Goal: Task Accomplishment & Management: Complete application form

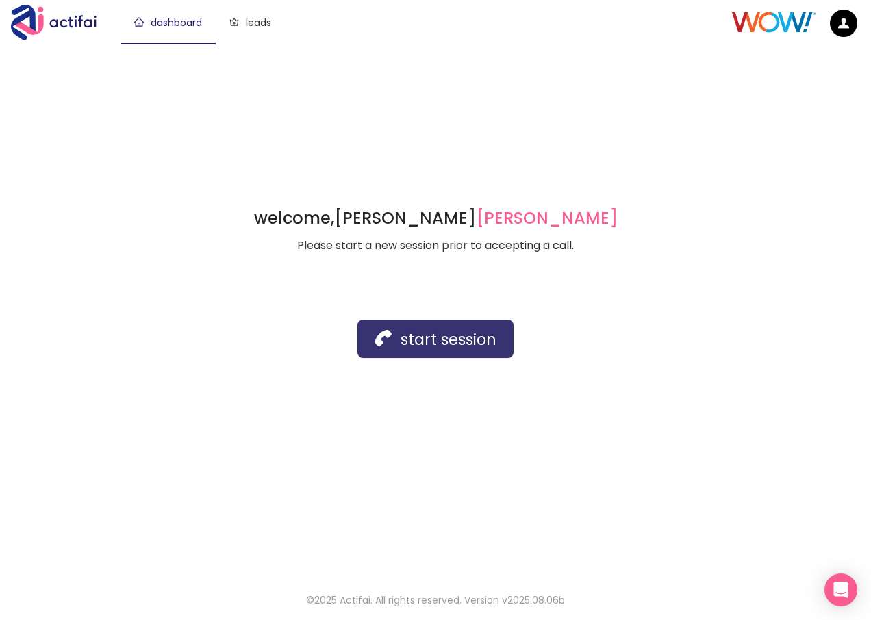
click at [388, 340] on button "start session" at bounding box center [435, 339] width 156 height 38
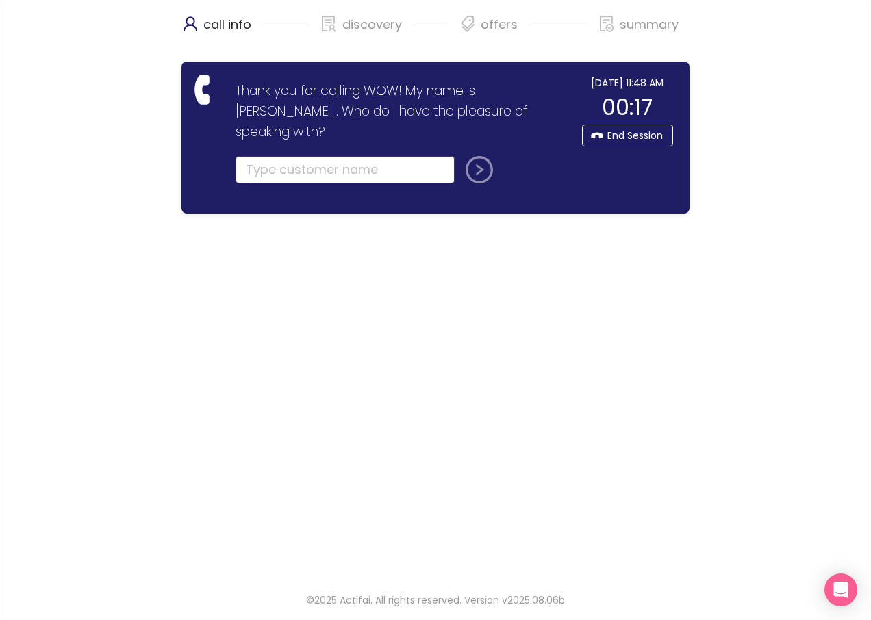
click at [298, 156] on input "text" at bounding box center [344, 169] width 219 height 27
drag, startPoint x: 253, startPoint y: 151, endPoint x: 241, endPoint y: 149, distance: 11.7
click at [241, 156] on input "[PERSON_NAME]" at bounding box center [344, 169] width 219 height 27
click at [284, 156] on input "[PERSON_NAME] reading" at bounding box center [344, 169] width 219 height 27
click at [477, 156] on button "submit" at bounding box center [476, 169] width 33 height 27
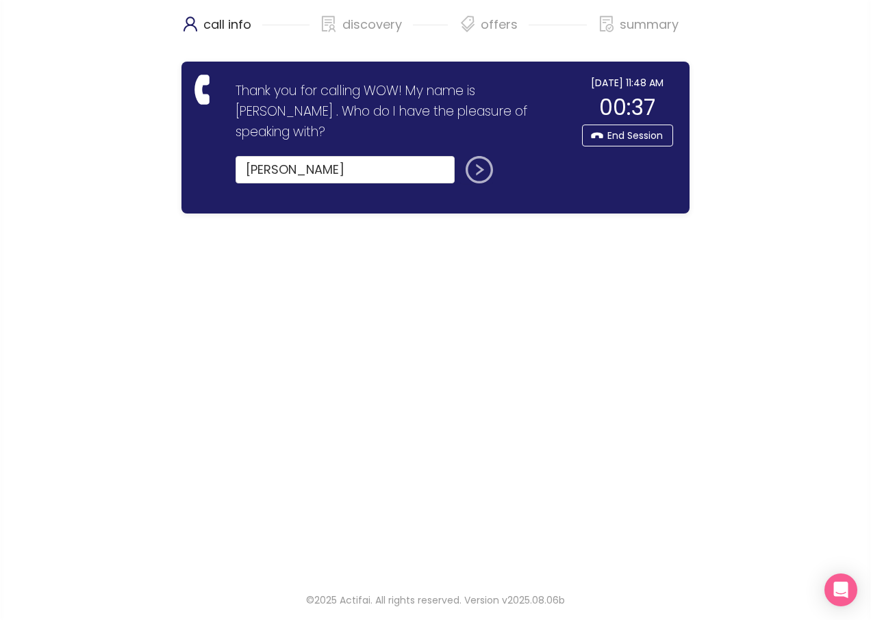
type input "[PERSON_NAME]"
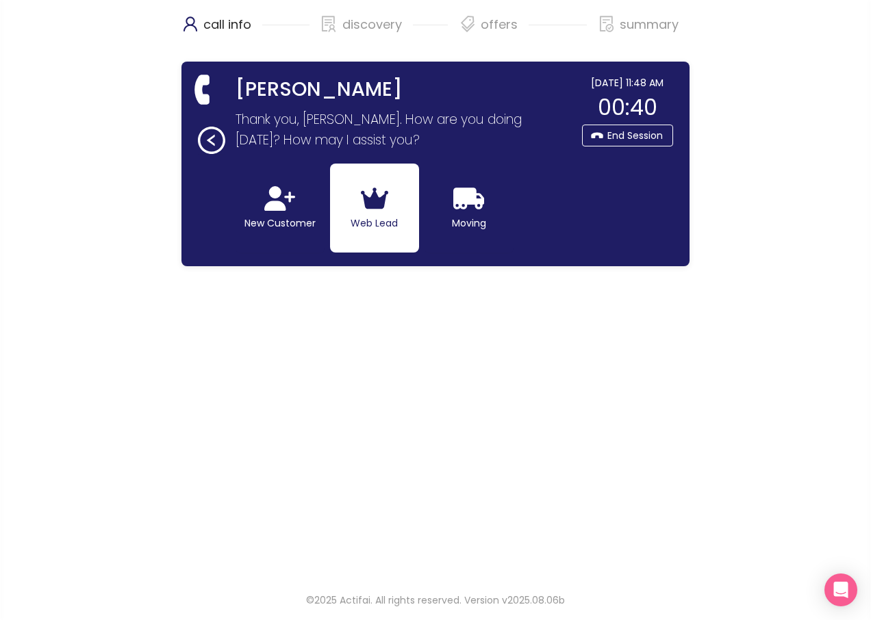
click at [369, 199] on icon "button" at bounding box center [375, 199] width 28 height 22
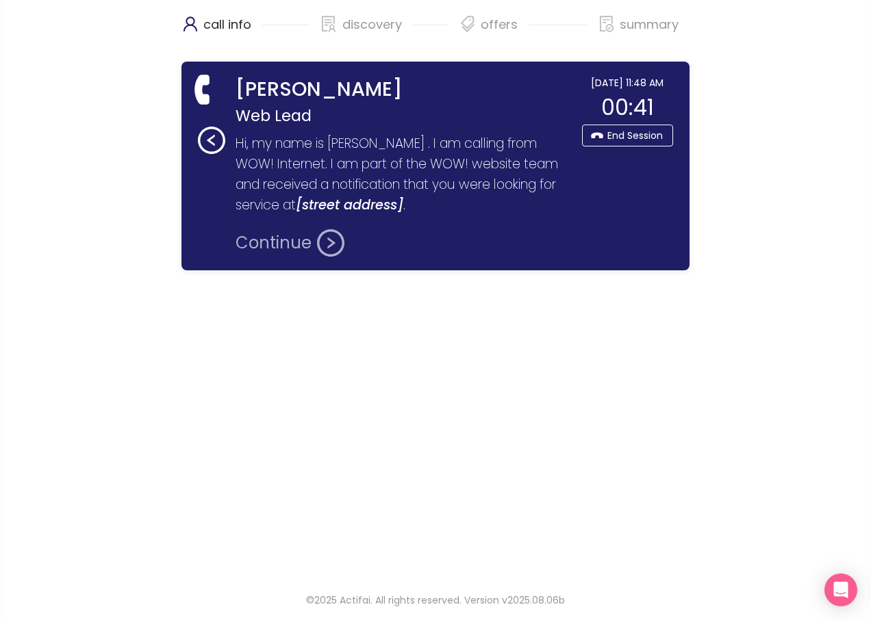
click at [253, 250] on button "Continue" at bounding box center [289, 242] width 109 height 27
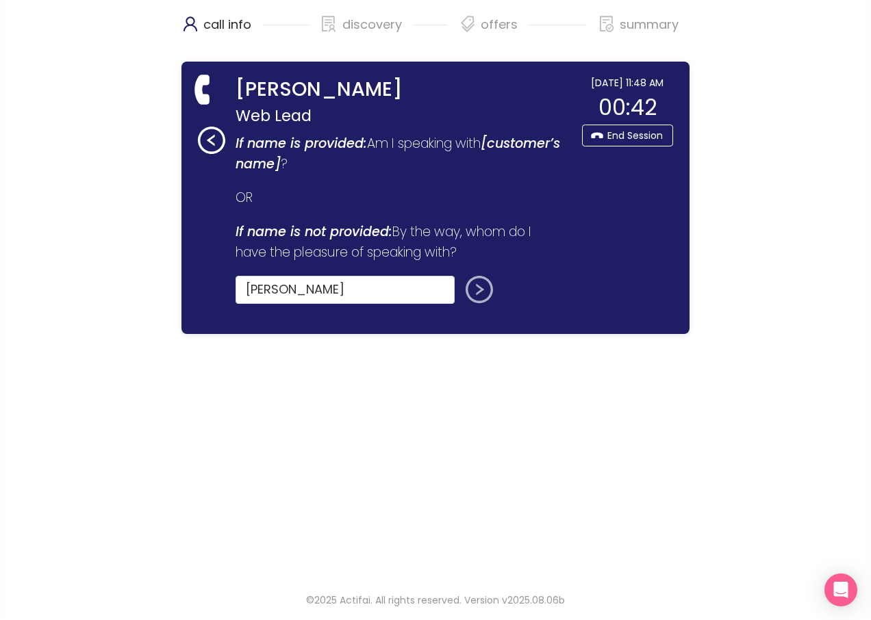
click at [479, 287] on button "submit" at bounding box center [476, 289] width 33 height 27
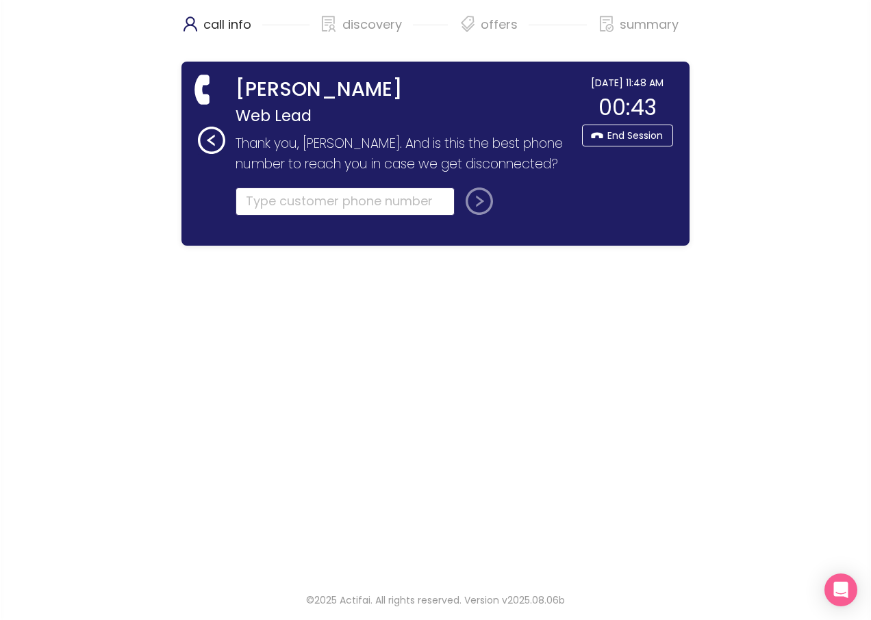
click at [279, 215] on input "tel" at bounding box center [344, 201] width 219 height 27
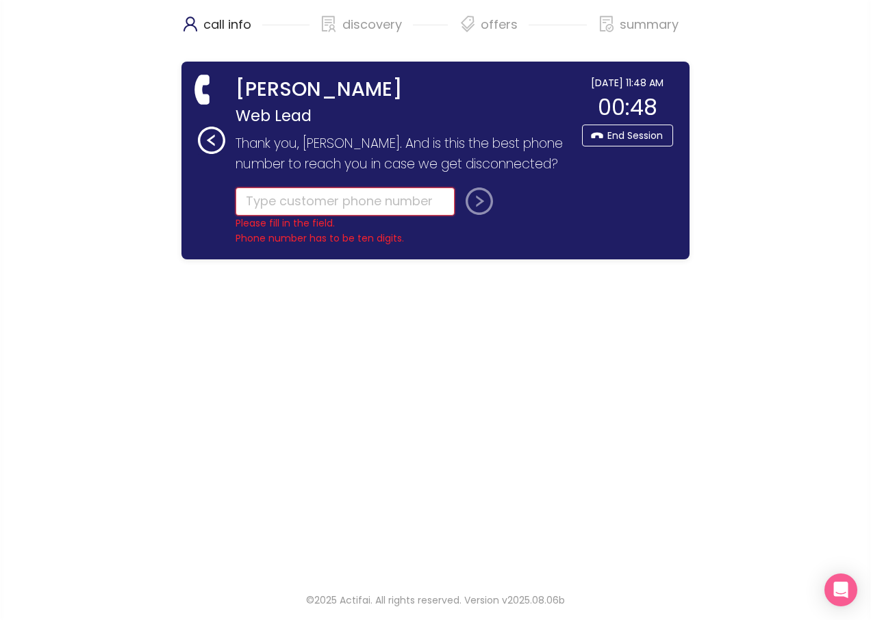
click at [250, 215] on input "tel" at bounding box center [344, 201] width 219 height 27
type input "[PHONE_NUMBER]"
click at [474, 215] on button "submit" at bounding box center [476, 201] width 33 height 27
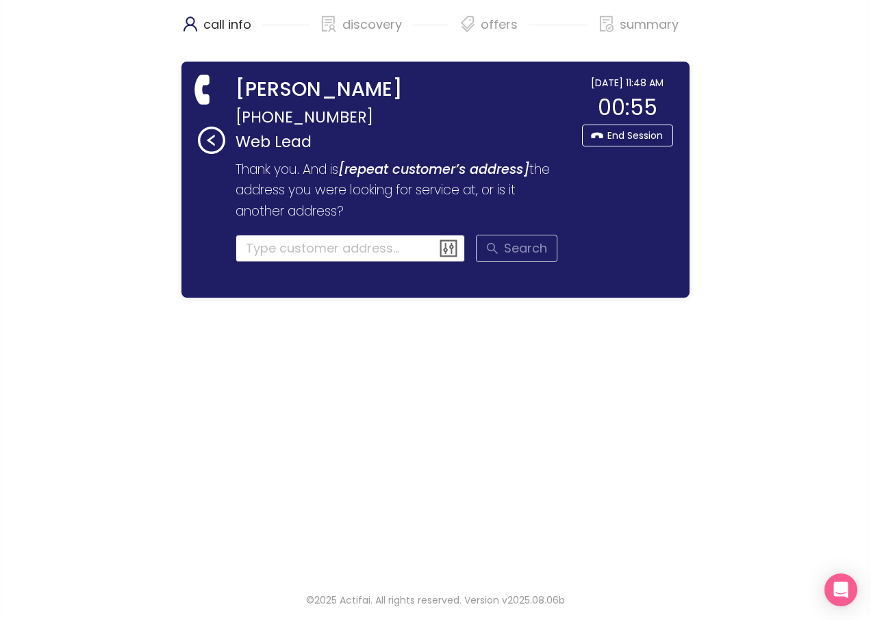
click at [323, 257] on input at bounding box center [350, 248] width 230 height 27
click at [258, 253] on input at bounding box center [350, 248] width 230 height 27
click at [387, 255] on input "[STREET_ADDRESS]" at bounding box center [350, 248] width 230 height 27
click at [387, 249] on input "[STREET_ADDRESS]" at bounding box center [350, 248] width 230 height 27
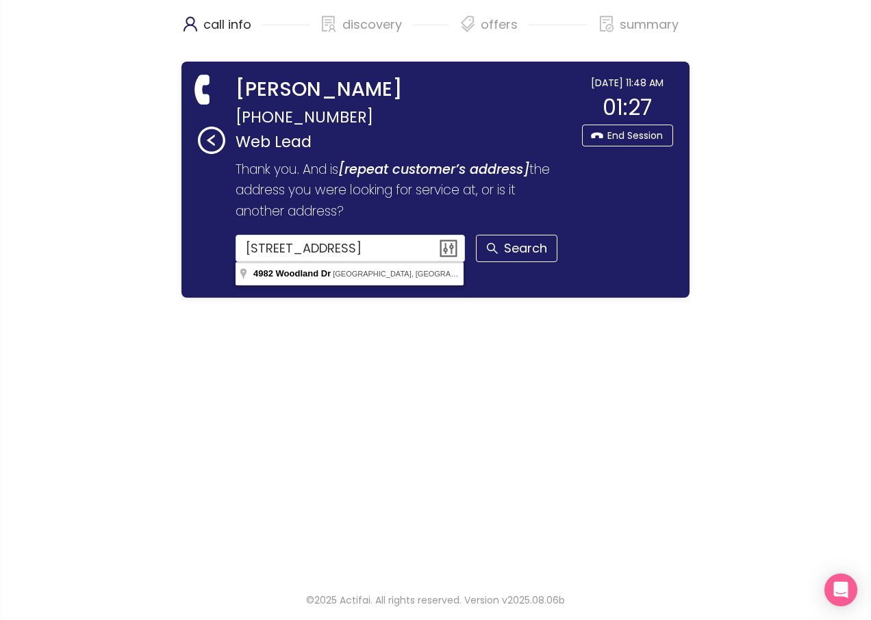
type input "[STREET_ADDRESS]"
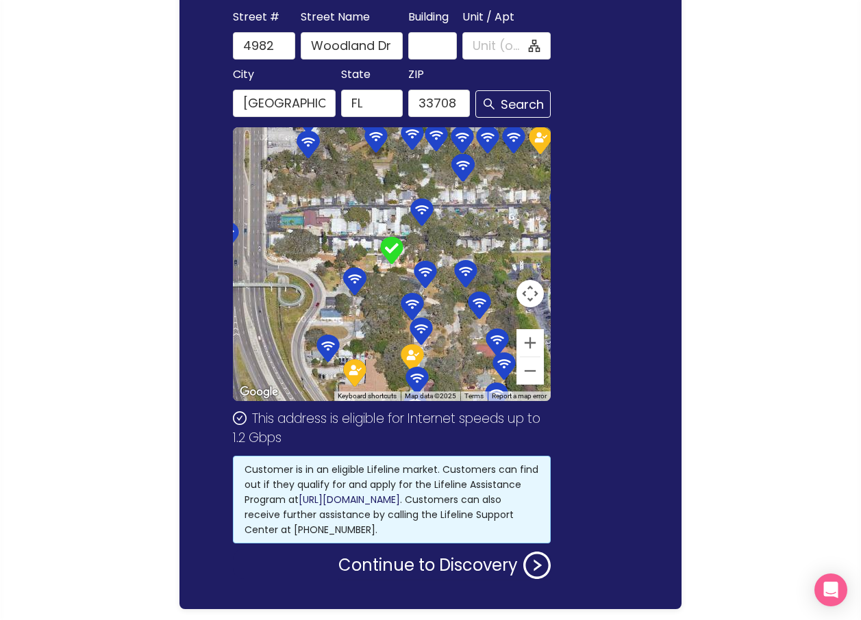
scroll to position [271, 0]
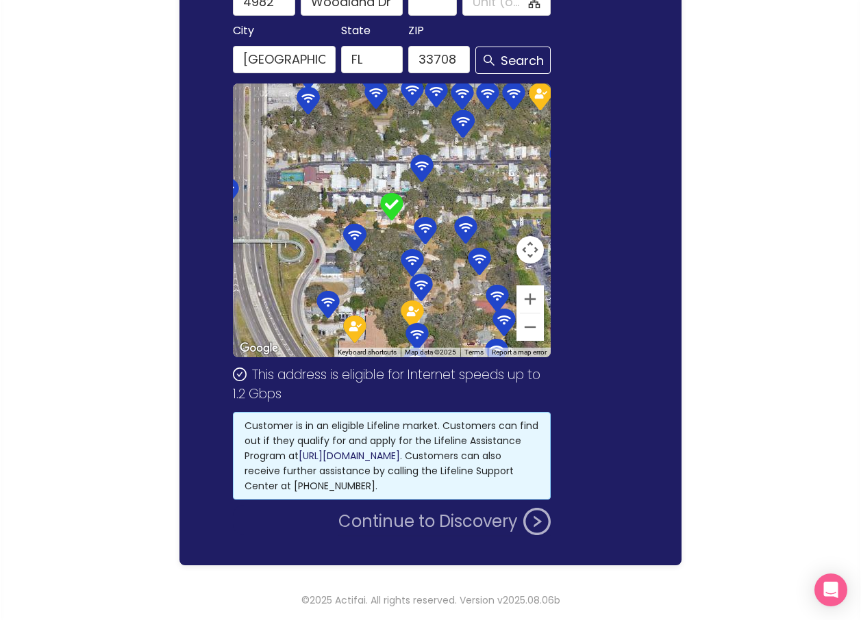
click at [434, 525] on button "Continue to Discovery" at bounding box center [444, 521] width 212 height 27
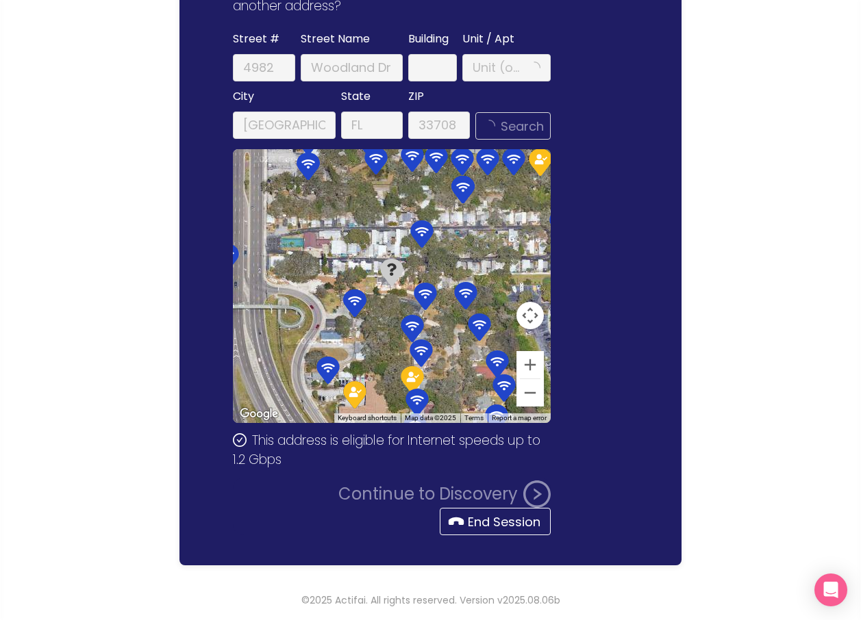
scroll to position [0, 0]
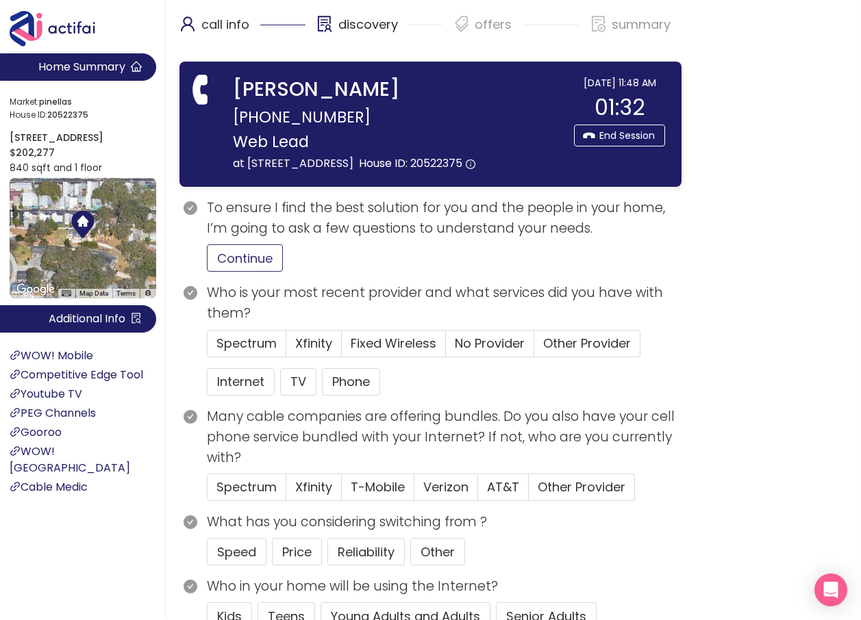
click at [263, 272] on button "Continue" at bounding box center [245, 257] width 76 height 27
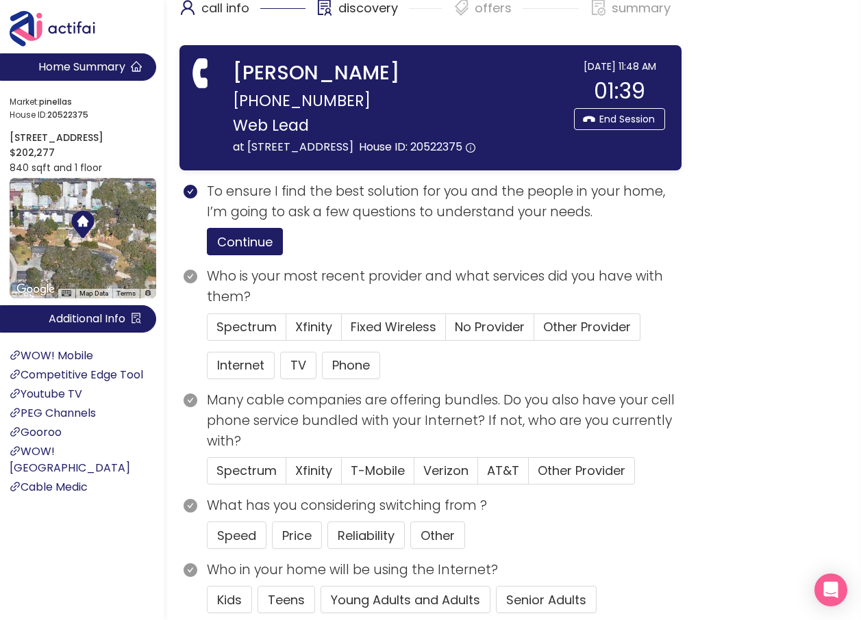
scroll to position [137, 0]
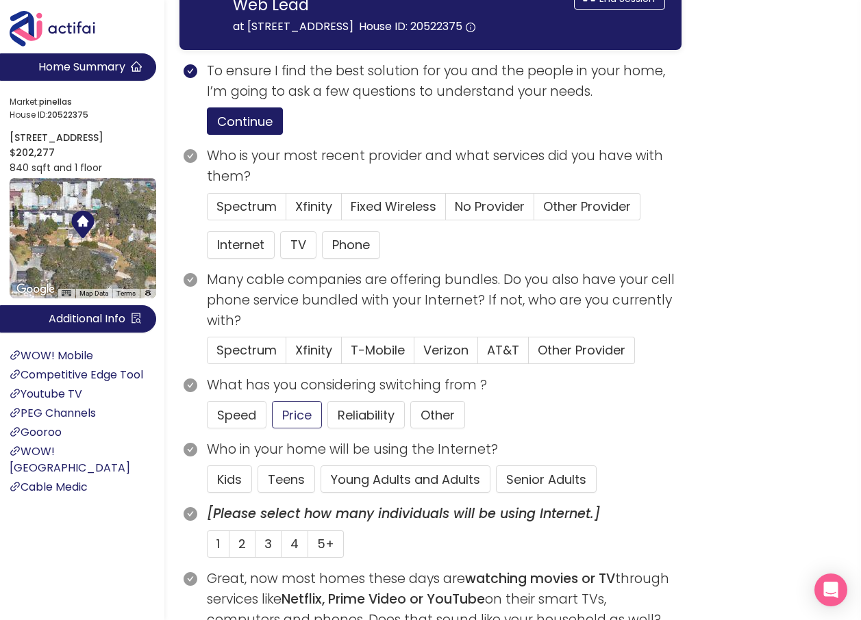
click at [430, 493] on button "Young Adults and Adults" at bounding box center [405, 479] width 170 height 27
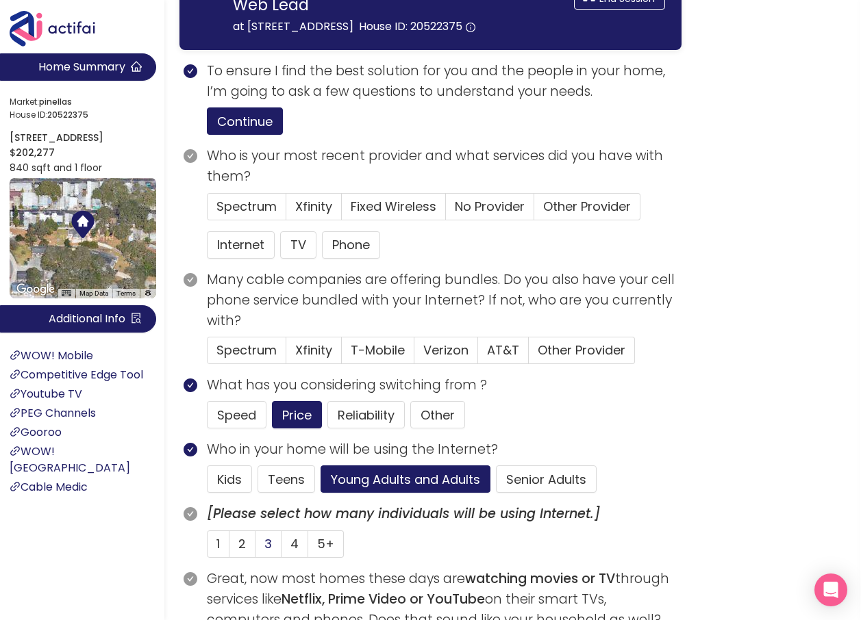
click at [263, 558] on label "3" at bounding box center [268, 544] width 26 height 27
click at [255, 548] on input "3" at bounding box center [255, 548] width 0 height 0
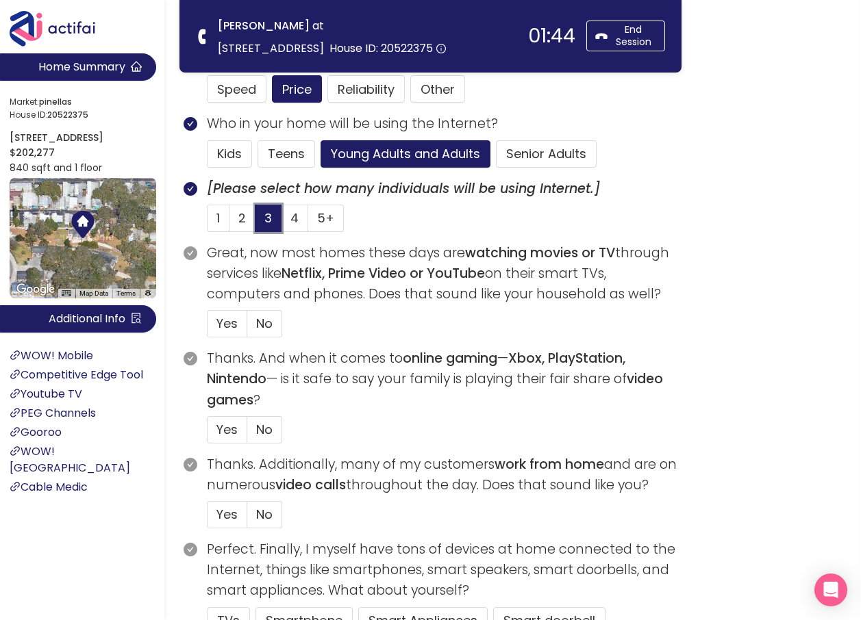
scroll to position [342, 0]
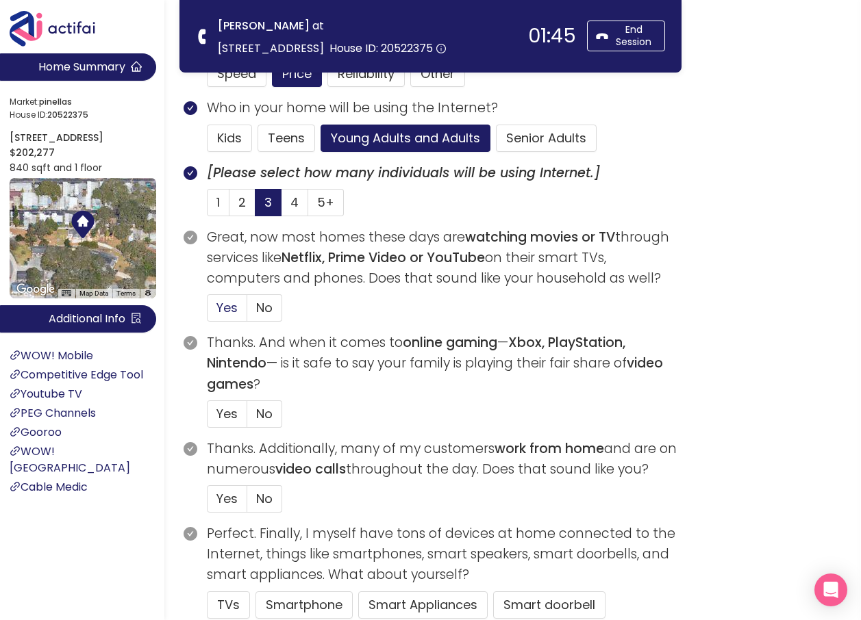
click at [228, 310] on span "Yes" at bounding box center [226, 307] width 21 height 17
click at [207, 312] on input "Yes" at bounding box center [207, 312] width 0 height 0
click at [256, 416] on span "No" at bounding box center [264, 413] width 16 height 17
click at [247, 418] on input "No" at bounding box center [247, 418] width 0 height 0
drag, startPoint x: 255, startPoint y: 494, endPoint x: 286, endPoint y: 494, distance: 30.8
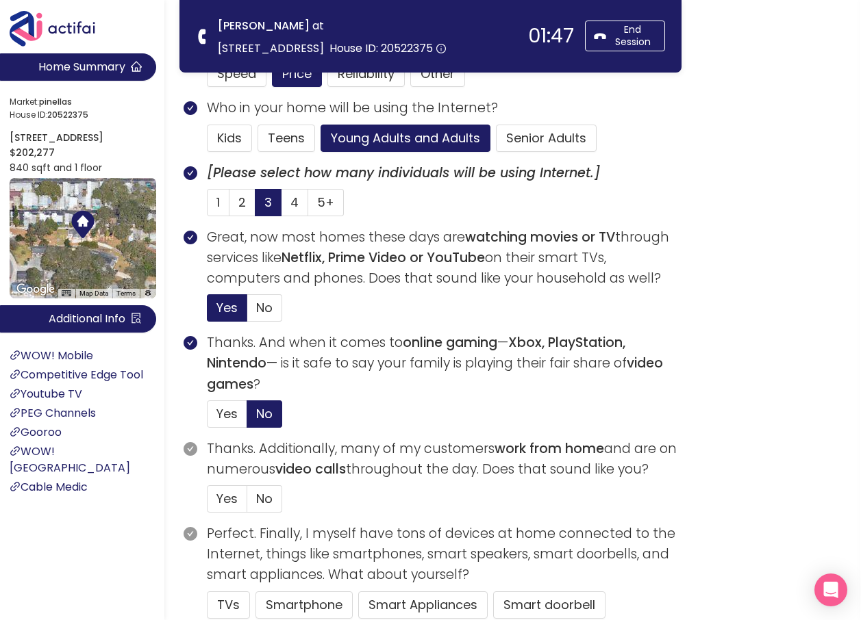
click at [257, 494] on span "No" at bounding box center [264, 498] width 16 height 17
click at [247, 503] on input "No" at bounding box center [247, 503] width 0 height 0
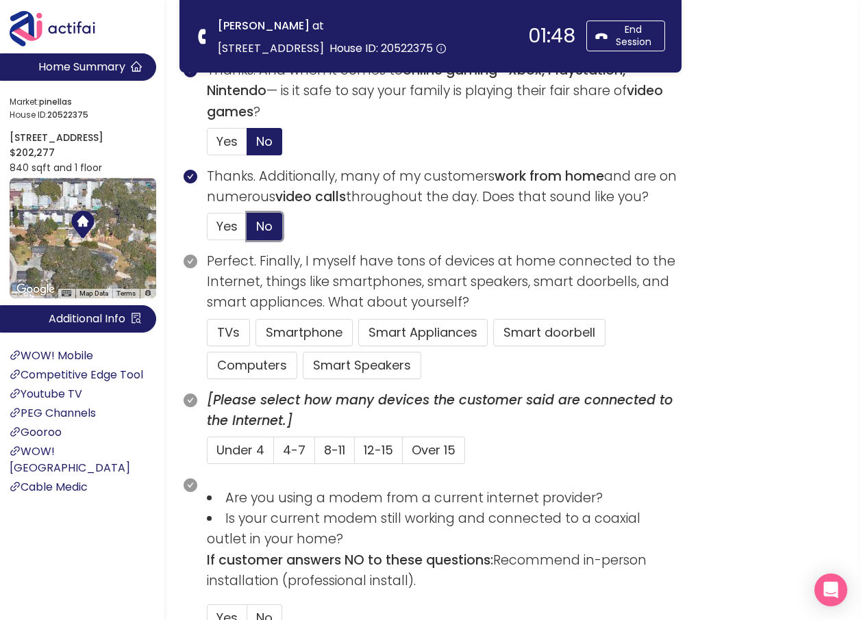
scroll to position [685, 0]
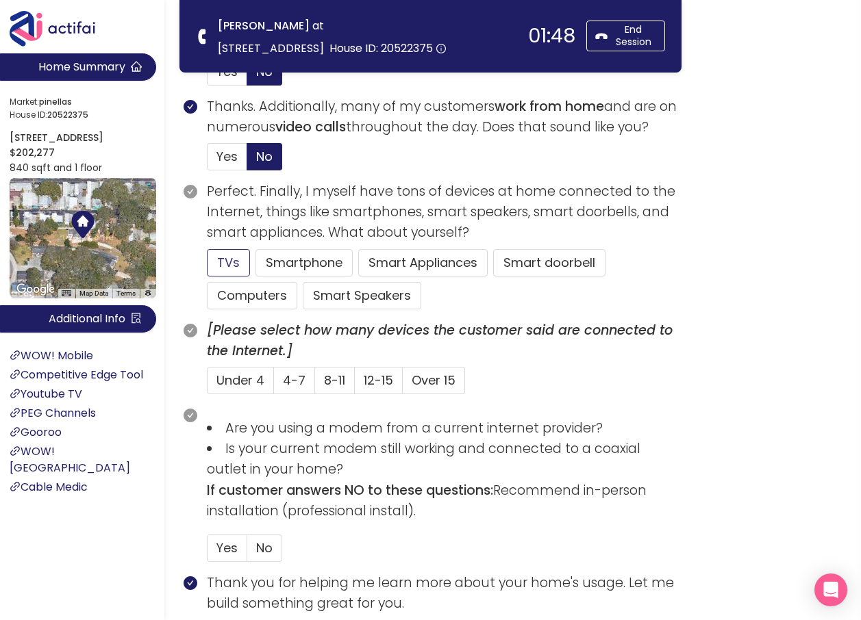
click at [233, 253] on button "TVs" at bounding box center [228, 262] width 43 height 27
click at [245, 292] on button "Computers" at bounding box center [252, 295] width 90 height 27
click at [285, 375] on span "4-7" at bounding box center [294, 380] width 23 height 17
click at [274, 385] on input "4-7" at bounding box center [274, 385] width 0 height 0
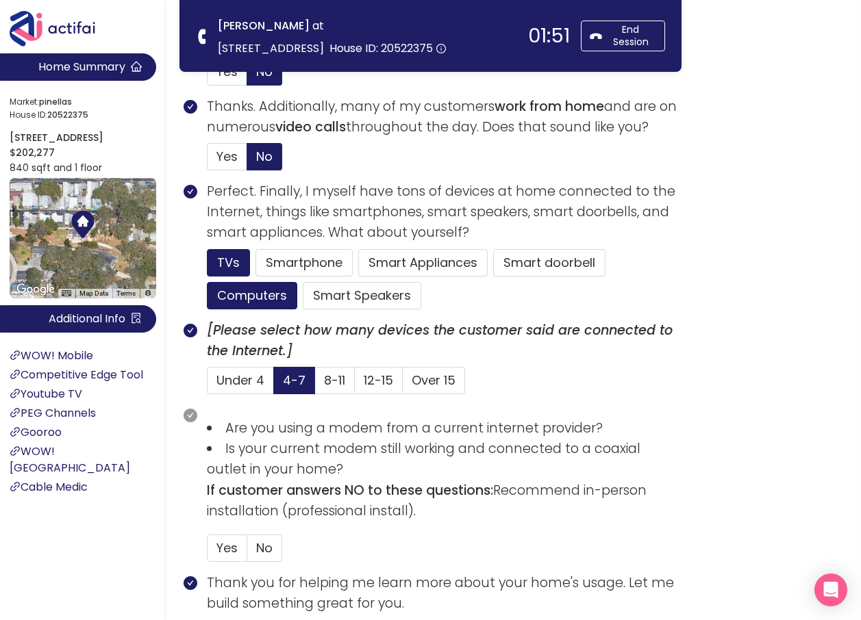
drag, startPoint x: 269, startPoint y: 544, endPoint x: 340, endPoint y: 494, distance: 87.0
click at [270, 544] on span "No" at bounding box center [264, 547] width 16 height 17
click at [247, 552] on input "No" at bounding box center [247, 552] width 0 height 0
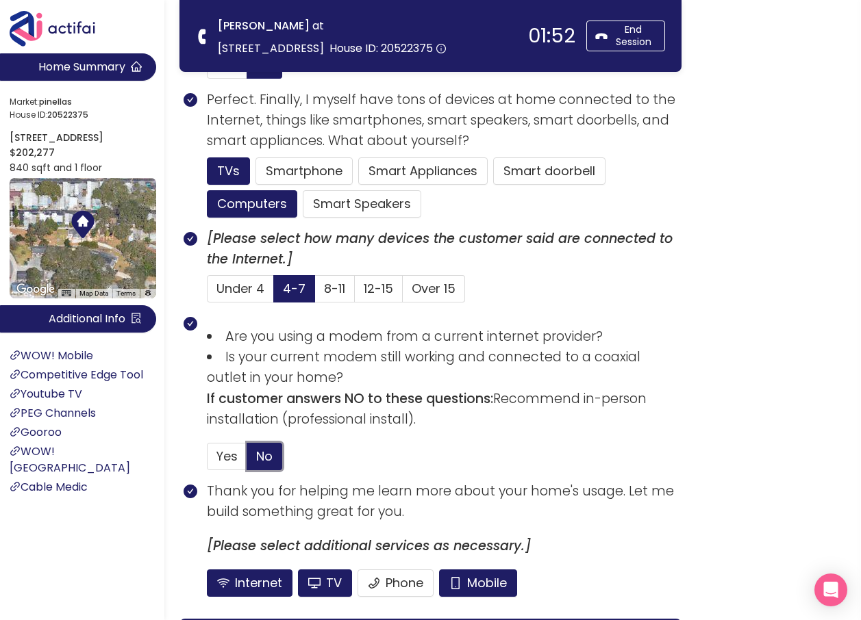
scroll to position [879, 0]
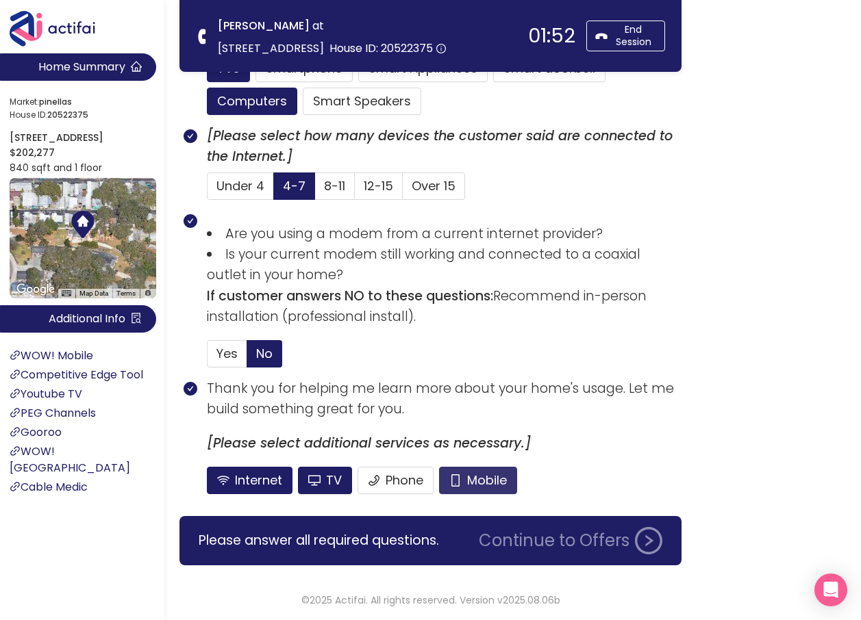
click at [498, 480] on button "Mobile" at bounding box center [478, 480] width 78 height 27
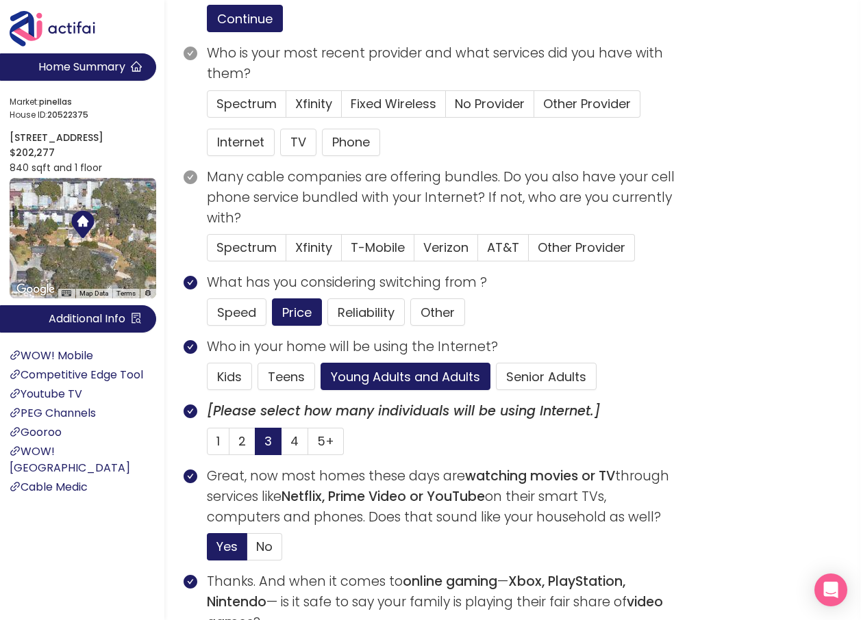
scroll to position [0, 0]
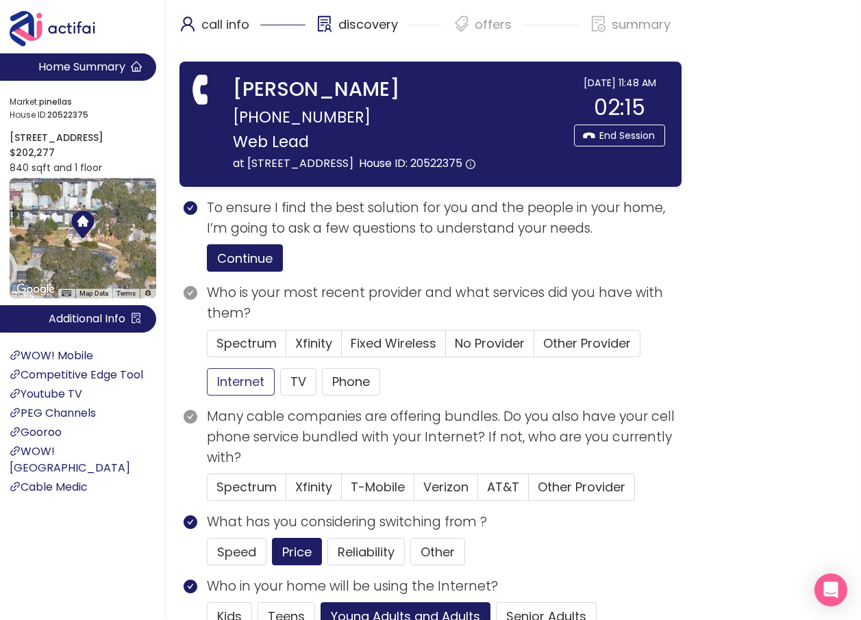
click at [246, 396] on button "Internet" at bounding box center [241, 381] width 68 height 27
drag, startPoint x: 476, startPoint y: 366, endPoint x: 507, endPoint y: 353, distance: 34.3
click at [476, 352] on span "No Provider" at bounding box center [490, 343] width 70 height 17
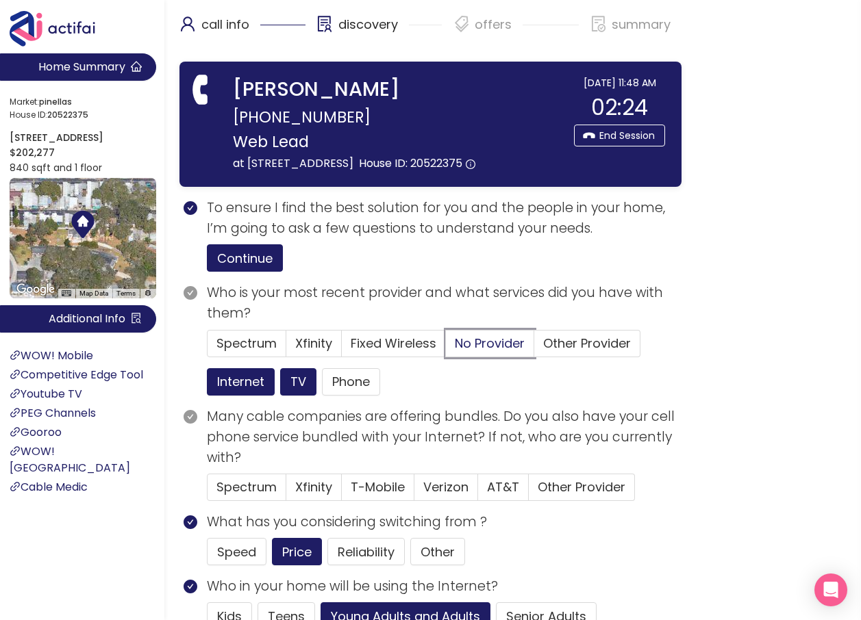
click at [446, 348] on input "No Provider" at bounding box center [446, 348] width 0 height 0
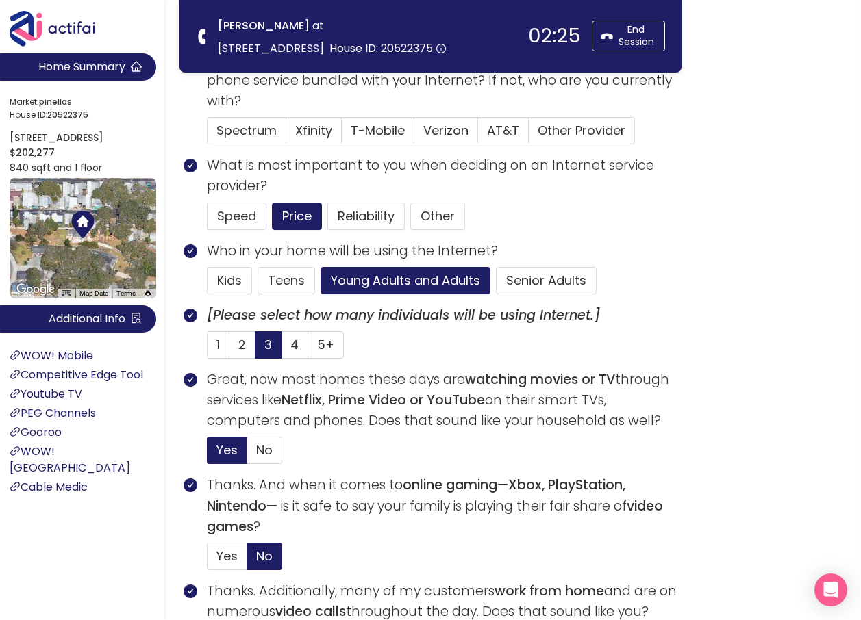
scroll to position [205, 0]
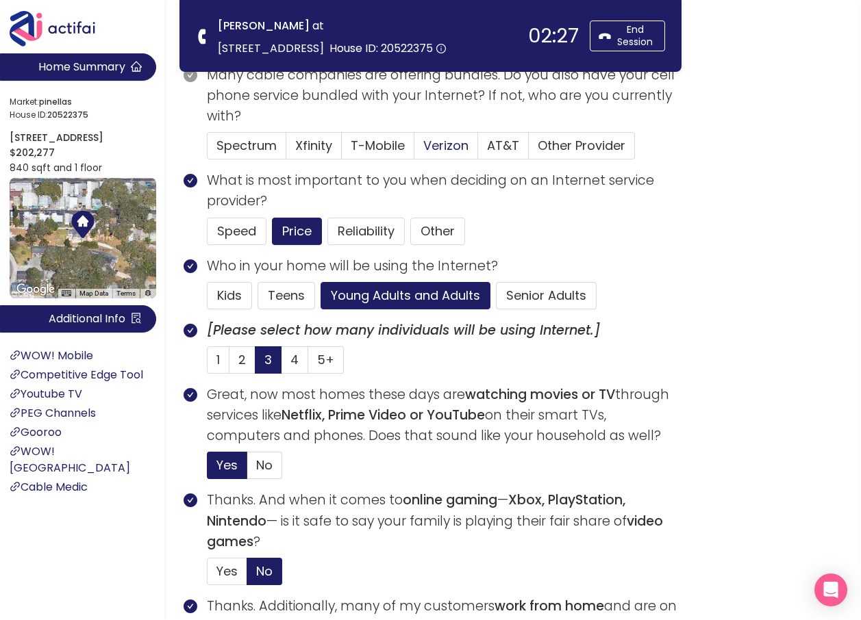
click at [435, 145] on span "Verizon" at bounding box center [445, 145] width 45 height 17
click at [414, 150] on input "Verizon" at bounding box center [414, 150] width 0 height 0
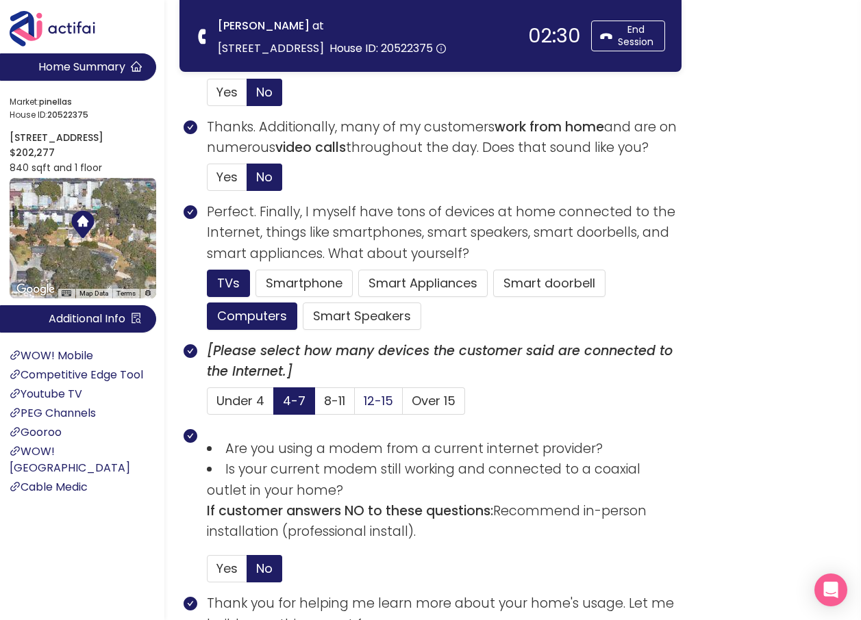
scroll to position [900, 0]
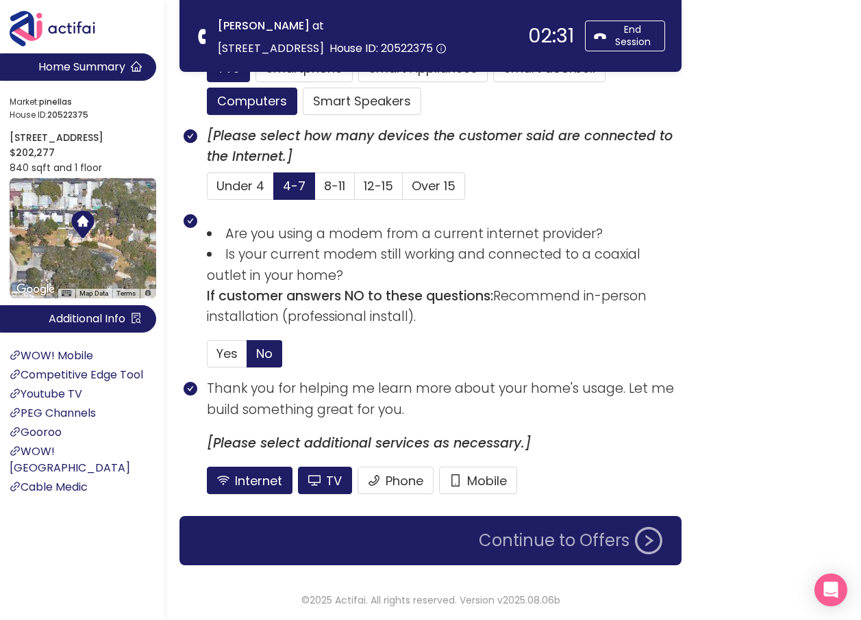
click at [529, 540] on button "Continue to Offers" at bounding box center [570, 540] width 200 height 27
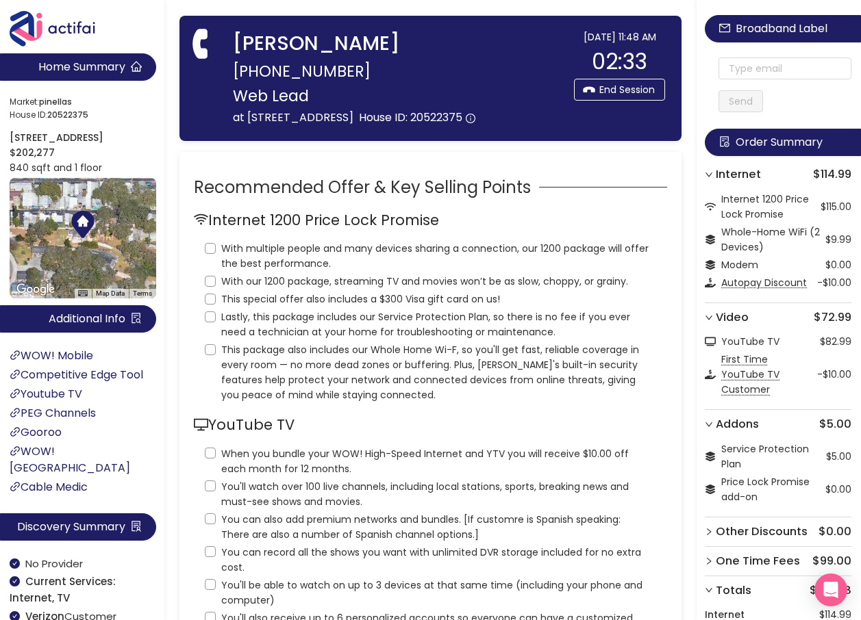
scroll to position [0, 0]
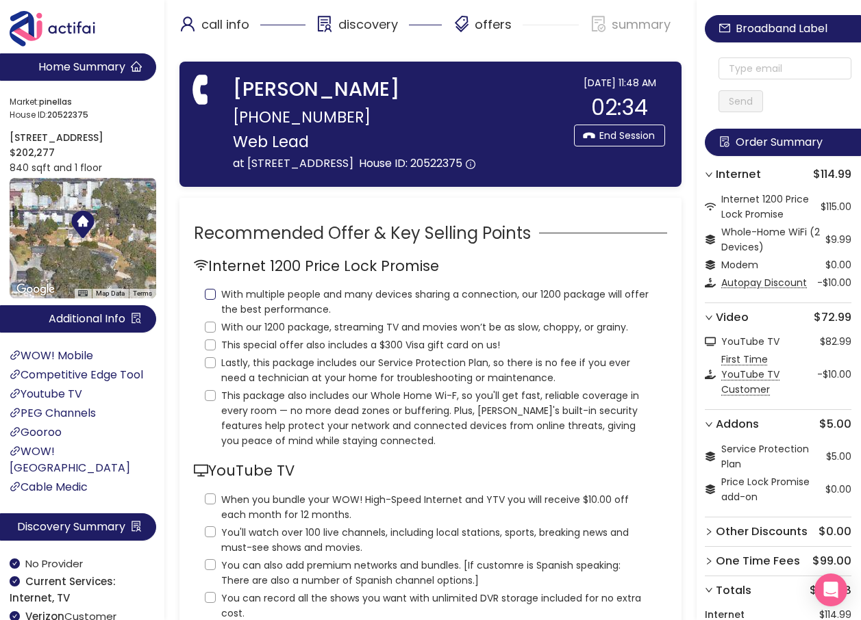
click at [214, 300] on input "With multiple people and many devices sharing a connection, our 1200 package wi…" at bounding box center [210, 294] width 11 height 11
checkbox input "true"
click at [209, 333] on input "With our 1200 package, streaming TV and movies won’t be as slow, choppy, or gra…" at bounding box center [210, 327] width 11 height 11
checkbox input "true"
click at [213, 351] on input "This special offer also includes a $300 Visa gift card on us!" at bounding box center [210, 345] width 11 height 11
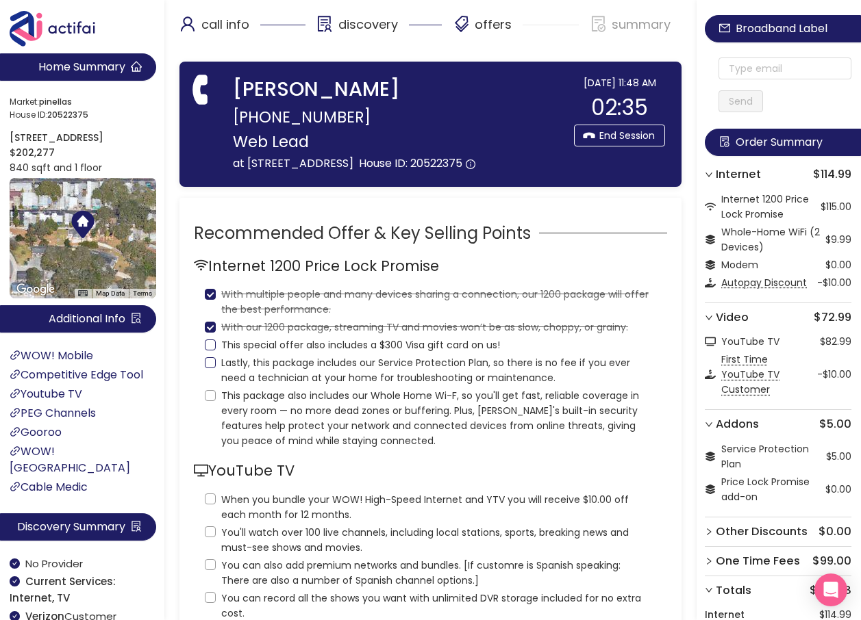
checkbox input "true"
click at [209, 368] on input "Lastly, this package includes our Service Protection Plan, so there is no fee i…" at bounding box center [210, 362] width 11 height 11
checkbox input "true"
click at [199, 459] on div "Internet 1200 Price Lock Promise With multiple people and many devices sharing …" at bounding box center [430, 589] width 473 height 260
click at [215, 401] on input "This package also includes our Whole Home Wi-F, so you'll get fast, reliable co…" at bounding box center [210, 395] width 11 height 11
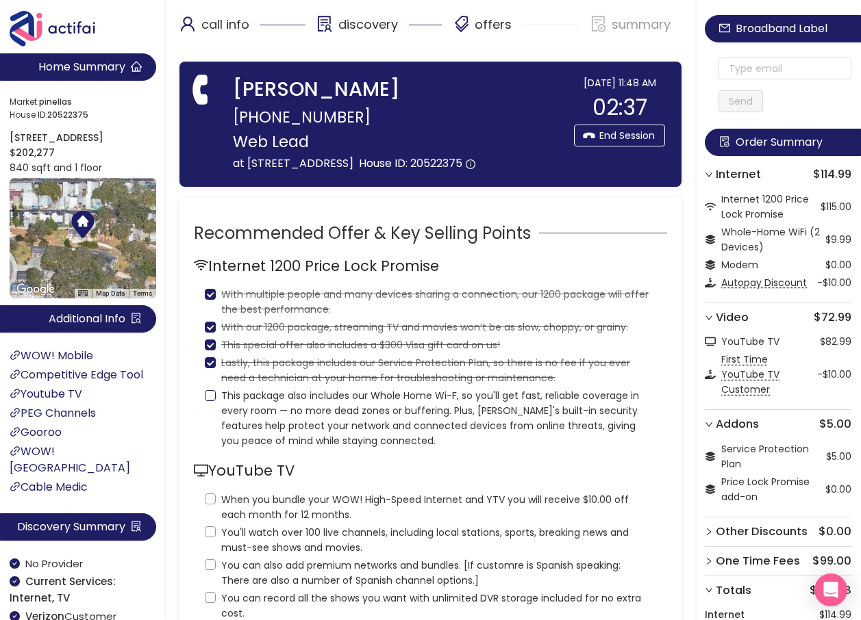
checkbox input "true"
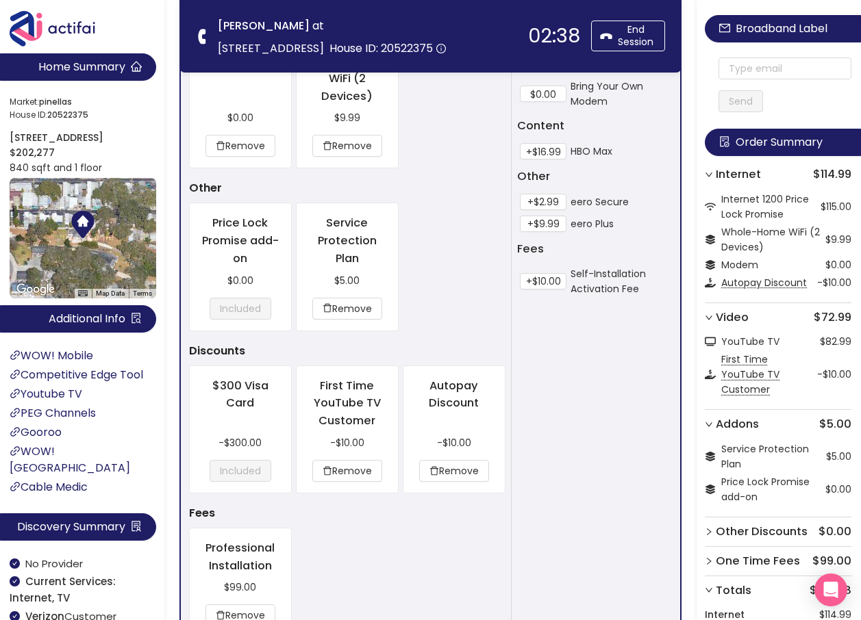
scroll to position [827, 0]
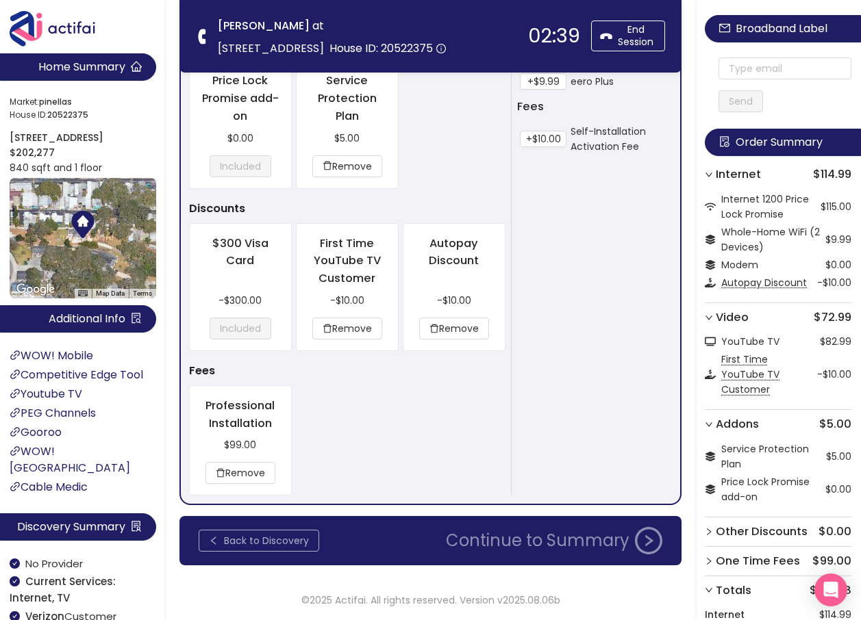
click at [251, 547] on button "Back to Discovery" at bounding box center [259, 541] width 120 height 22
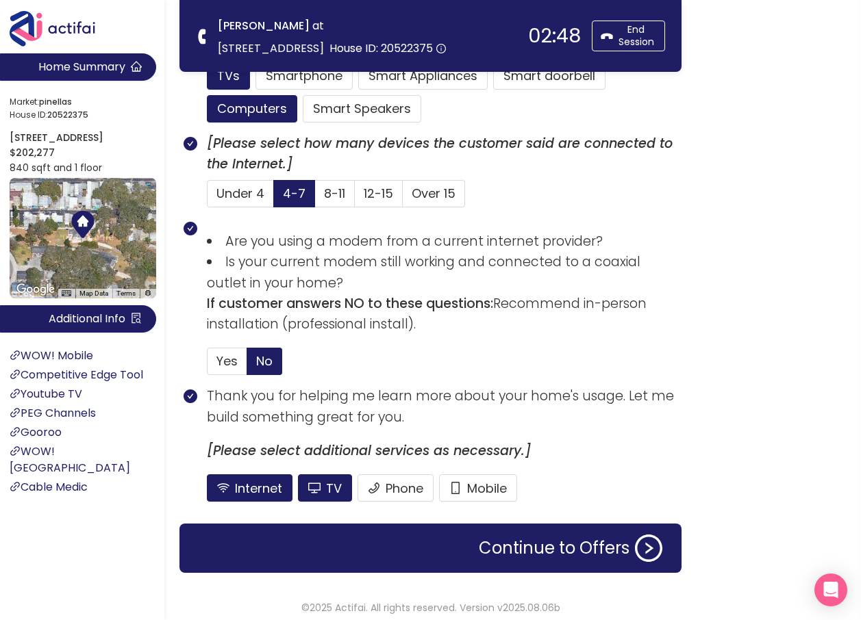
scroll to position [900, 0]
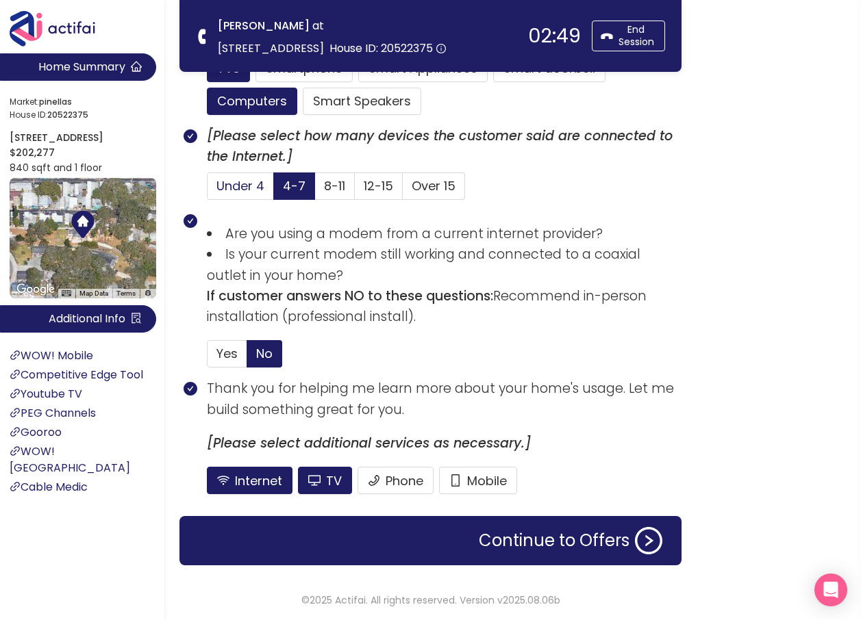
click at [250, 188] on span "Under 4" at bounding box center [240, 185] width 48 height 17
click at [207, 190] on input "Under 4" at bounding box center [207, 190] width 0 height 0
click at [542, 546] on button "Continue to Offers" at bounding box center [570, 540] width 200 height 27
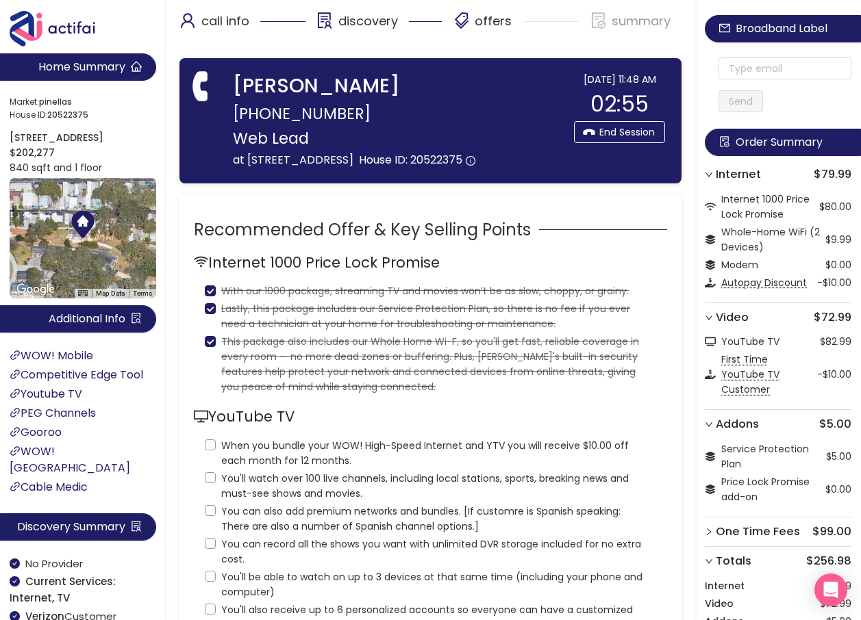
scroll to position [0, 0]
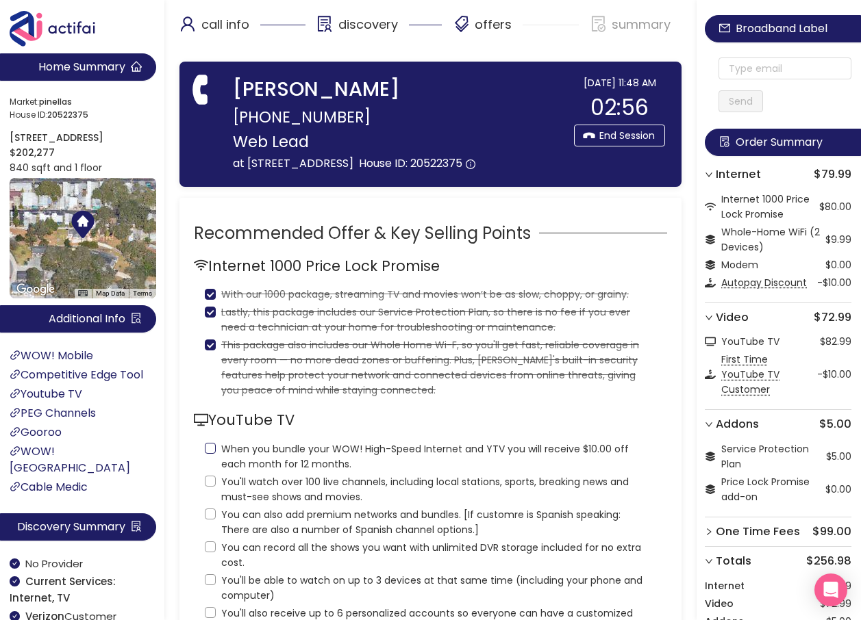
click at [210, 472] on label "When you bundle your WOW! High-Speed Internet and YTV you will receive $10.00 o…" at bounding box center [430, 455] width 451 height 33
click at [210, 454] on input "When you bundle your WOW! High-Speed Internet and YTV you will receive $10.00 o…" at bounding box center [210, 448] width 11 height 11
checkbox input "true"
click at [210, 487] on input "You'll watch over 100 live channels, including local stations, sports, breaking…" at bounding box center [210, 481] width 11 height 11
checkbox input "true"
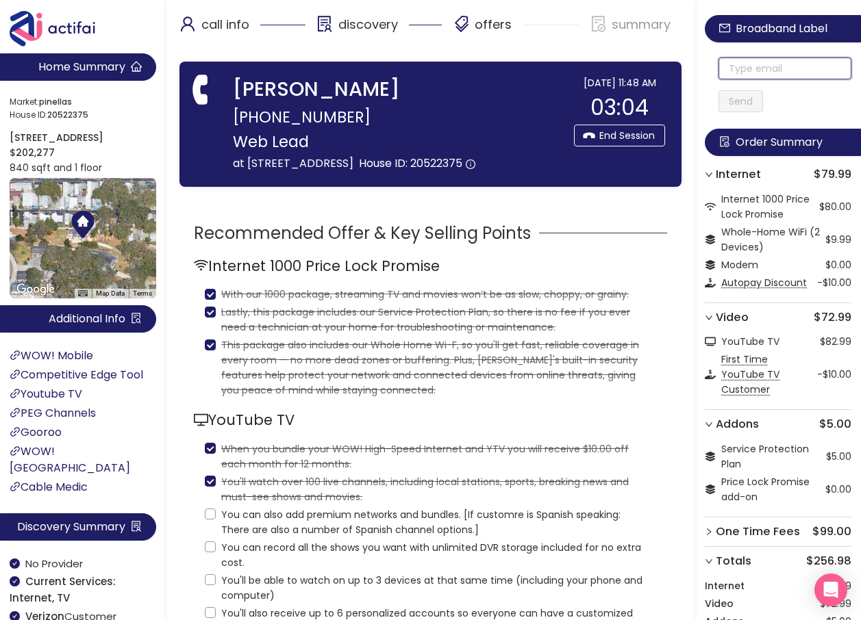
click at [759, 64] on input "text" at bounding box center [784, 69] width 133 height 22
paste input "[EMAIL_ADDRESS][DOMAIN_NAME]"
type input "[EMAIL_ADDRESS][DOMAIN_NAME]"
click at [743, 100] on button "Send" at bounding box center [740, 101] width 44 height 22
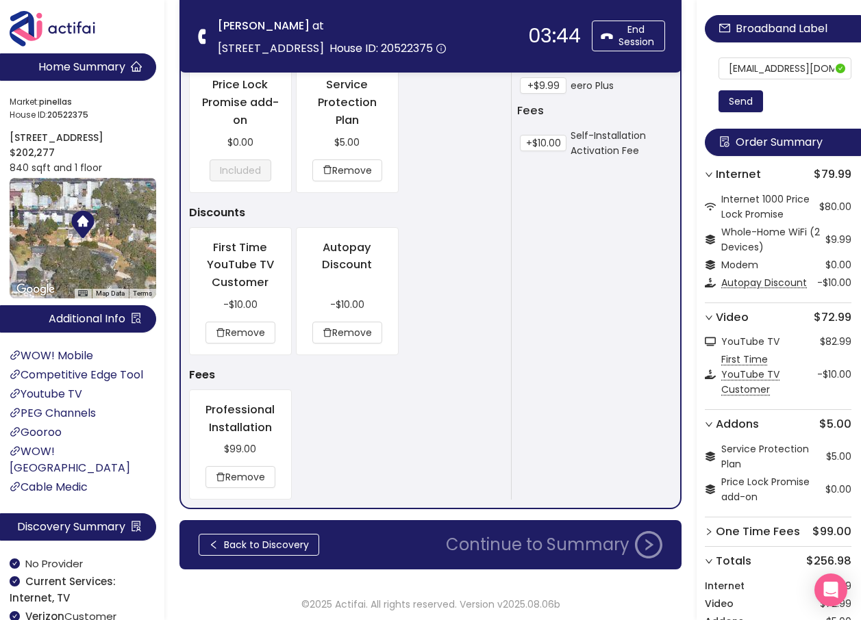
scroll to position [776, 0]
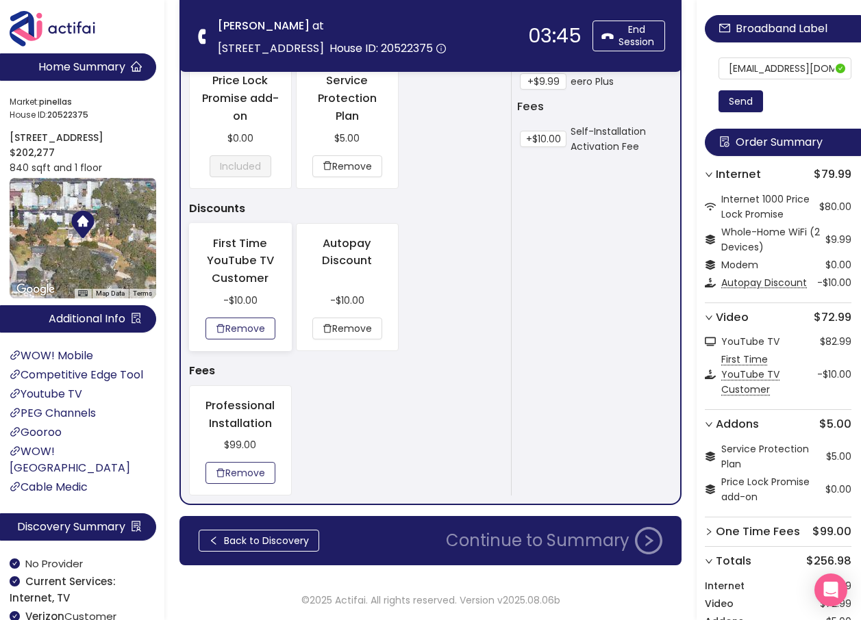
drag, startPoint x: 241, startPoint y: 473, endPoint x: 257, endPoint y: 471, distance: 16.6
click at [241, 473] on button "Remove" at bounding box center [240, 473] width 70 height 22
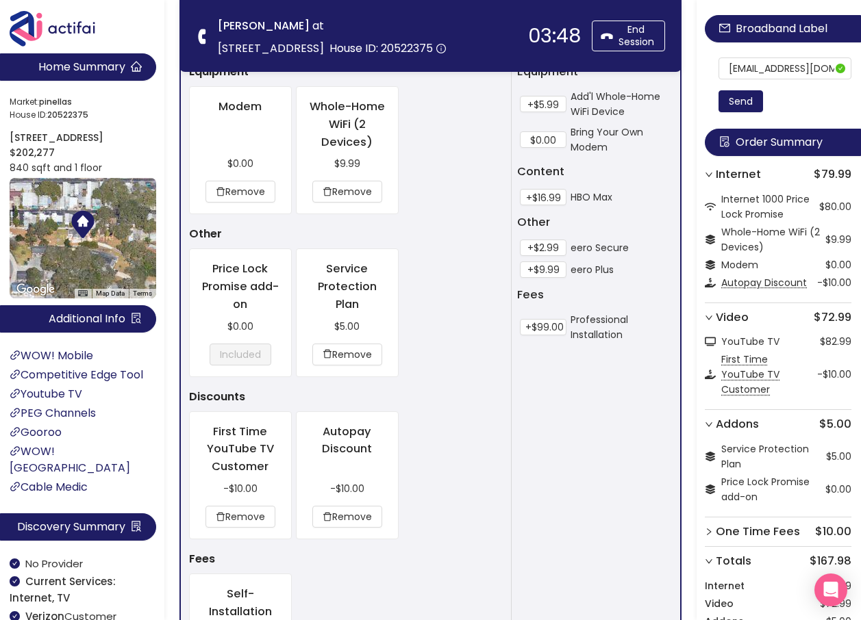
scroll to position [366, 0]
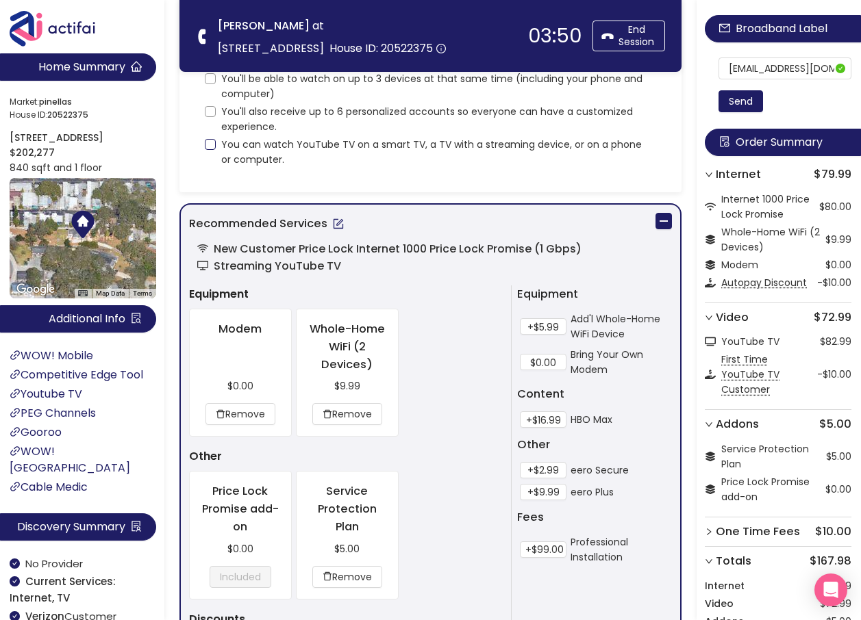
click at [209, 143] on input "You can watch YouTube TV on a smart TV, a TV with a streaming device, or on a p…" at bounding box center [210, 144] width 11 height 11
checkbox input "true"
click at [208, 113] on input "You'll also receive up to 6 personalized accounts so everyone can have a custom…" at bounding box center [210, 111] width 11 height 11
checkbox input "true"
click at [203, 82] on div "YouTube TV When you bundle your WOW! High-Speed Internet and YTV you will recei…" at bounding box center [430, 37] width 473 height 260
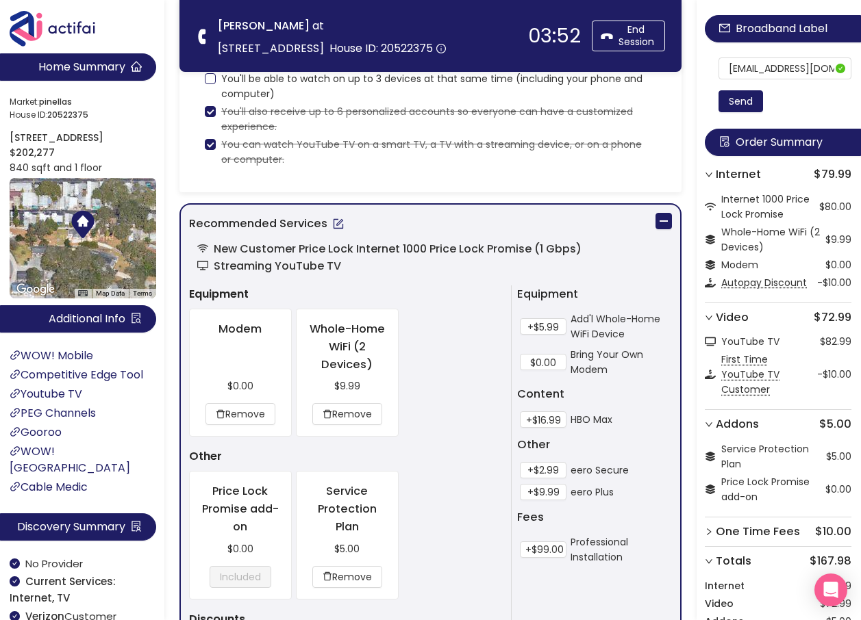
click at [214, 80] on input "You'll be able to watch on up to 3 devices at that same time (including your ph…" at bounding box center [210, 78] width 11 height 11
checkbox input "true"
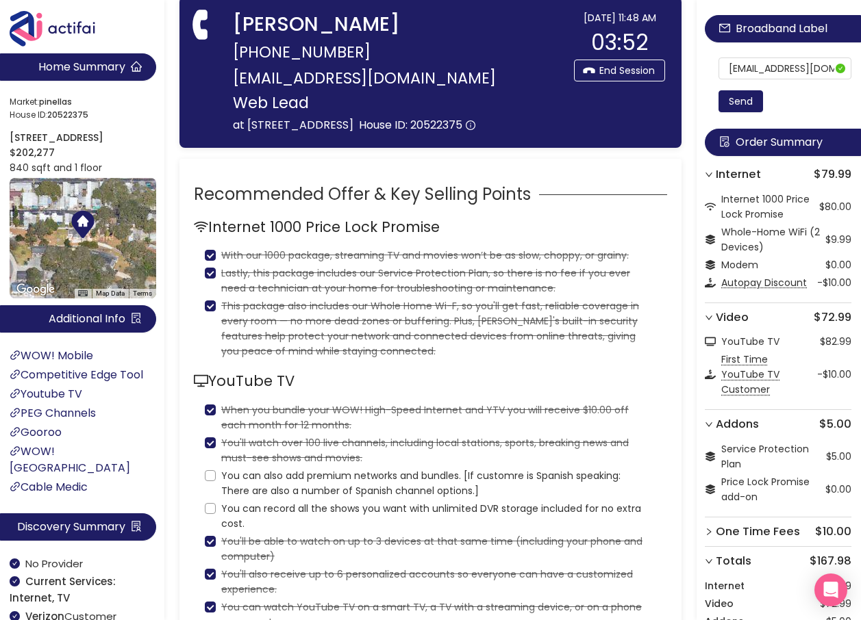
scroll to position [23, 0]
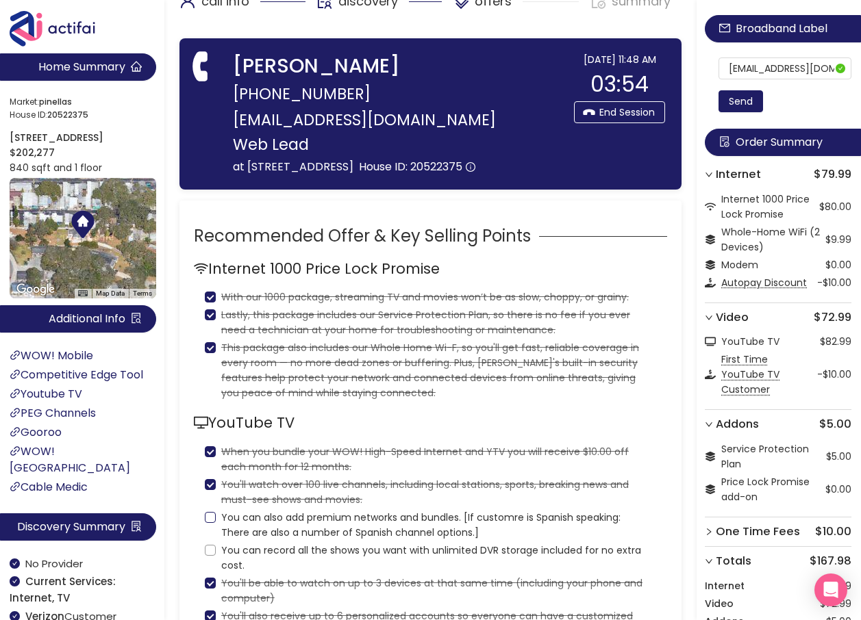
click at [212, 523] on input "You can also add premium networks and bundles. [If customre is Spanish speaking…" at bounding box center [210, 517] width 11 height 11
checkbox input "true"
click at [213, 556] on input "You can record all the shows you want with unlimited DVR storage included for n…" at bounding box center [210, 550] width 11 height 11
checkbox input "true"
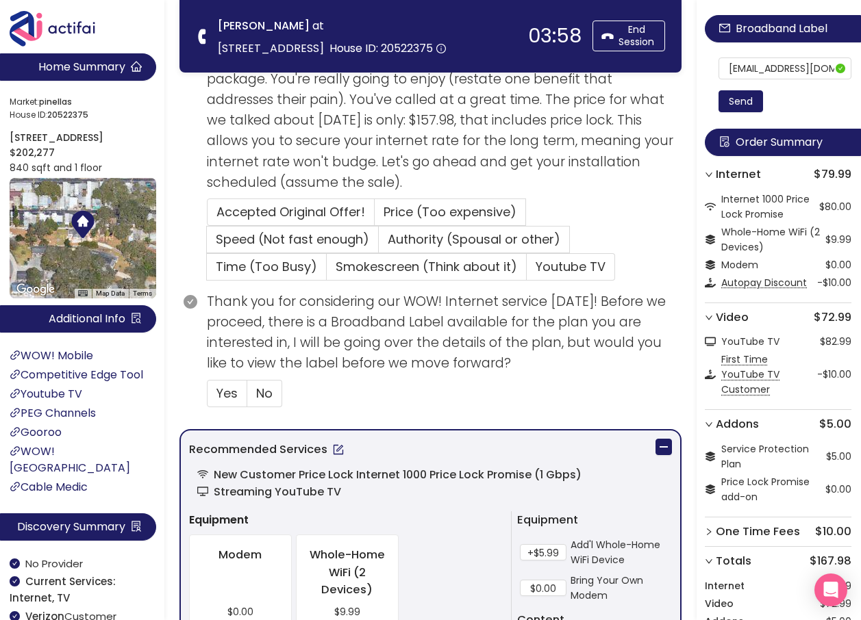
scroll to position [508, 0]
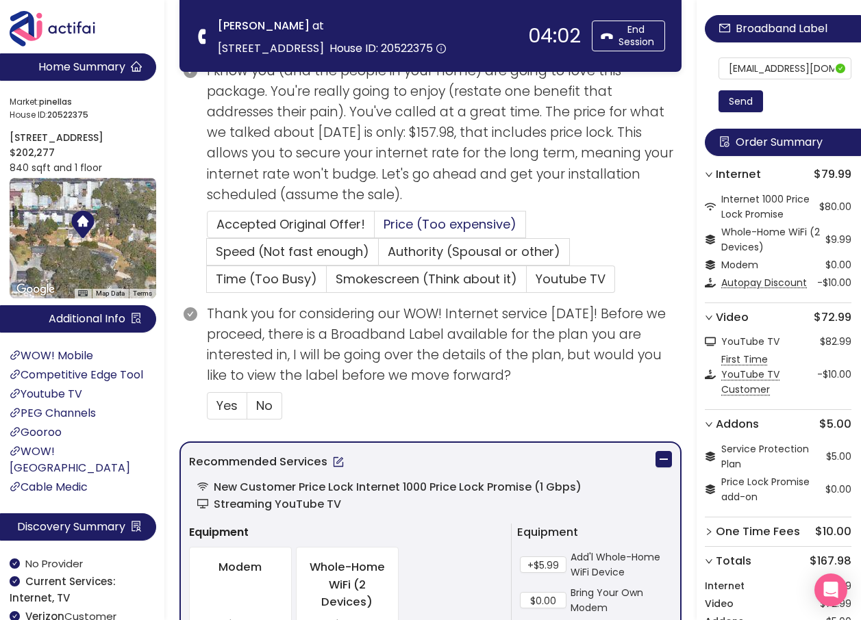
click at [421, 221] on span "Price (Too expensive)" at bounding box center [449, 224] width 133 height 17
click at [374, 229] on input "Price (Too expensive)" at bounding box center [374, 229] width 0 height 0
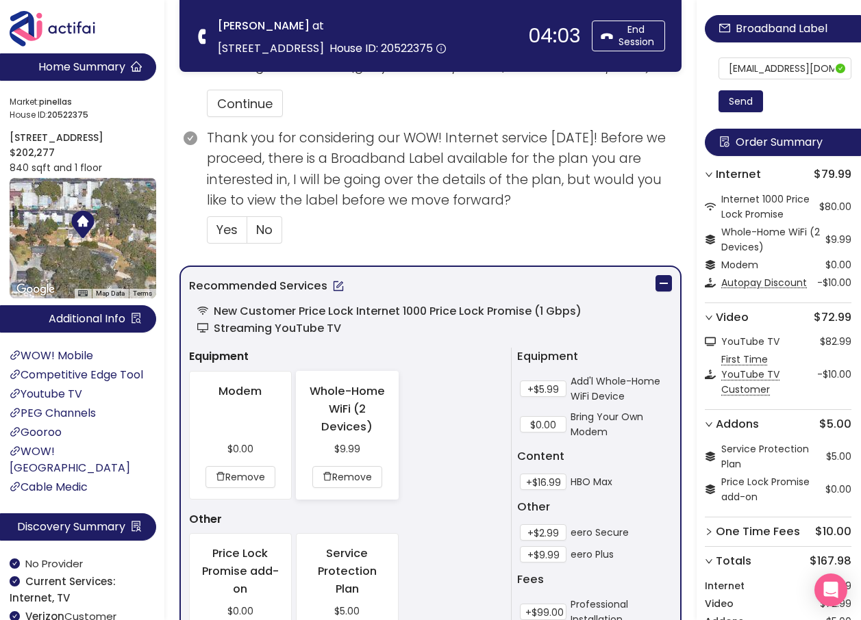
scroll to position [850, 0]
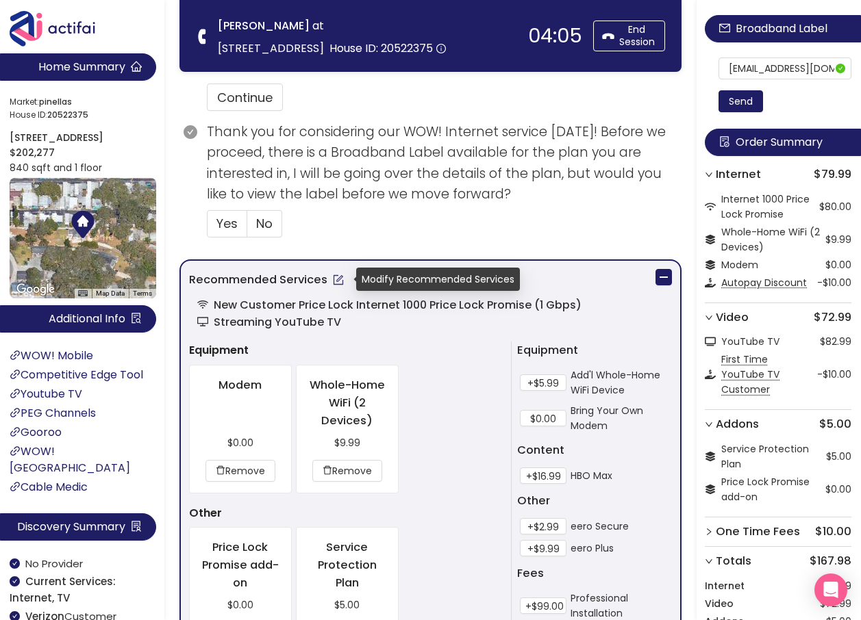
click at [337, 279] on button "button" at bounding box center [338, 280] width 22 height 22
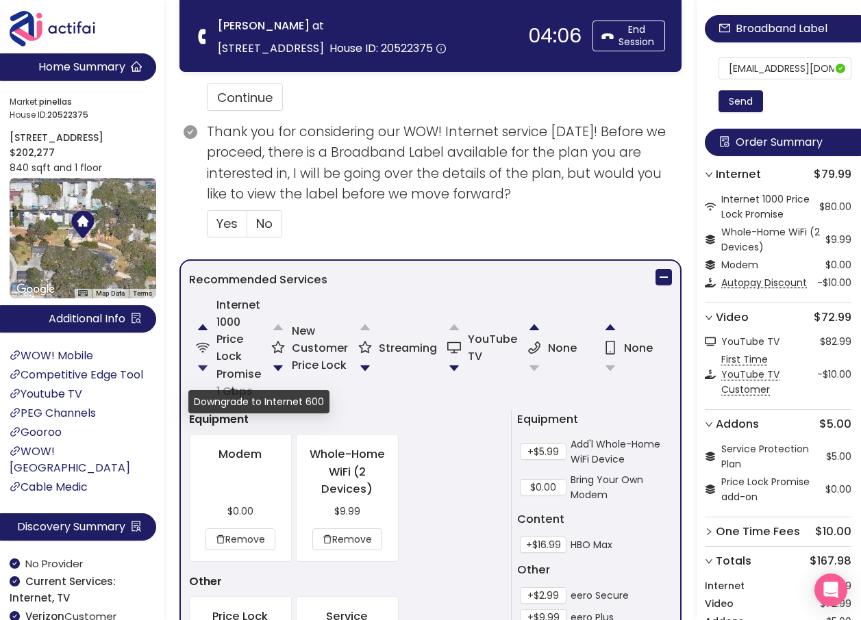
click at [203, 372] on button "button" at bounding box center [202, 368] width 27 height 27
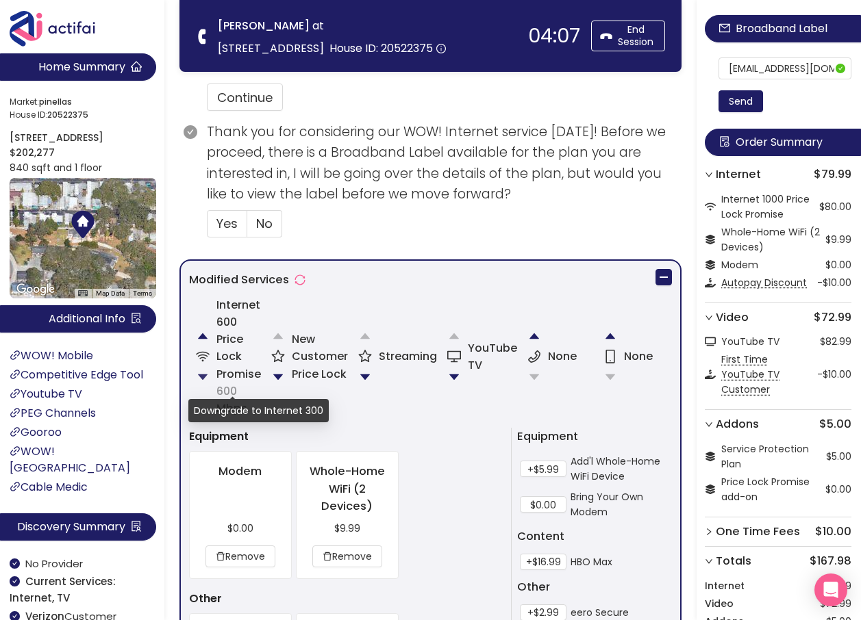
click at [204, 374] on button "button" at bounding box center [202, 377] width 27 height 27
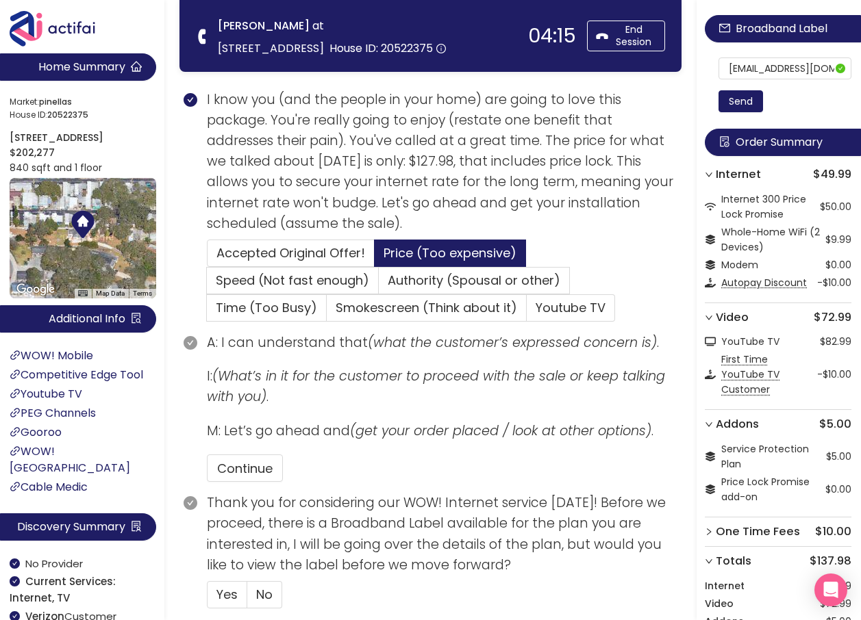
scroll to position [481, 0]
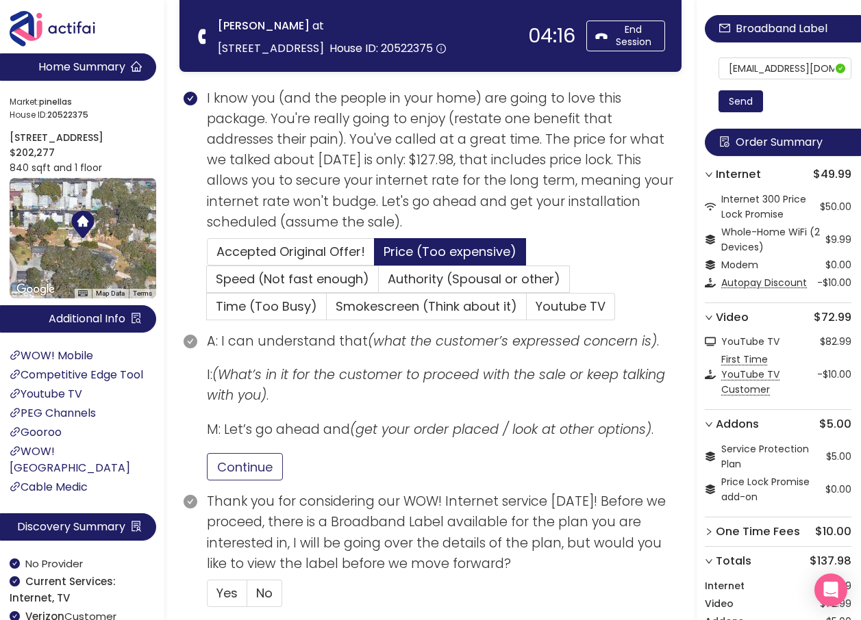
click at [277, 472] on button "Continue" at bounding box center [245, 466] width 76 height 27
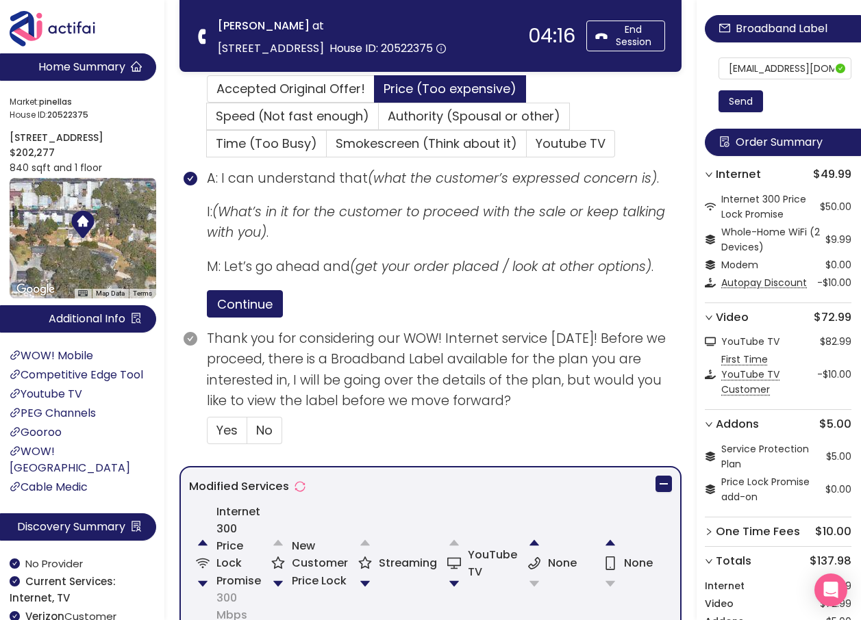
scroll to position [823, 0]
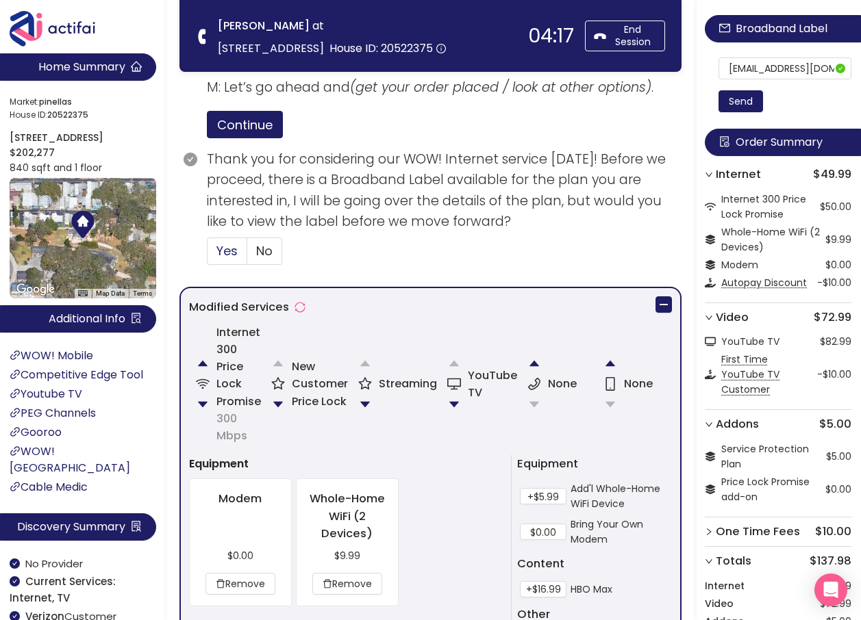
click at [233, 256] on span "Yes" at bounding box center [226, 250] width 21 height 17
click at [207, 255] on input "Yes" at bounding box center [207, 255] width 0 height 0
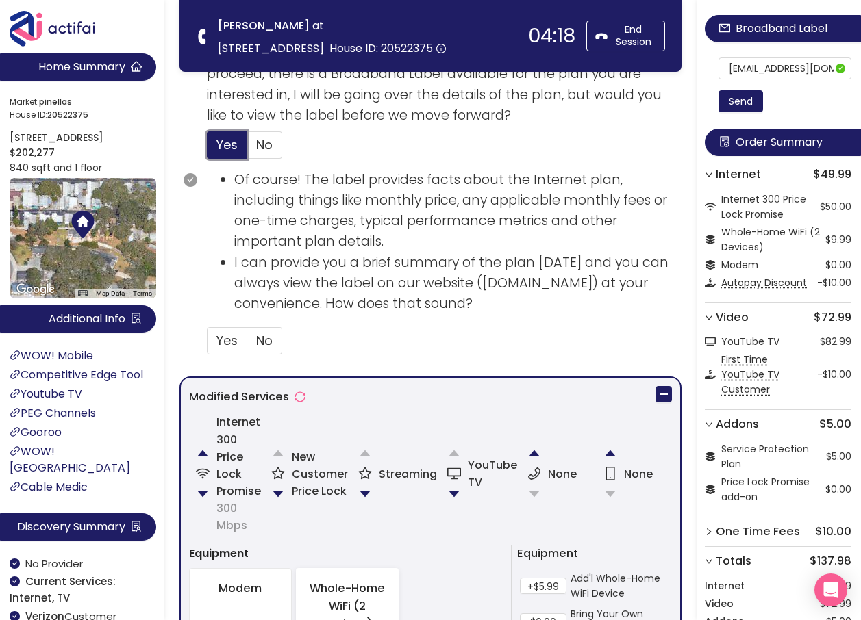
scroll to position [1165, 0]
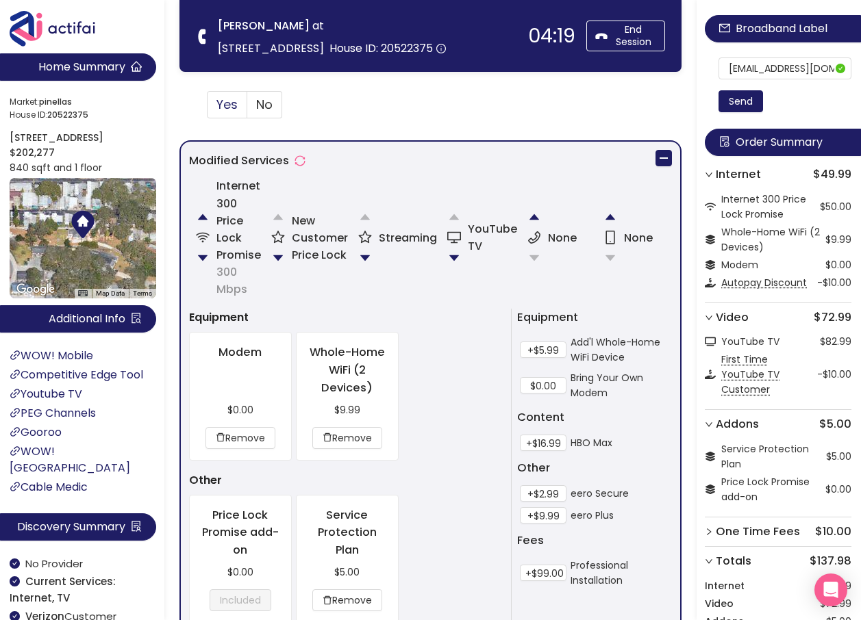
click at [235, 102] on span "Yes" at bounding box center [226, 104] width 21 height 17
click at [207, 109] on input "Yes" at bounding box center [207, 109] width 0 height 0
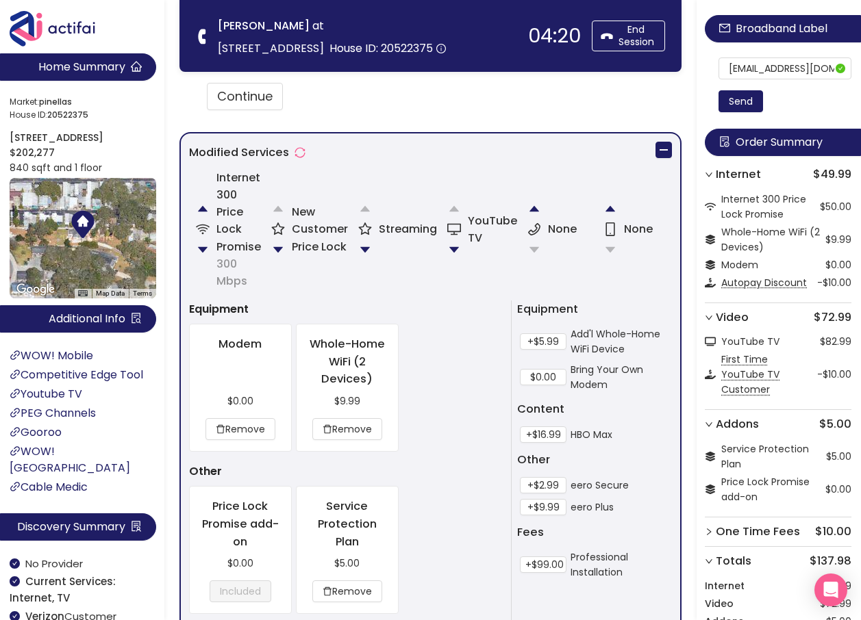
scroll to position [1249, 0]
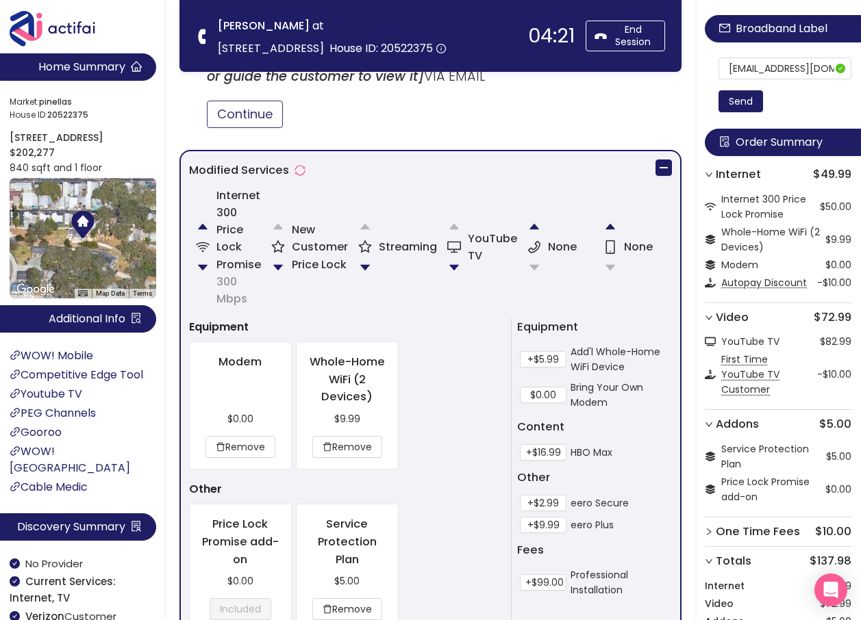
click at [245, 118] on button "Continue" at bounding box center [245, 114] width 76 height 27
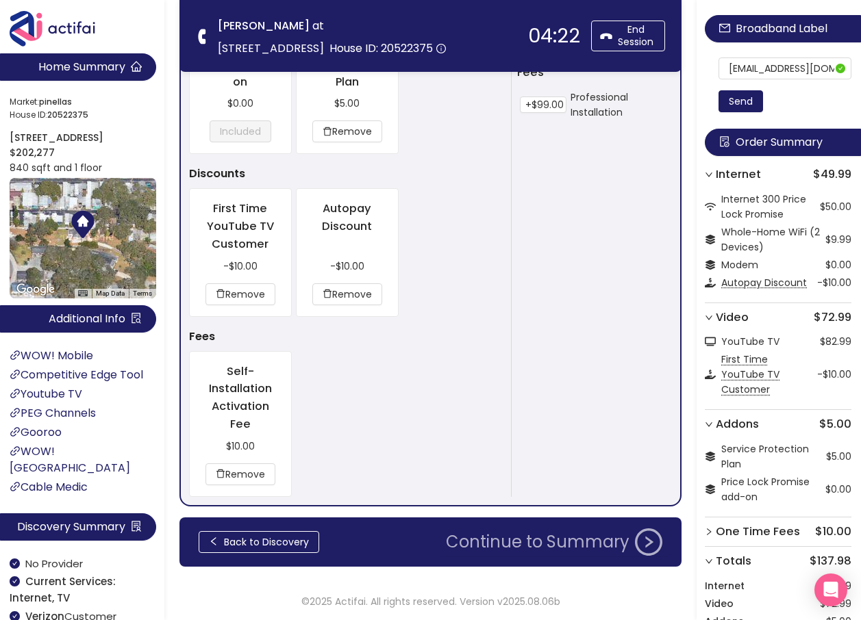
scroll to position [1728, 0]
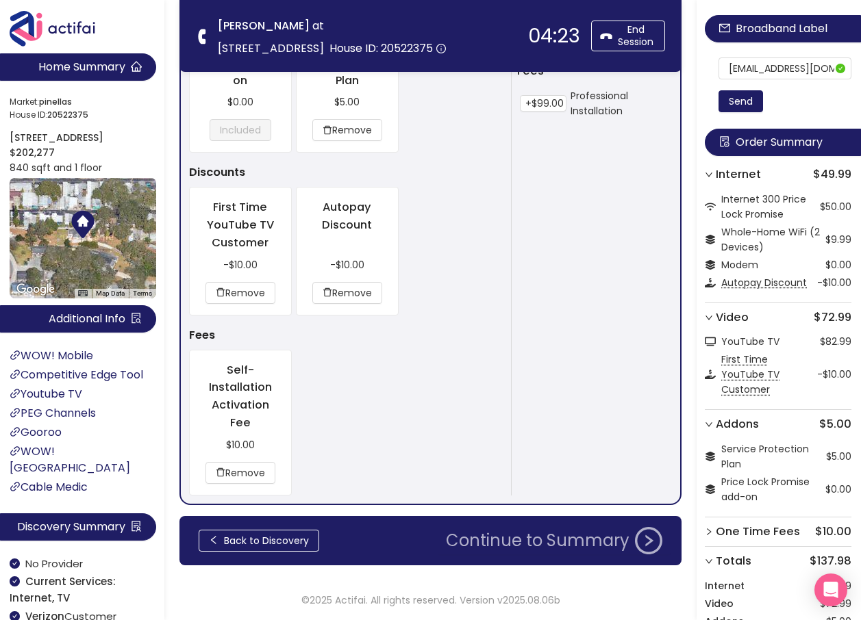
click at [522, 537] on button "Continue to Summary" at bounding box center [553, 540] width 233 height 27
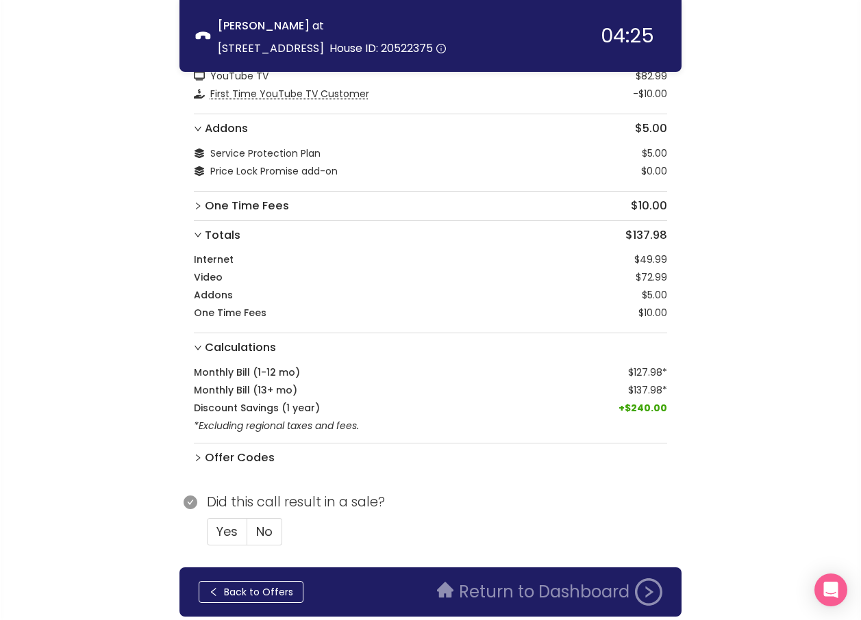
scroll to position [245, 0]
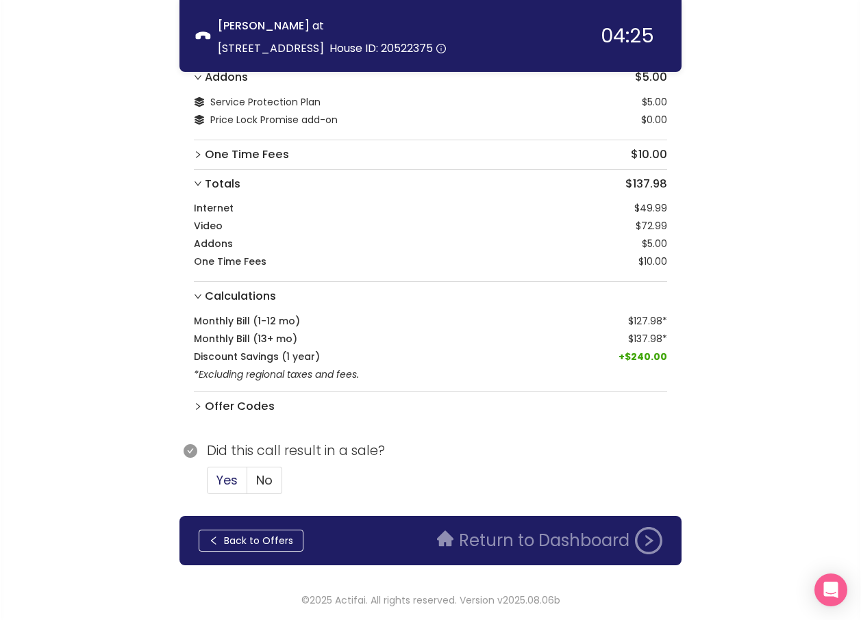
click at [230, 479] on span "Yes" at bounding box center [226, 480] width 21 height 17
click at [207, 485] on input "Yes" at bounding box center [207, 485] width 0 height 0
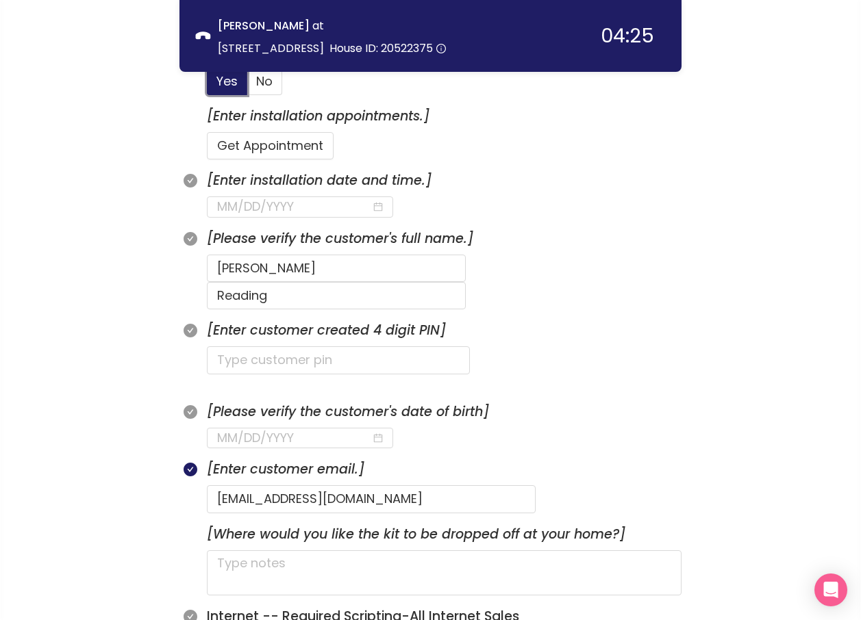
scroll to position [656, 0]
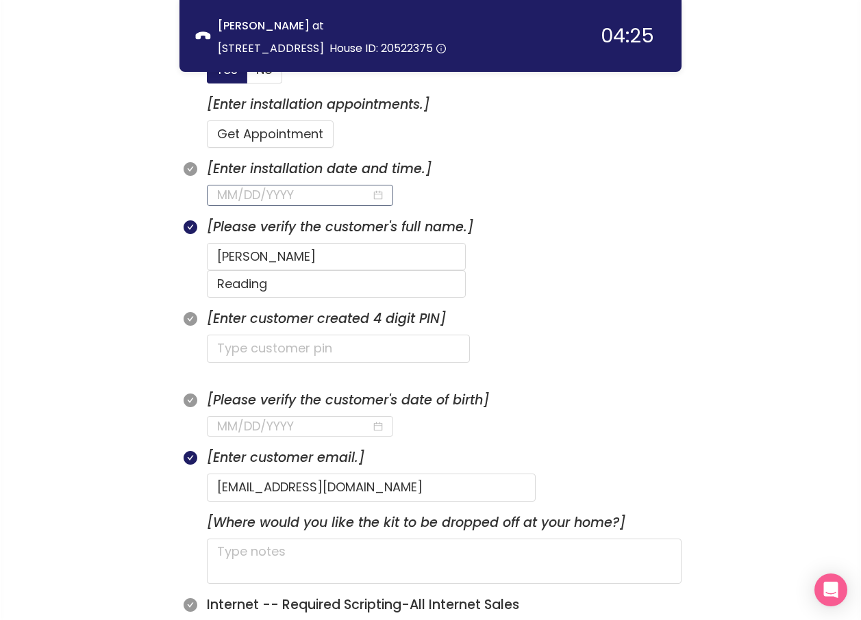
click at [307, 196] on input at bounding box center [294, 195] width 154 height 19
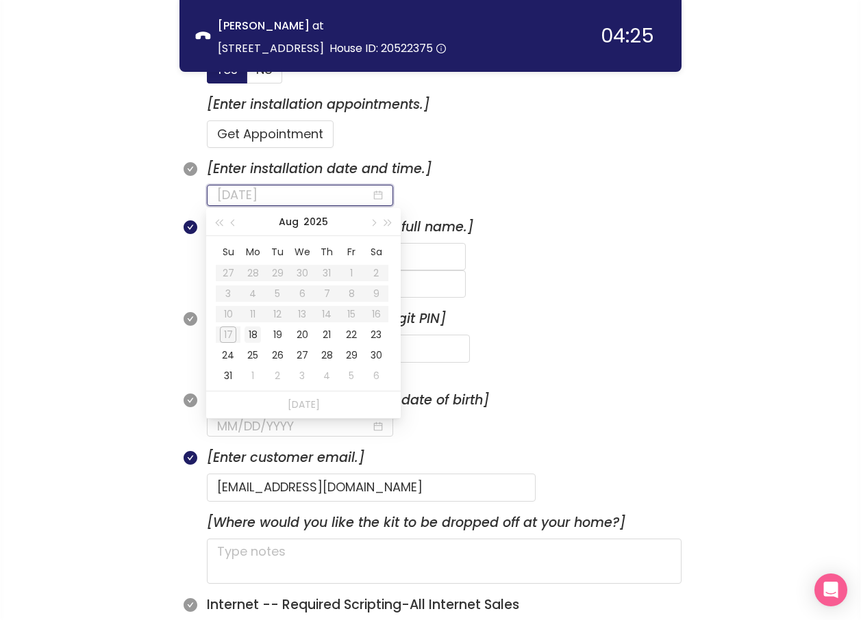
type input "[DATE]"
click at [254, 335] on div "18" at bounding box center [252, 335] width 16 height 16
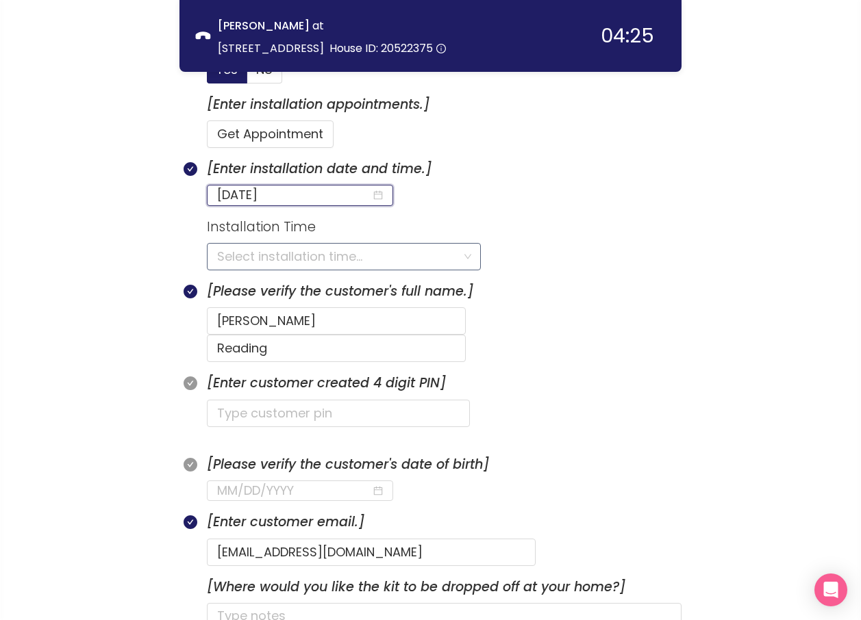
click at [258, 264] on input "search" at bounding box center [339, 257] width 244 height 26
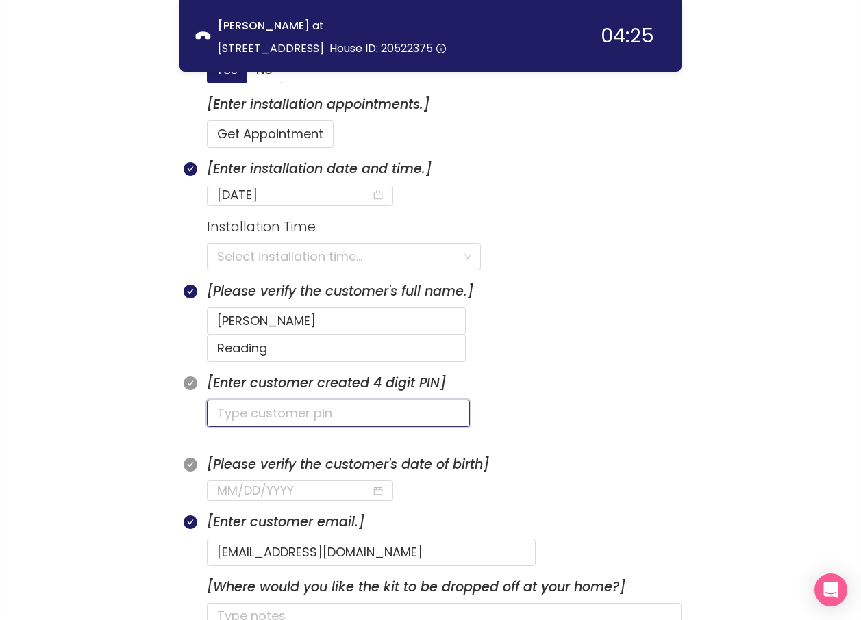
click at [225, 400] on input "text" at bounding box center [338, 413] width 263 height 27
type input "3636"
click at [262, 252] on input "search" at bounding box center [339, 257] width 244 height 26
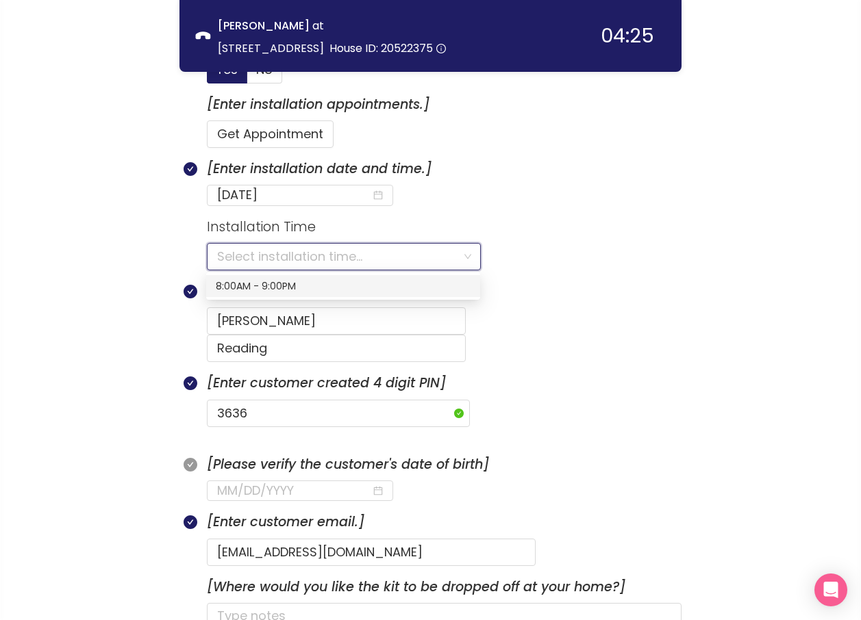
click at [245, 290] on div "8:00AM - 9:00PM" at bounding box center [343, 286] width 255 height 15
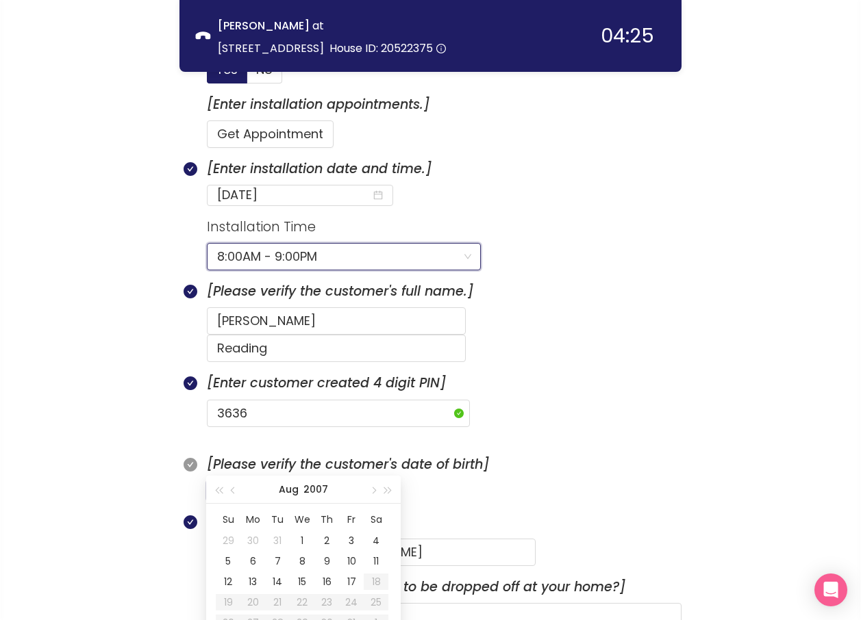
click at [254, 481] on input at bounding box center [294, 490] width 154 height 19
type input "[DATE]"
click at [220, 481] on input at bounding box center [294, 490] width 154 height 19
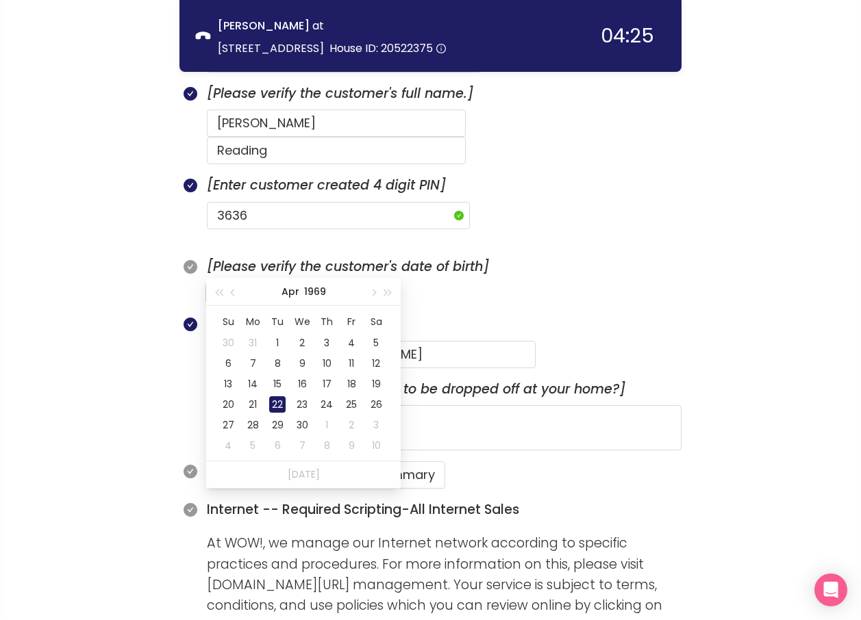
scroll to position [861, 0]
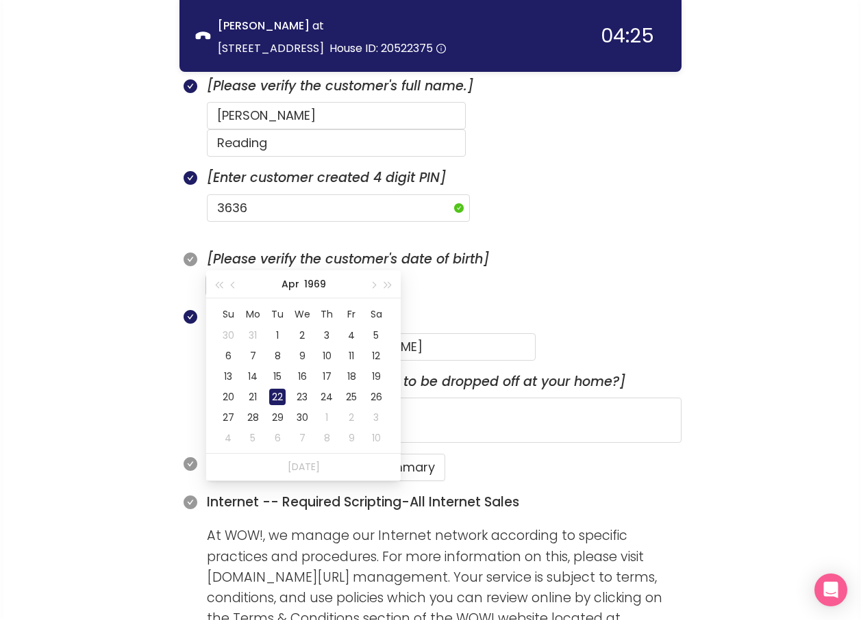
click at [283, 402] on div "22" at bounding box center [277, 397] width 16 height 16
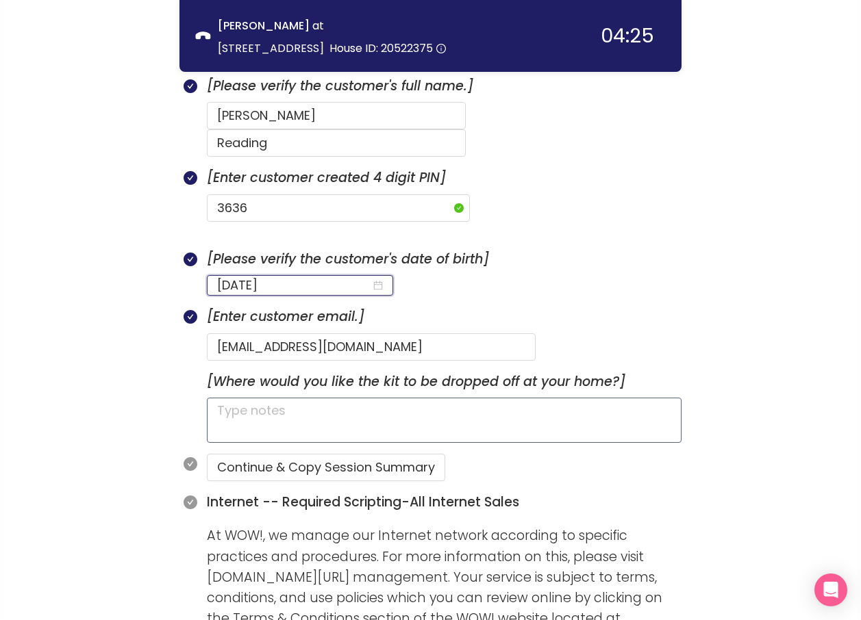
type input "[DATE]"
click at [271, 398] on textarea at bounding box center [444, 420] width 474 height 45
type textarea "H"
type textarea "HA"
type textarea "HAS"
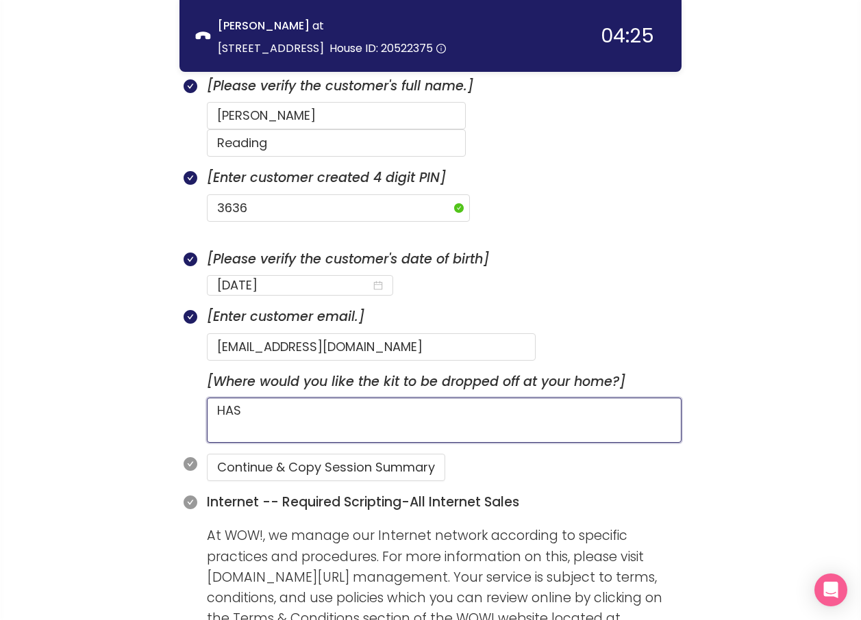
type textarea "HAS"
type textarea "HAS A"
type textarea "HAS A S"
type textarea "HAS A SI"
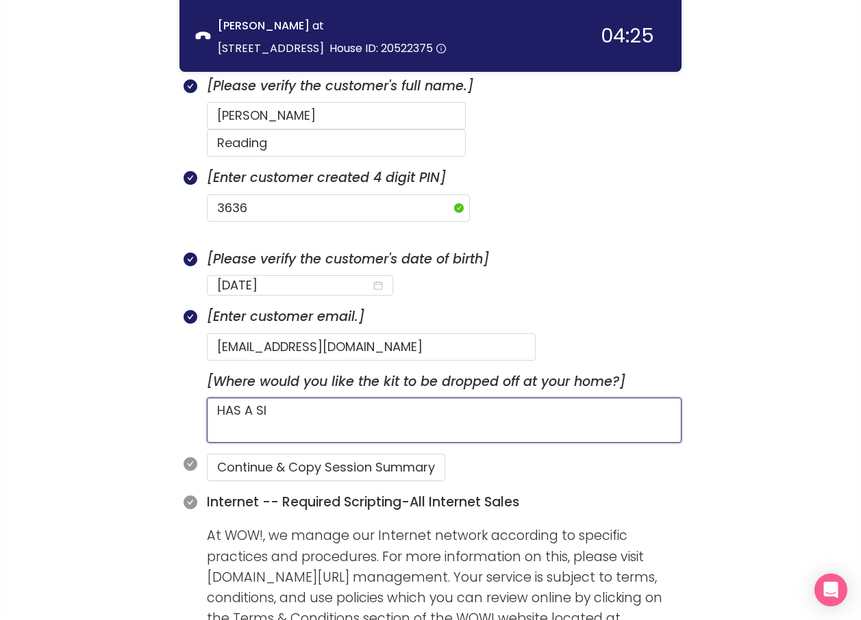
type textarea "HAS A SIG"
type textarea "HAS A SIGN"
type textarea "HAS A SIGN F"
type textarea "HAS A SIGN FO"
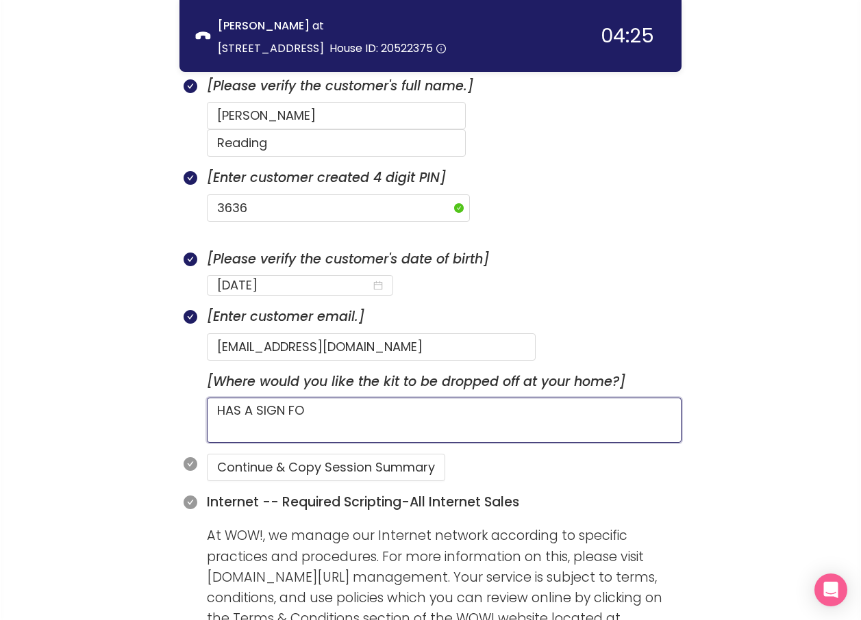
type textarea "HAS A SIGN FOR"
type textarea "HAS A SIGN FOR D"
type textarea "HAS A SIGN FOR DO"
type textarea "HAS A SIGN FOR DOG"
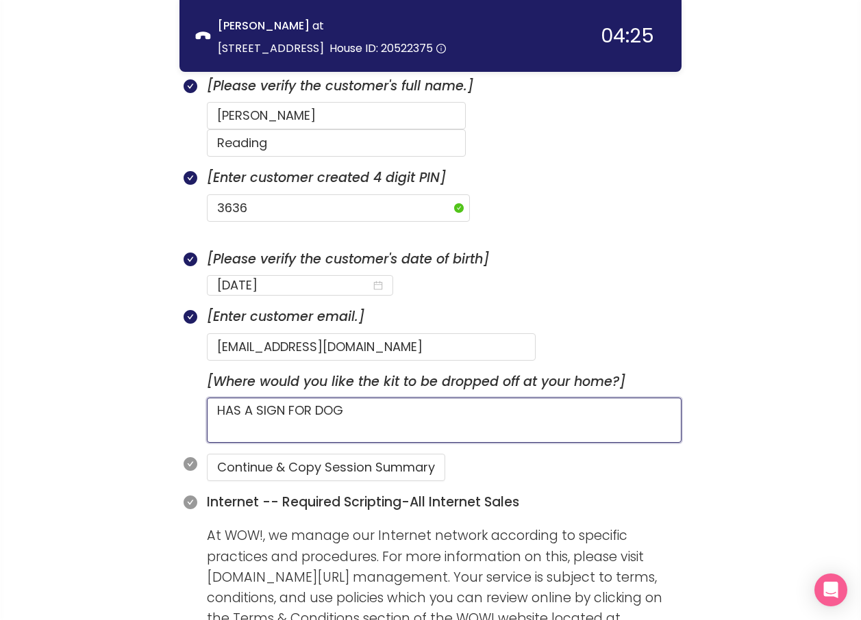
type textarea "HAS A SIGN FOR DOG"
type textarea "HAS A SIGN FOR DOG B"
type textarea "HAS A SIGN FOR DOG BU"
type textarea "HAS A SIGN FOR DOG BUT"
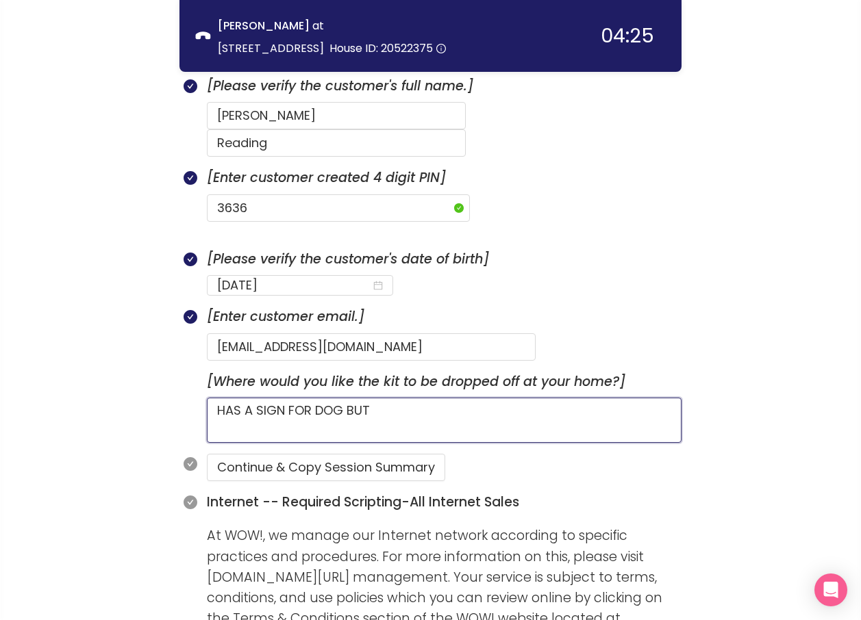
type textarea "HAS A SIGN FOR DOG BUT N"
type textarea "HAS A SIGN FOR DOG BUT NO"
type textarea "HAS A SIGN FOR DOG BUT NO D"
type textarea "HAS A SIGN FOR DOG BUT NO DO"
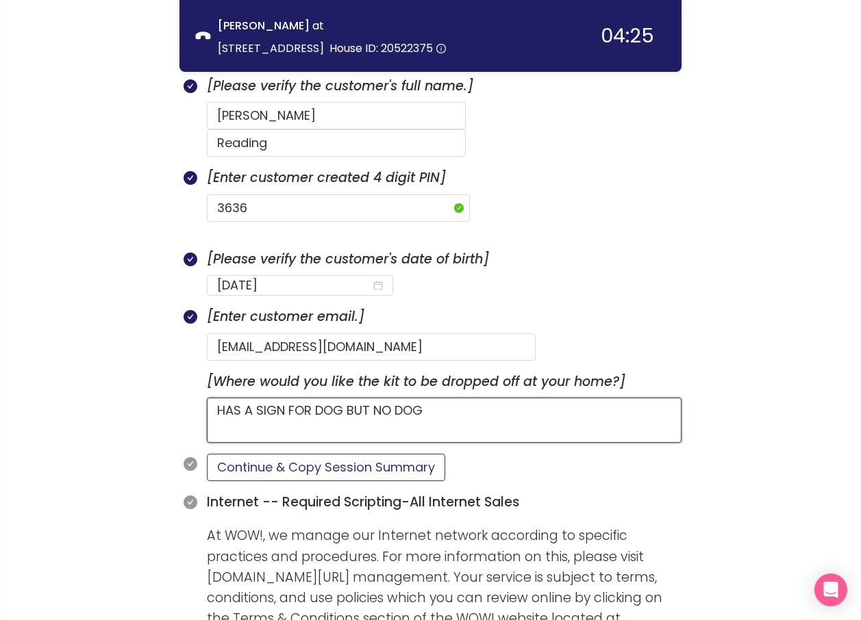
type textarea "HAS A SIGN FOR DOG BUT NO DOG"
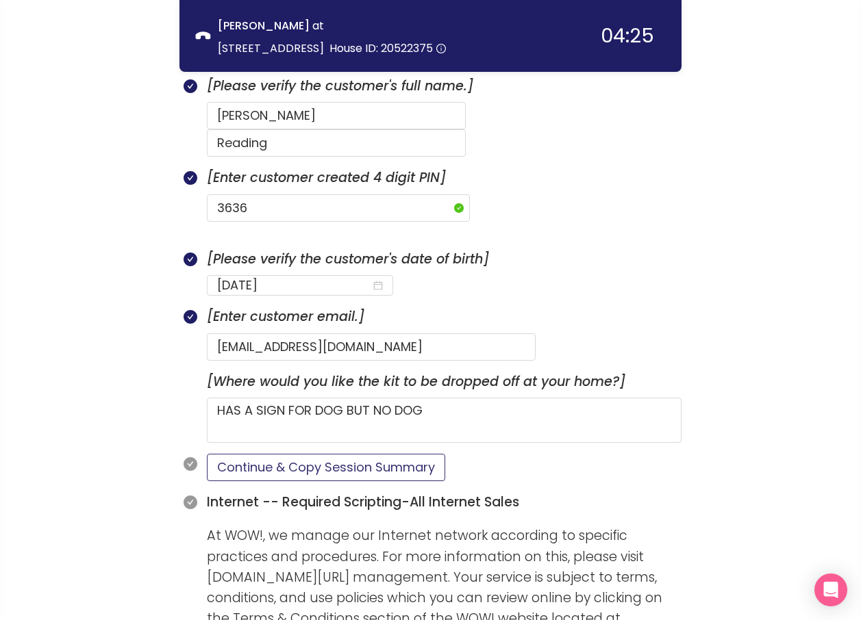
click at [266, 454] on button "Continue & Copy Session Summary" at bounding box center [326, 467] width 238 height 27
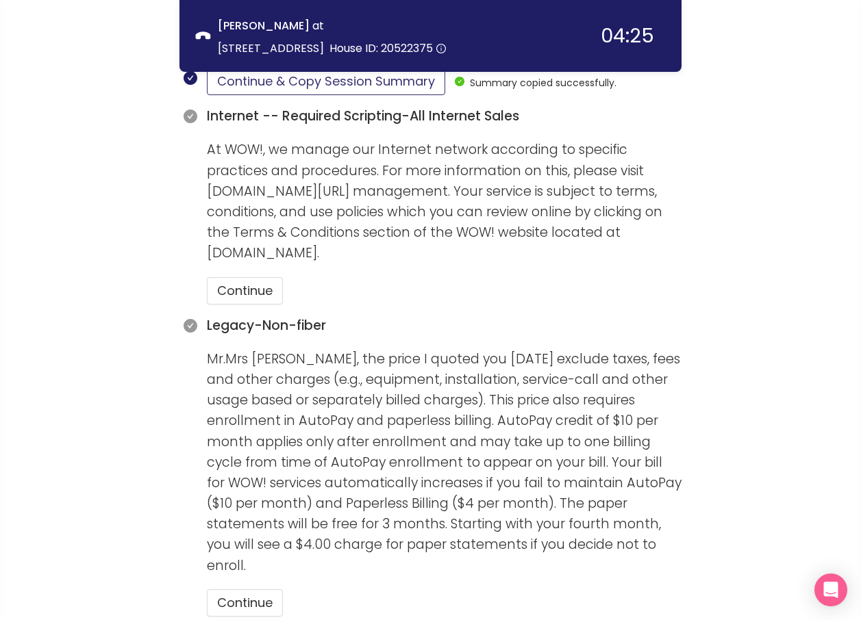
scroll to position [1272, 0]
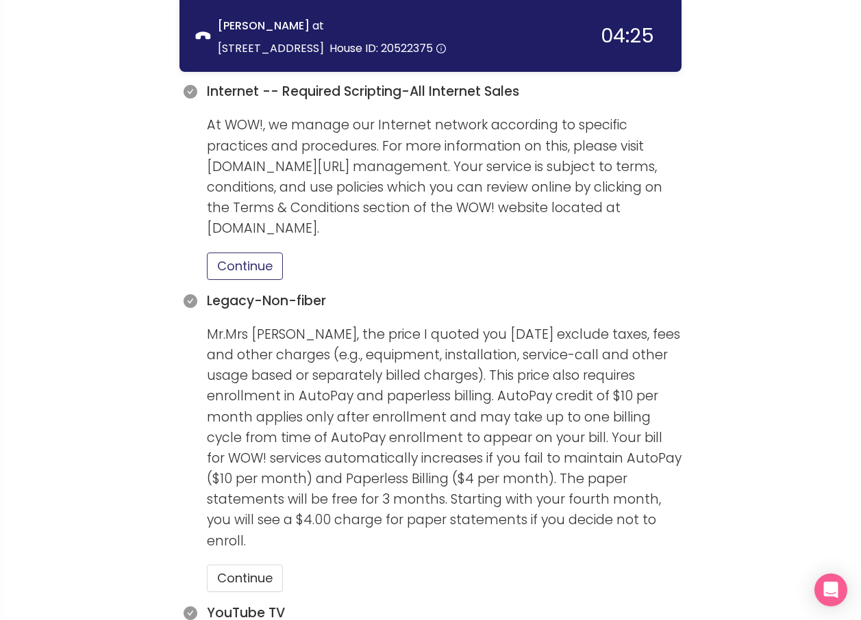
click at [262, 253] on button "Continue" at bounding box center [245, 266] width 76 height 27
click at [231, 565] on button "Continue" at bounding box center [245, 578] width 76 height 27
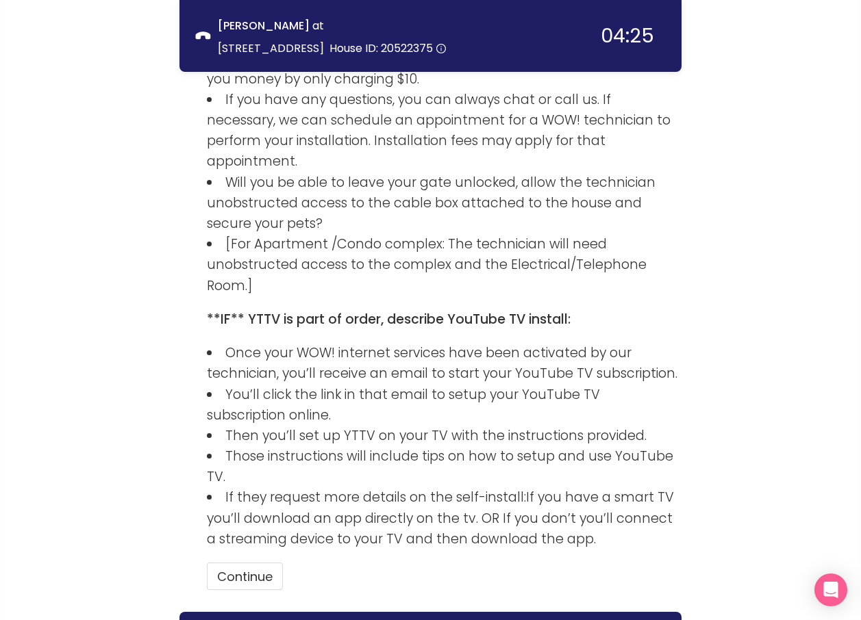
scroll to position [2671, 0]
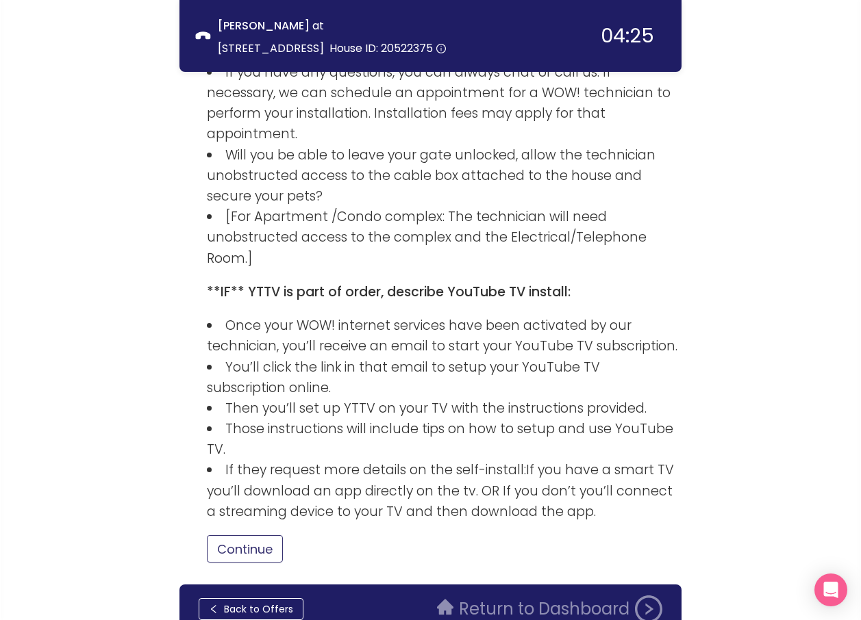
click at [229, 535] on button "Continue" at bounding box center [245, 548] width 76 height 27
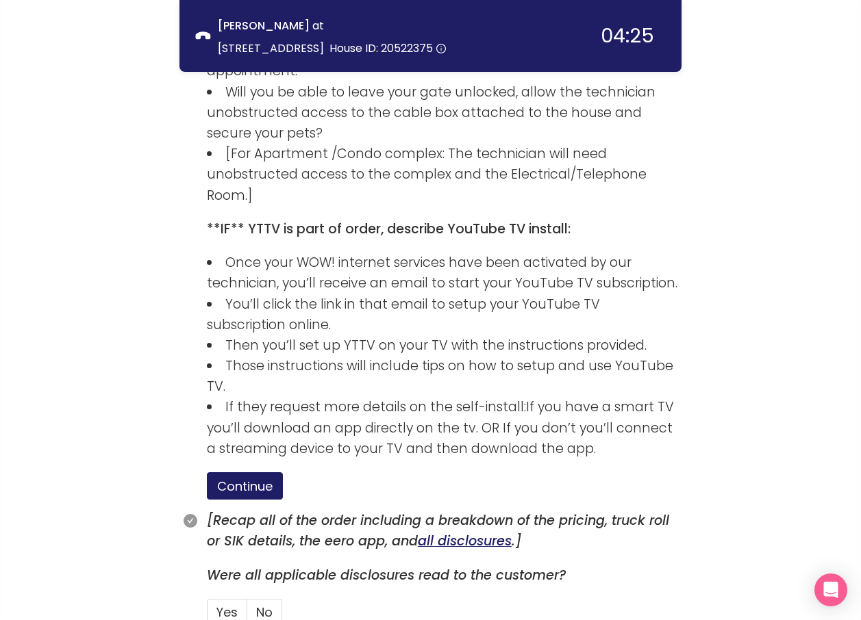
scroll to position [2797, 0]
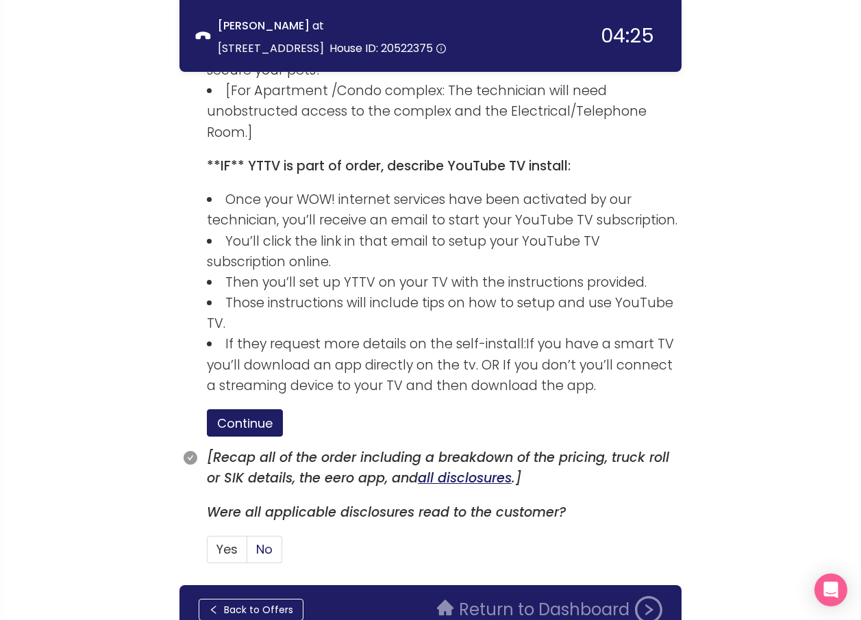
click at [264, 541] on span "No" at bounding box center [264, 549] width 16 height 17
click at [247, 554] on input "No" at bounding box center [247, 554] width 0 height 0
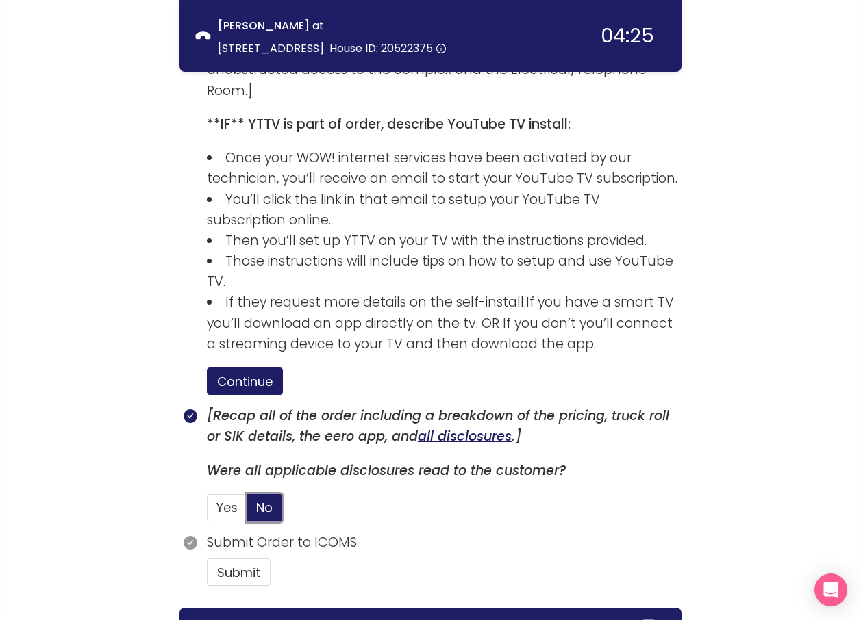
scroll to position [2862, 0]
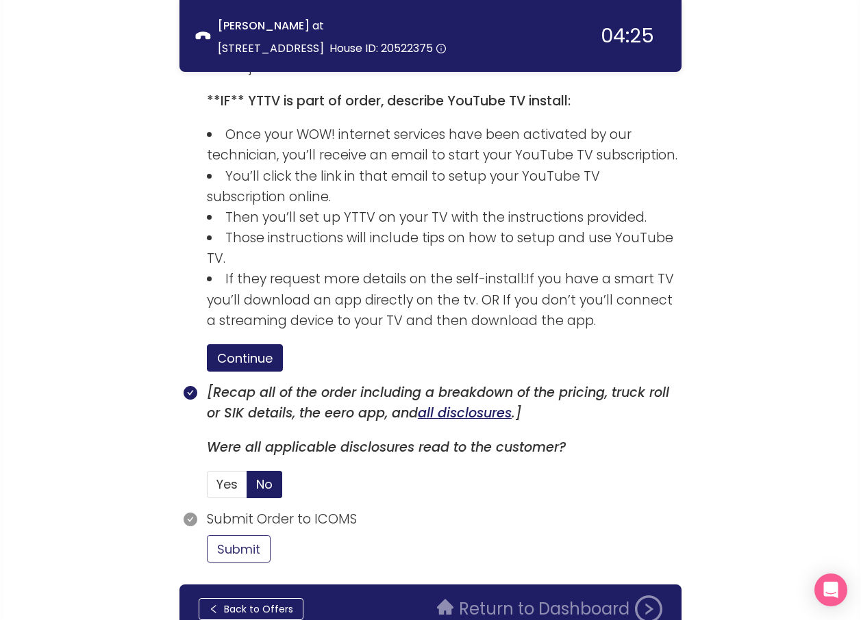
click at [257, 535] on button "Submit" at bounding box center [239, 548] width 64 height 27
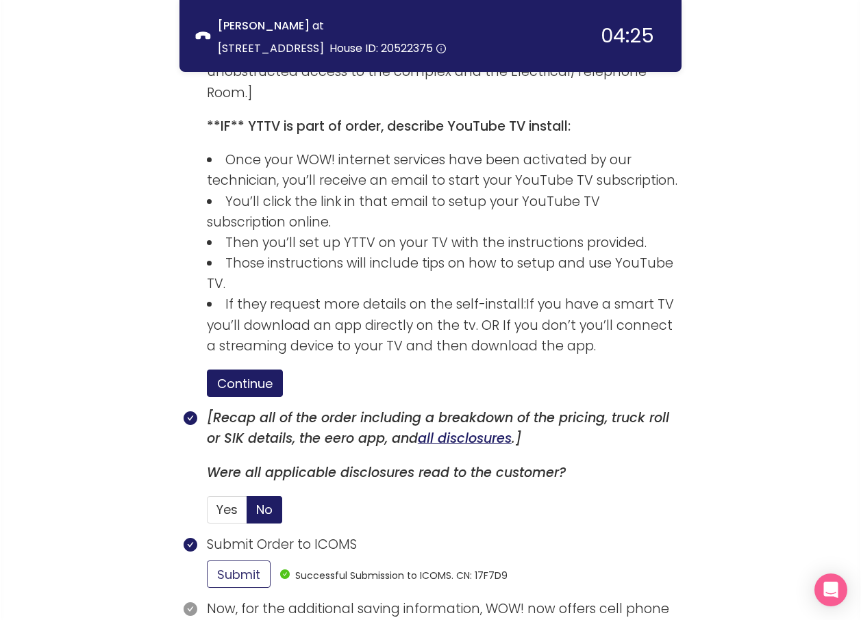
scroll to position [2988, 0]
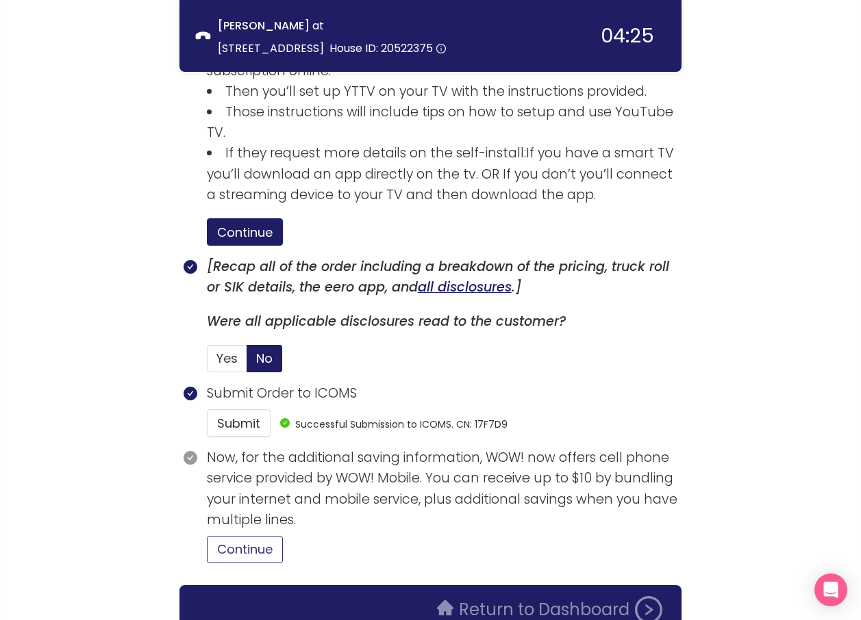
click at [224, 536] on button "Continue" at bounding box center [245, 549] width 76 height 27
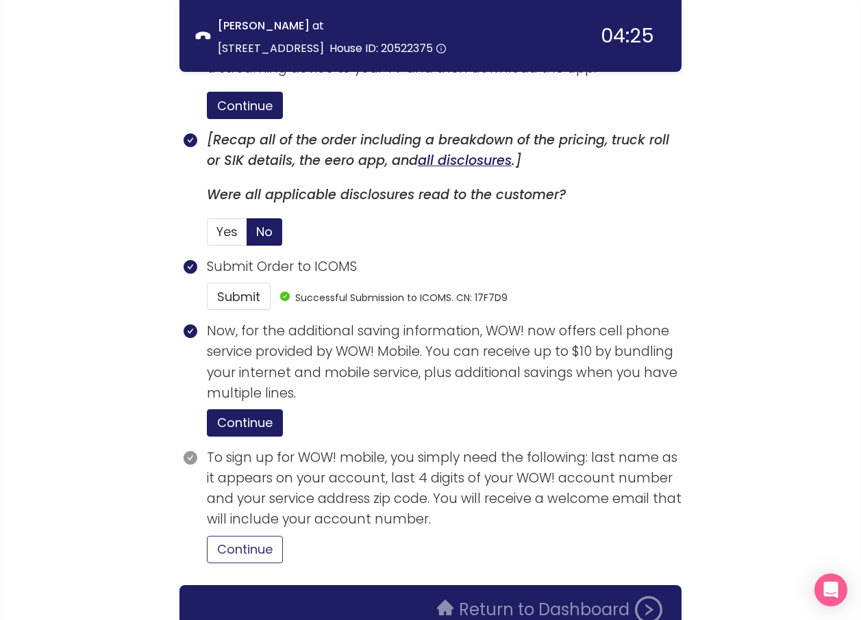
click at [238, 536] on button "Continue" at bounding box center [245, 549] width 76 height 27
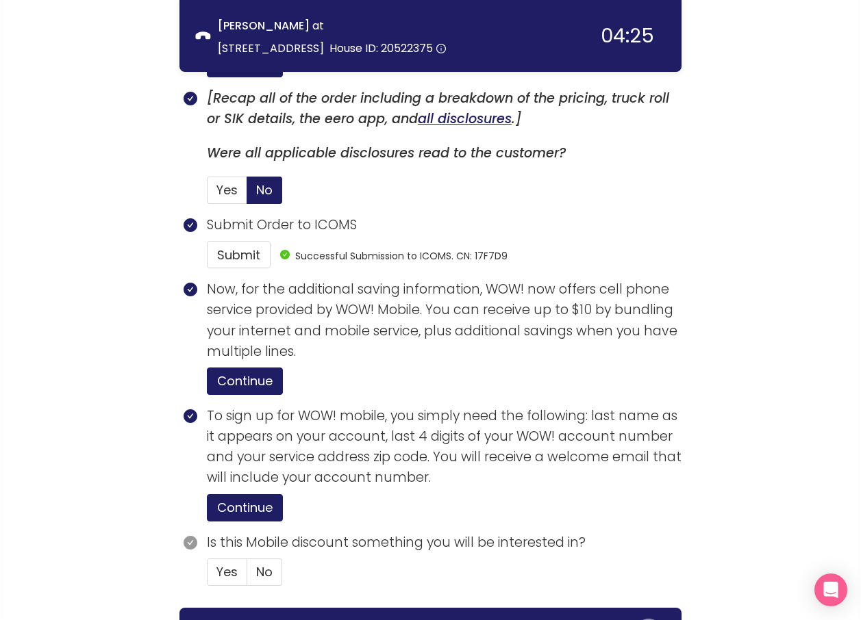
scroll to position [3179, 0]
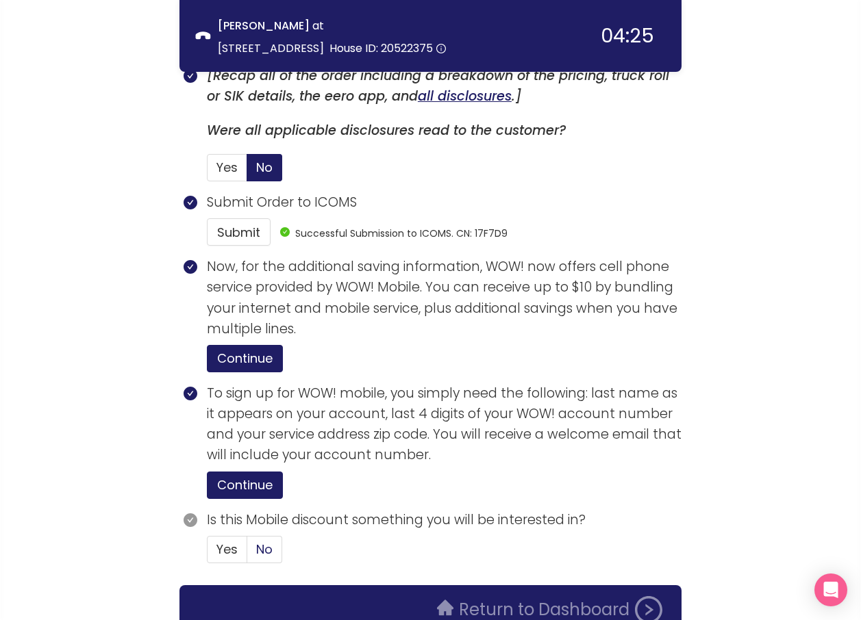
click at [250, 536] on label "No" at bounding box center [264, 549] width 35 height 27
click at [247, 554] on input "No" at bounding box center [247, 554] width 0 height 0
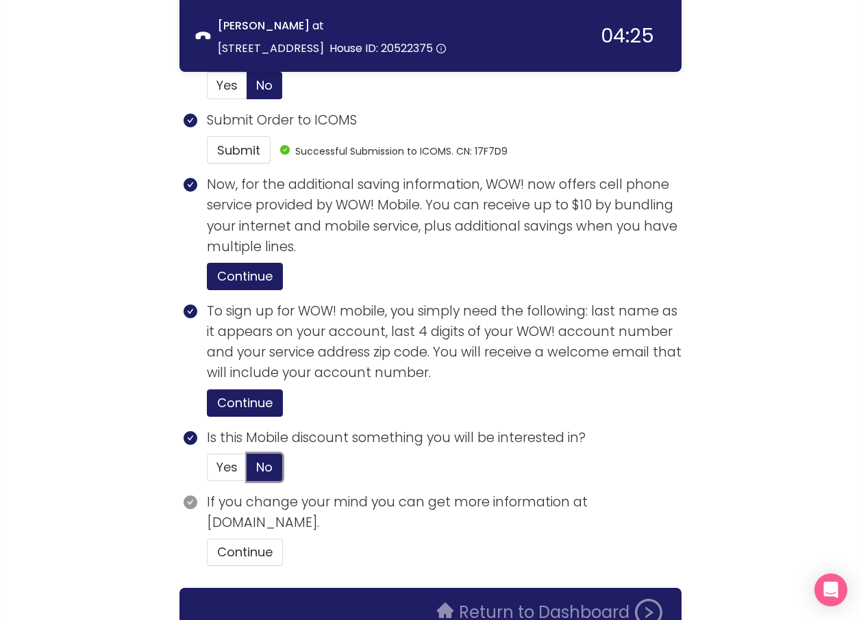
scroll to position [3263, 0]
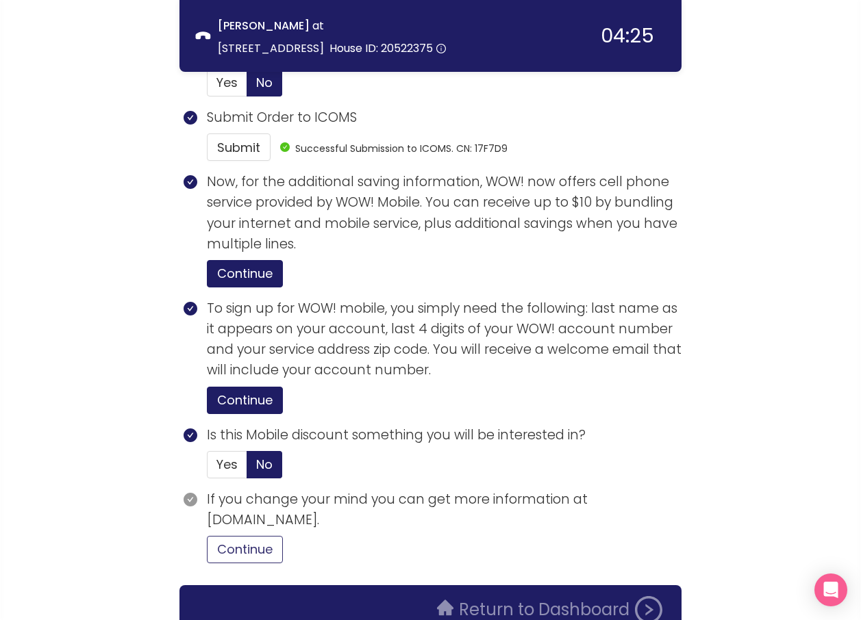
click at [255, 536] on button "Continue" at bounding box center [245, 549] width 76 height 27
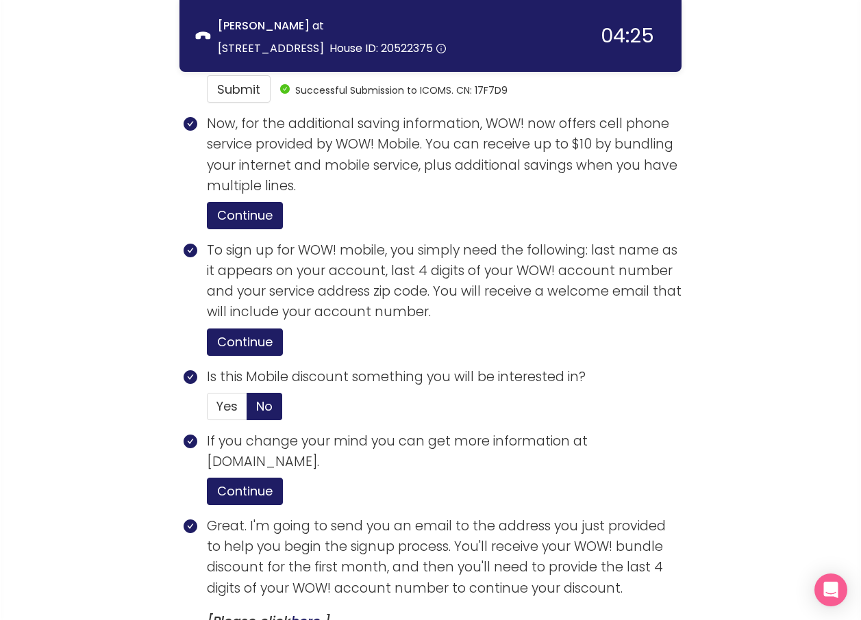
scroll to position [3524, 0]
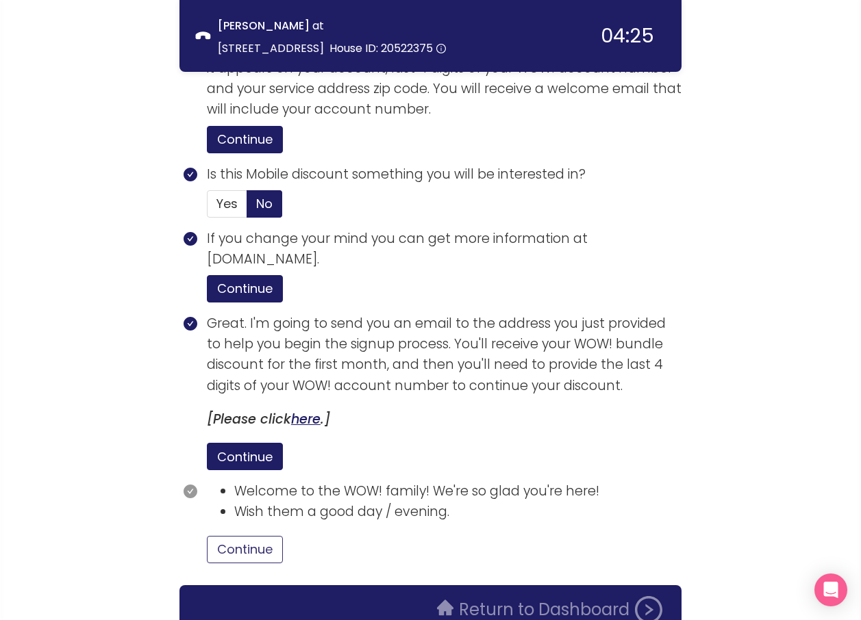
click at [275, 536] on button "Continue" at bounding box center [245, 549] width 76 height 27
click at [526, 585] on div "Return to Dashboard" at bounding box center [430, 609] width 502 height 49
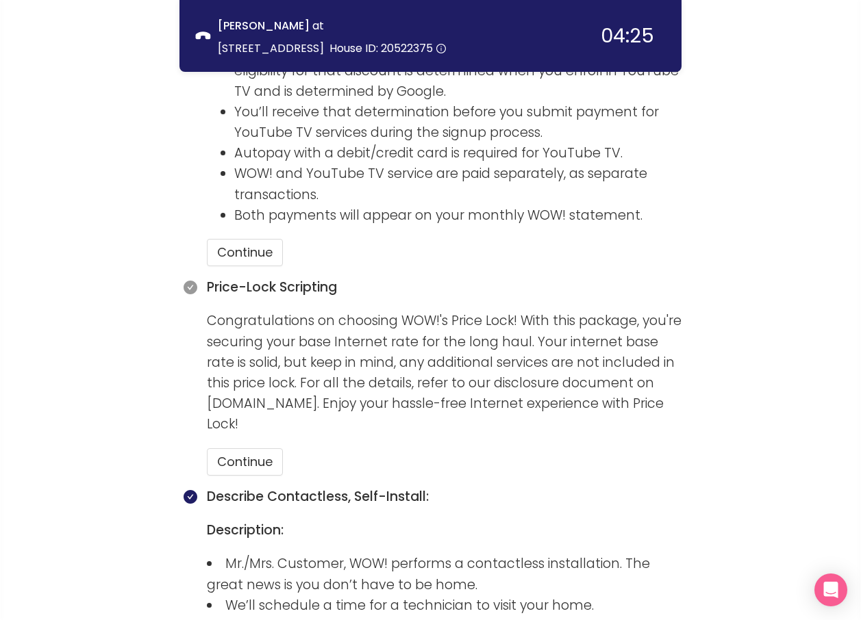
scroll to position [1744, 0]
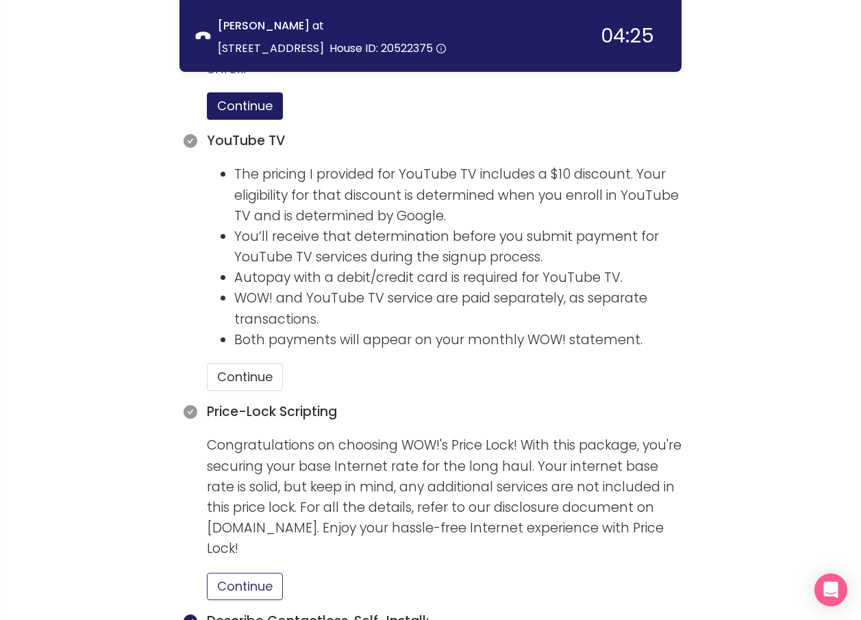
click at [248, 573] on button "Continue" at bounding box center [245, 586] width 76 height 27
click at [234, 364] on button "Continue" at bounding box center [245, 377] width 76 height 27
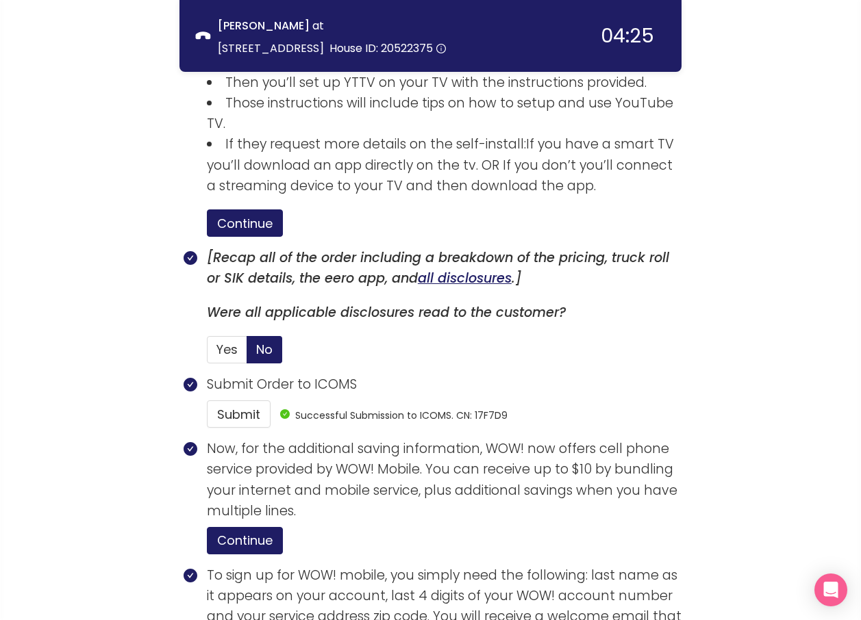
scroll to position [3524, 0]
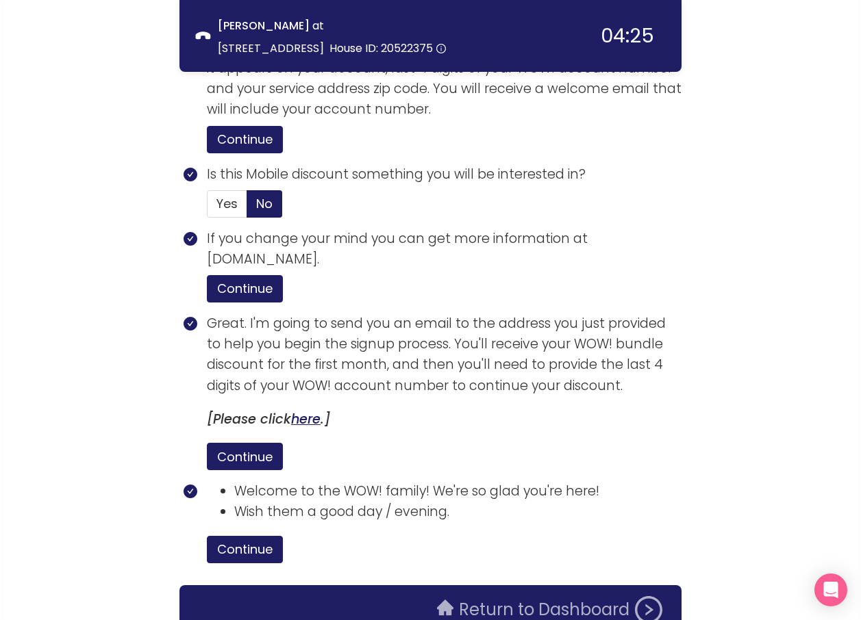
click at [489, 596] on button "Return to Dashboard" at bounding box center [550, 609] width 242 height 27
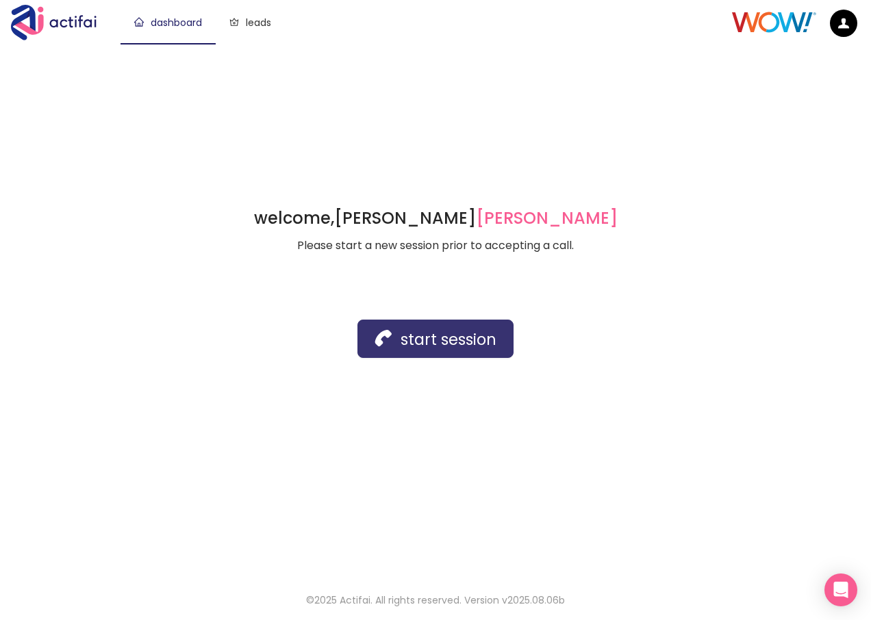
click at [416, 346] on button "start session" at bounding box center [435, 339] width 156 height 38
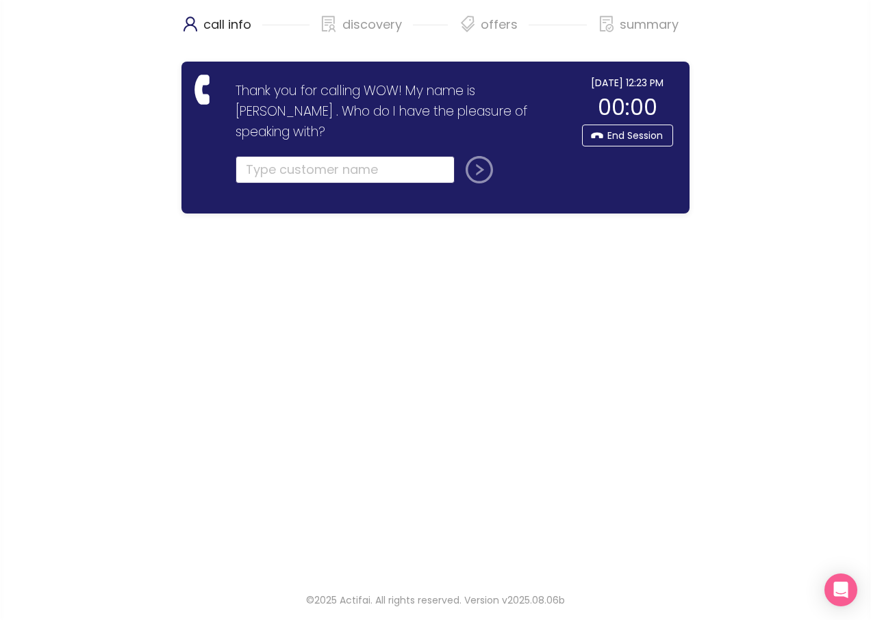
drag, startPoint x: 277, startPoint y: 147, endPoint x: 292, endPoint y: 151, distance: 15.6
click at [277, 156] on input "text" at bounding box center [344, 169] width 219 height 27
type input "[PERSON_NAME] KITCHEN"
click at [486, 156] on button "submit" at bounding box center [476, 169] width 33 height 27
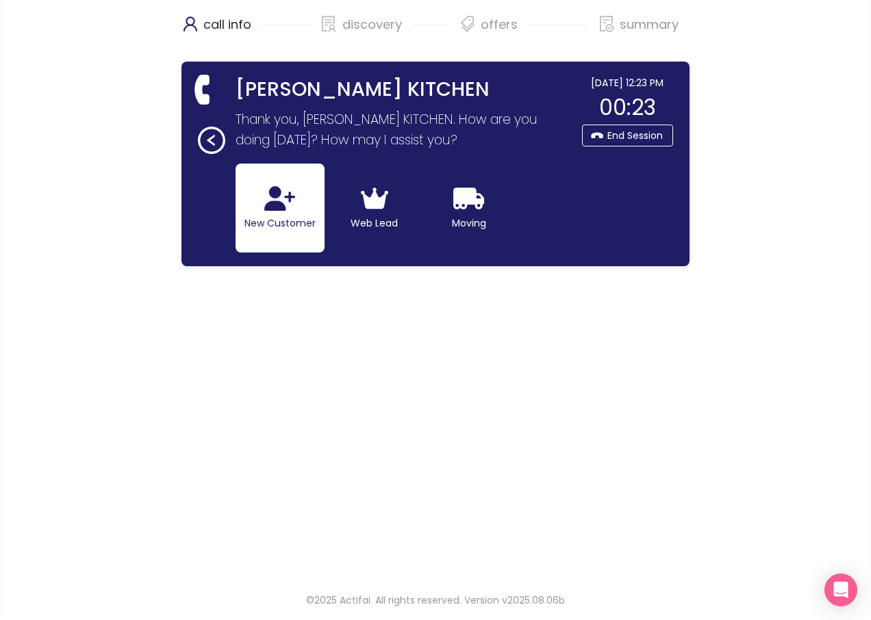
click at [296, 209] on button "New Customer" at bounding box center [279, 208] width 89 height 89
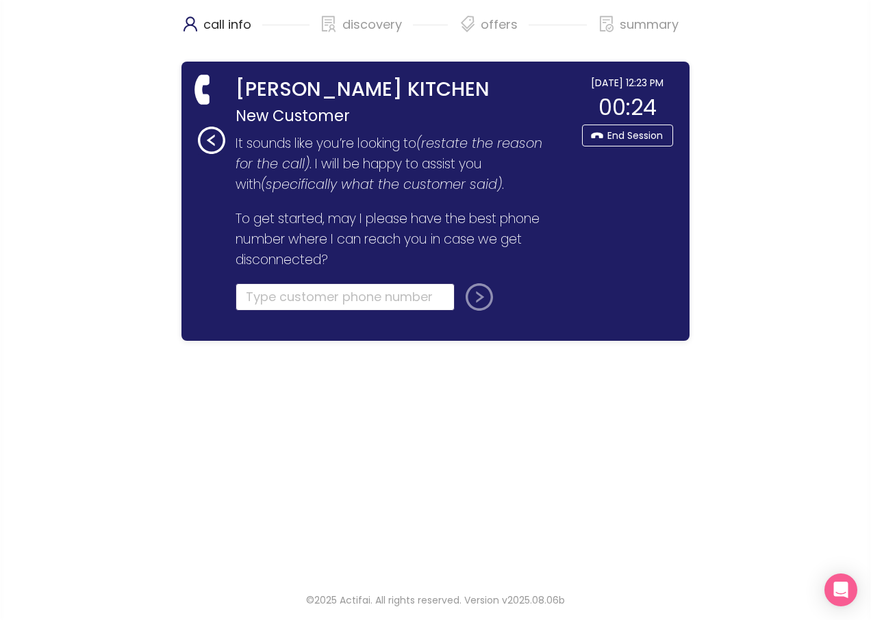
click at [280, 301] on input "tel" at bounding box center [344, 296] width 219 height 27
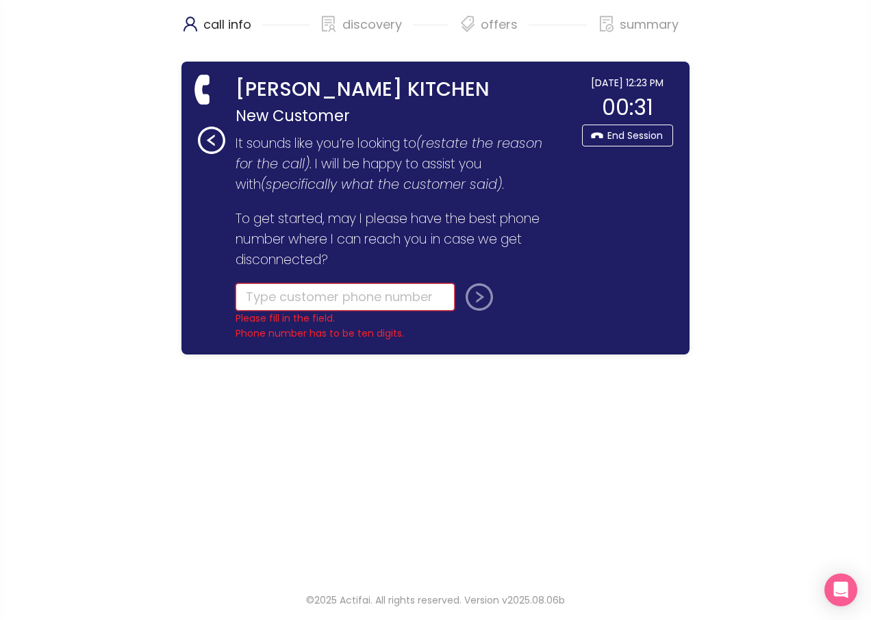
click at [255, 298] on input "tel" at bounding box center [344, 296] width 219 height 27
type input "[PHONE_NUMBER]"
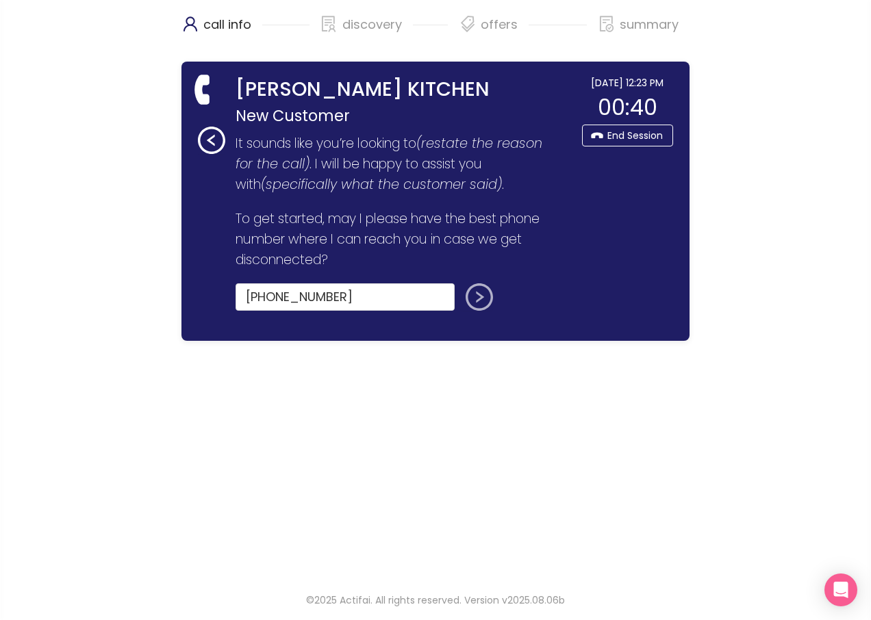
click at [477, 291] on button "submit" at bounding box center [476, 296] width 33 height 27
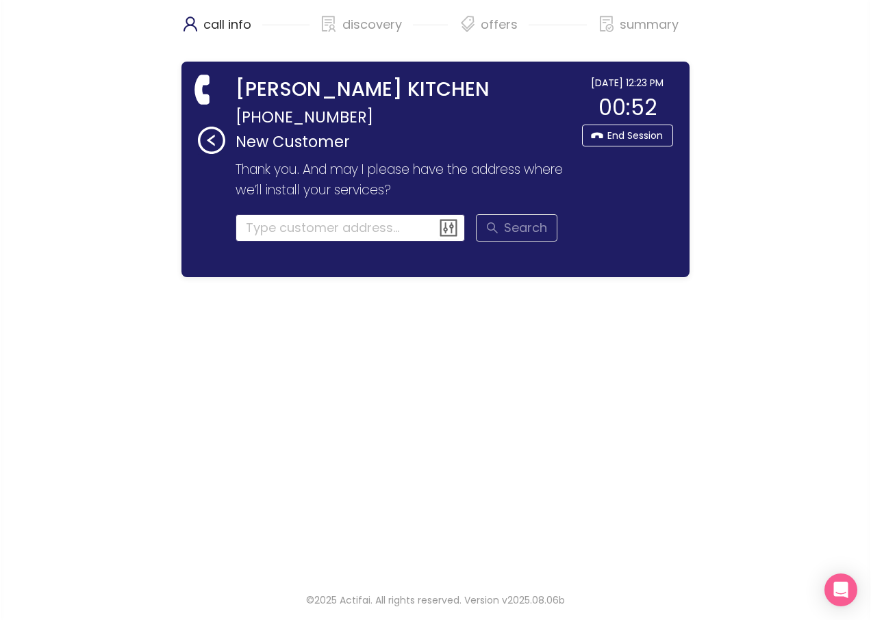
click at [333, 231] on input at bounding box center [350, 227] width 230 height 27
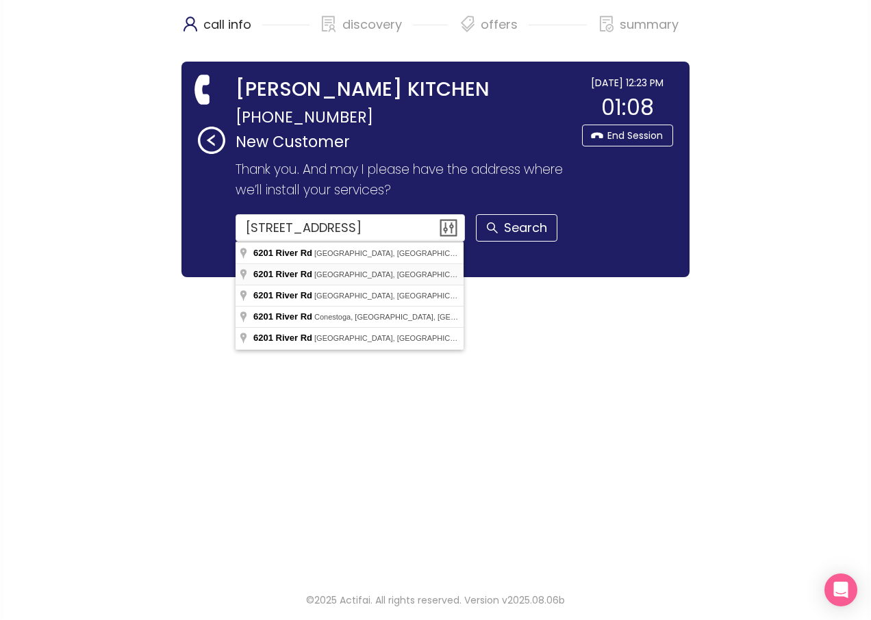
type input "[STREET_ADDRESS]"
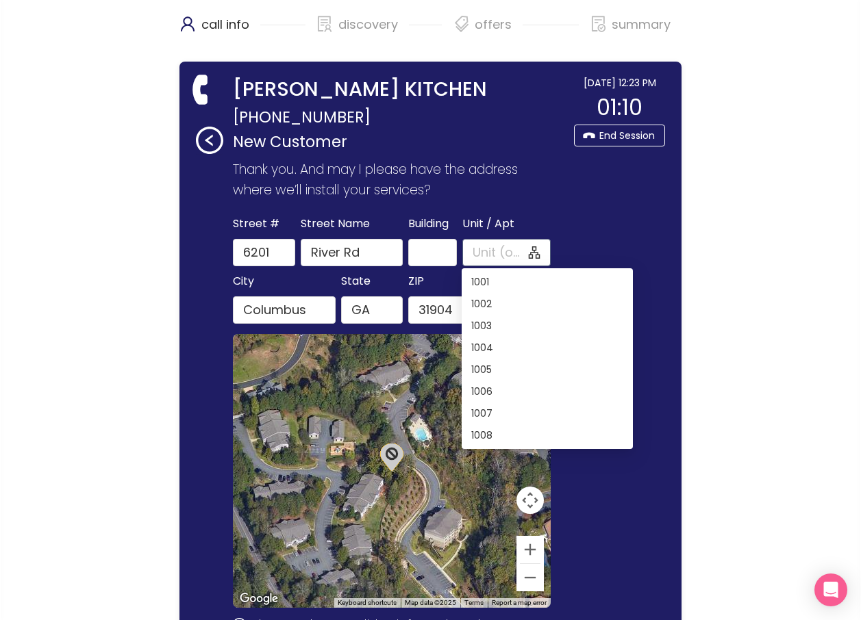
click at [479, 247] on input "Unit / Apt" at bounding box center [498, 252] width 53 height 19
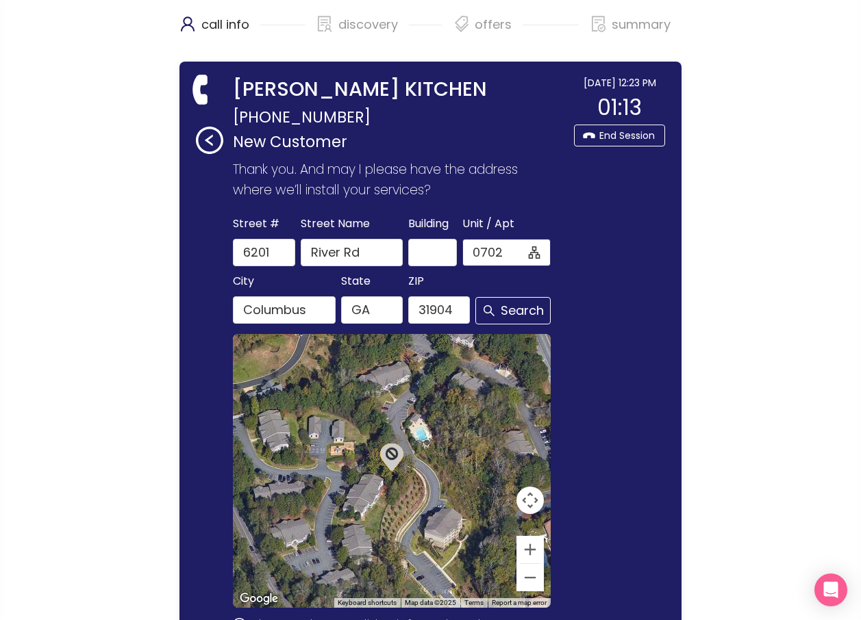
type input "0702"
click at [498, 311] on button "Search" at bounding box center [512, 310] width 75 height 27
drag, startPoint x: 511, startPoint y: 251, endPoint x: 462, endPoint y: 255, distance: 48.8
click at [462, 255] on span "0702" at bounding box center [506, 252] width 89 height 27
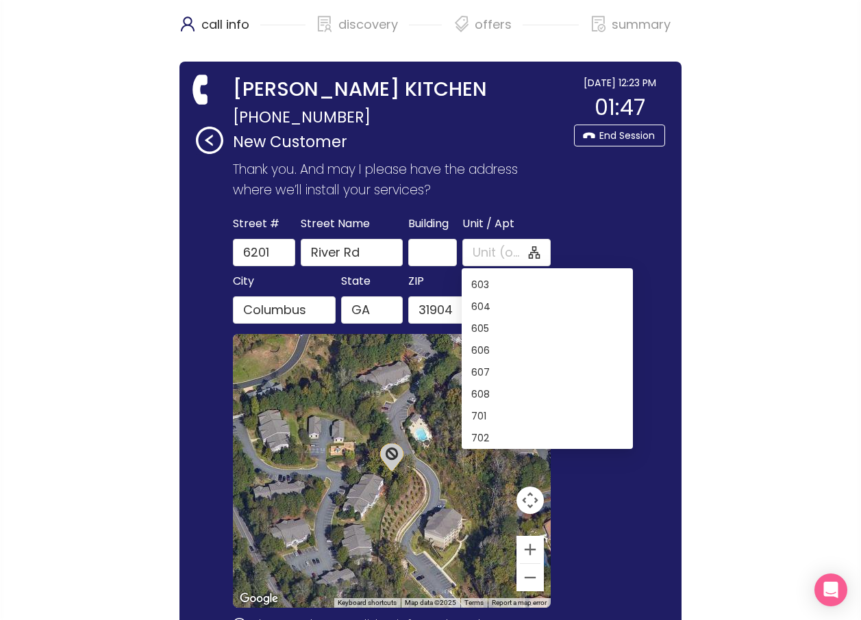
scroll to position [2063, 0]
click at [508, 416] on div "702" at bounding box center [547, 410] width 152 height 15
type input "702"
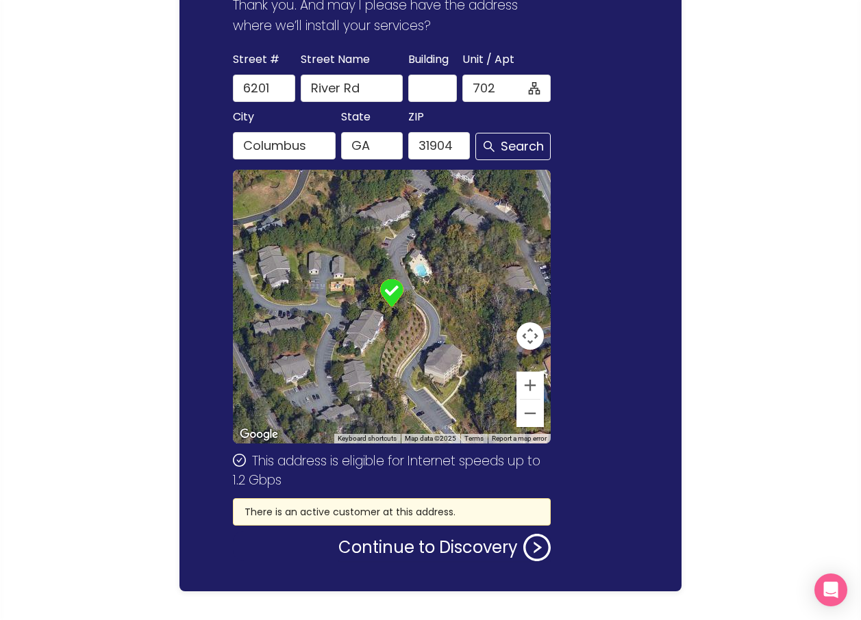
scroll to position [190, 0]
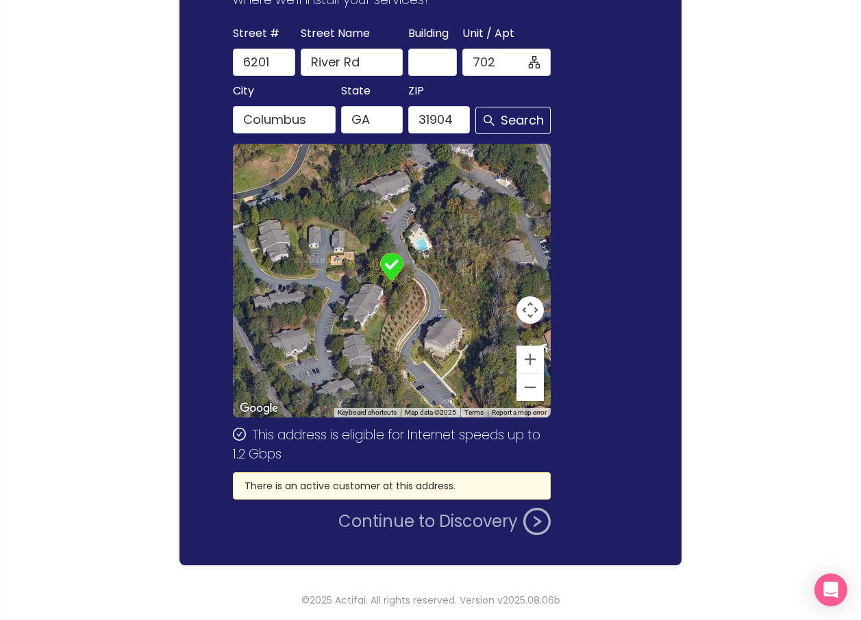
click at [442, 520] on button "Continue to Discovery" at bounding box center [444, 521] width 212 height 27
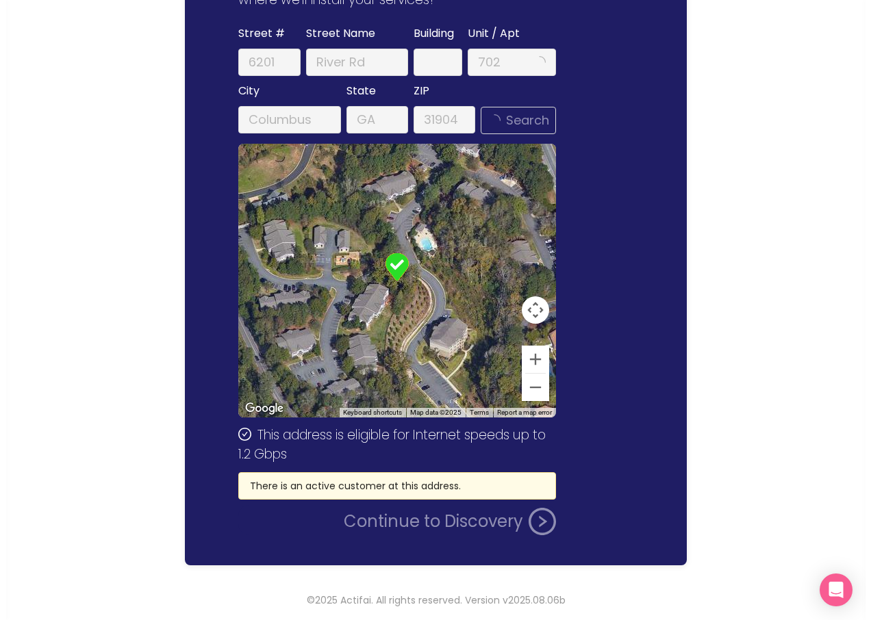
scroll to position [0, 0]
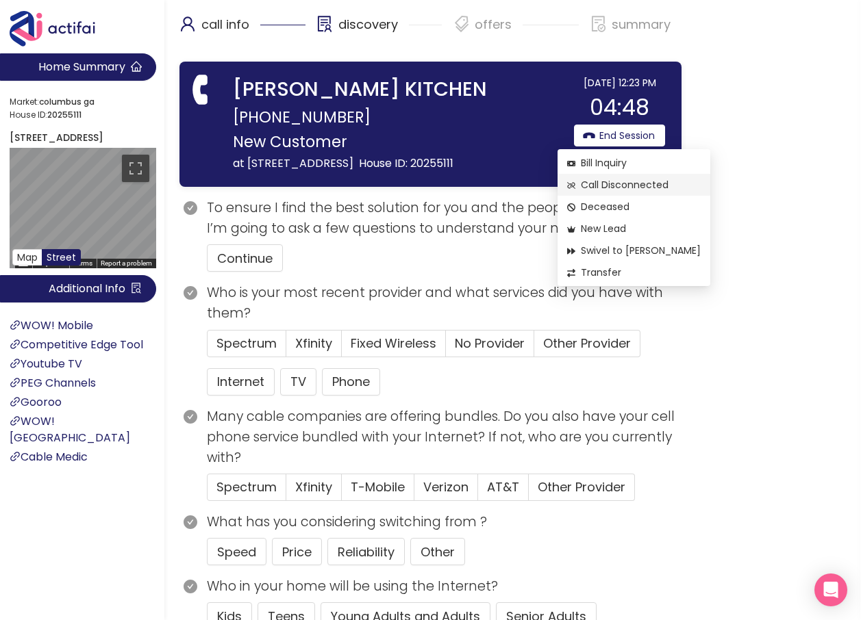
click at [616, 182] on span "Call Disconnected" at bounding box center [633, 184] width 133 height 15
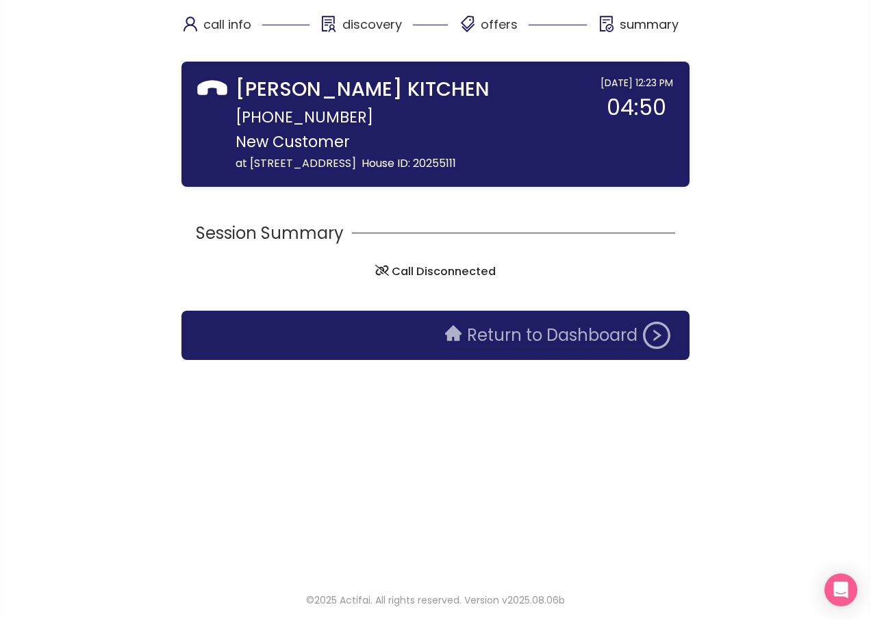
click at [556, 349] on button "Return to Dashboard" at bounding box center [558, 335] width 242 height 27
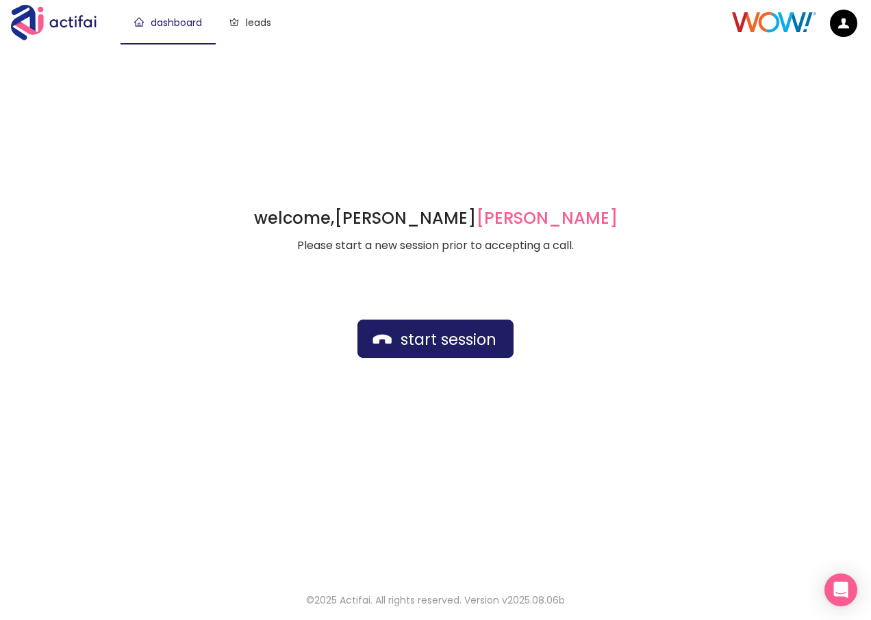
drag, startPoint x: 555, startPoint y: 357, endPoint x: 379, endPoint y: 204, distance: 233.9
click at [379, 204] on div "welcome, [PERSON_NAME] german Please start a new session prior to accepting a c…" at bounding box center [435, 310] width 871 height 533
